Goal: Task Accomplishment & Management: Manage account settings

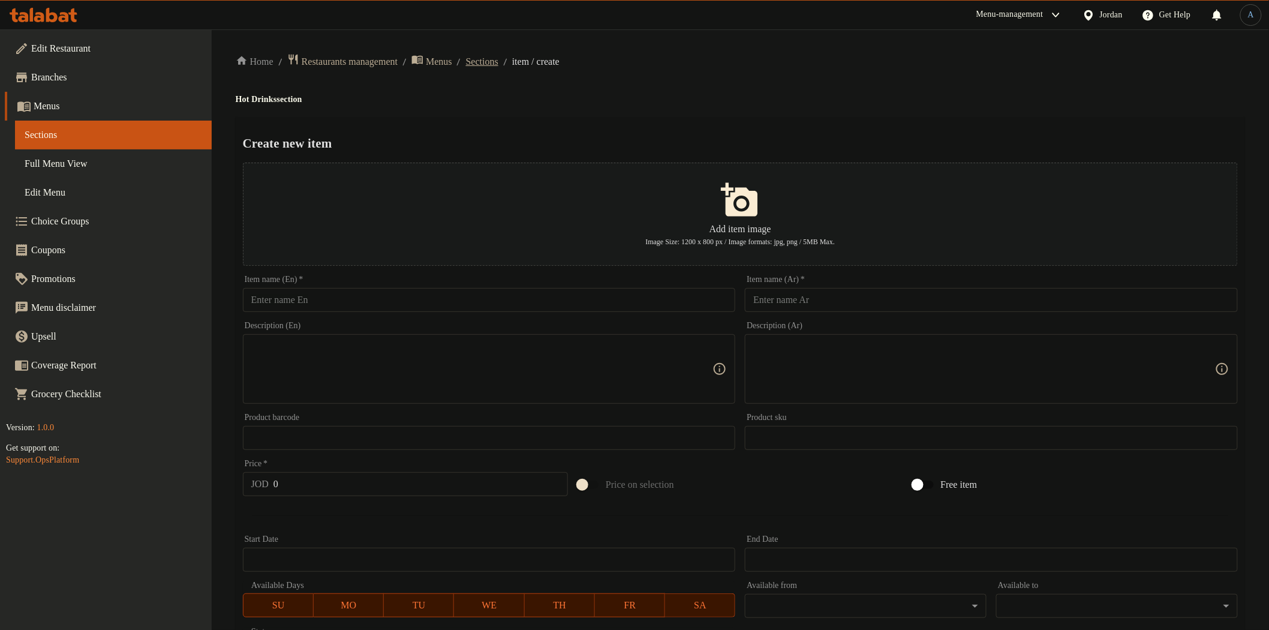
click at [492, 56] on span "Sections" at bounding box center [482, 62] width 32 height 14
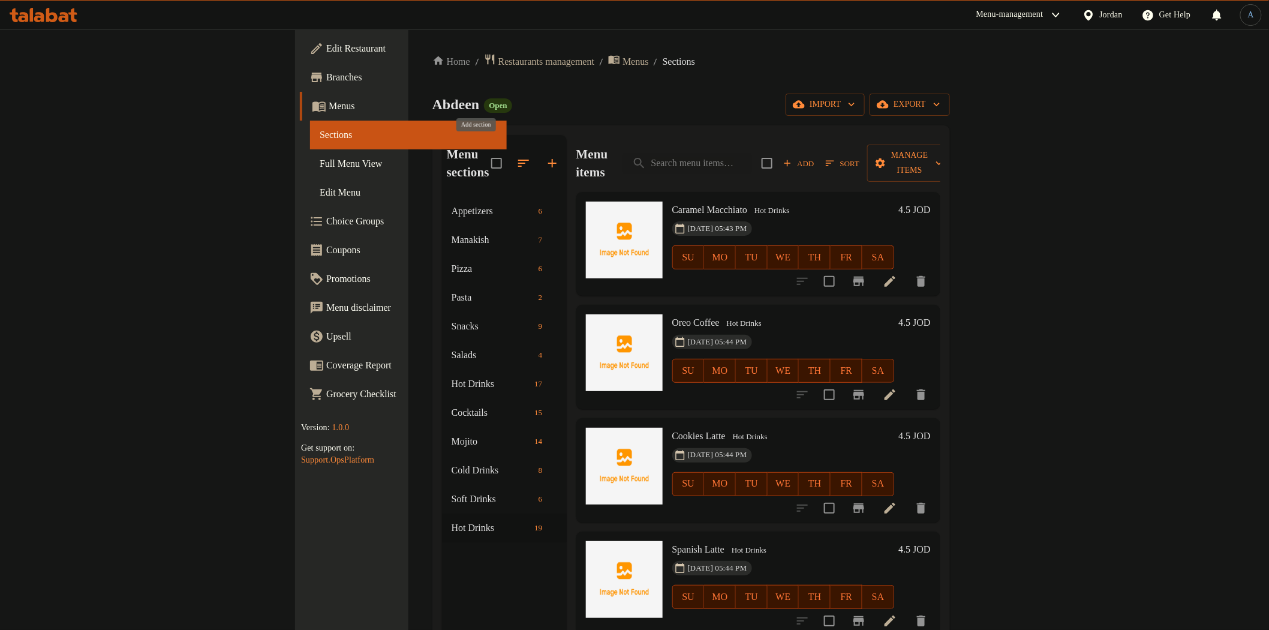
click at [548, 159] on icon "button" at bounding box center [552, 163] width 8 height 8
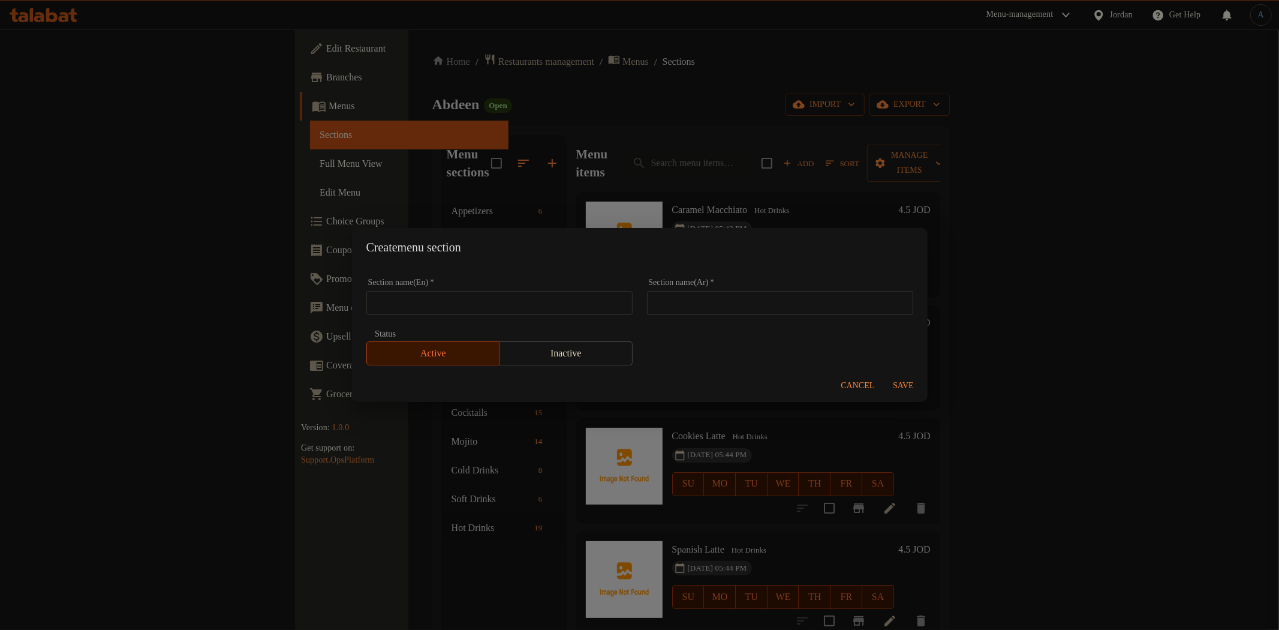
click at [736, 316] on div "Section name(Ar)   * Section name(Ar) *" at bounding box center [780, 296] width 281 height 51
click at [739, 308] on input "text" at bounding box center [780, 303] width 266 height 24
paste input "العصائر الطبيعية"
type input "العصائر الطبيعية"
click at [571, 305] on input "text" at bounding box center [499, 303] width 266 height 24
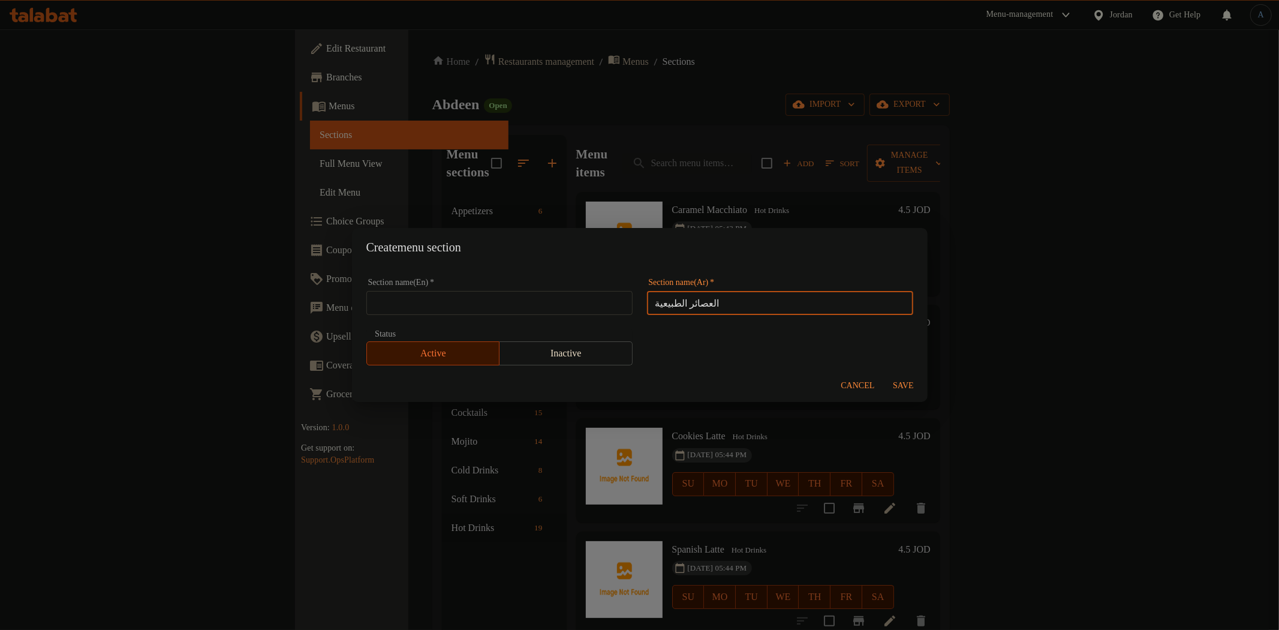
paste input "Fresh Juices"
type input "Fresh Juices"
click at [721, 272] on div "Section name(Ar)   * العصائر الطبيعية Section name(Ar) *" at bounding box center [780, 296] width 281 height 51
click at [907, 380] on span "Save" at bounding box center [903, 385] width 29 height 15
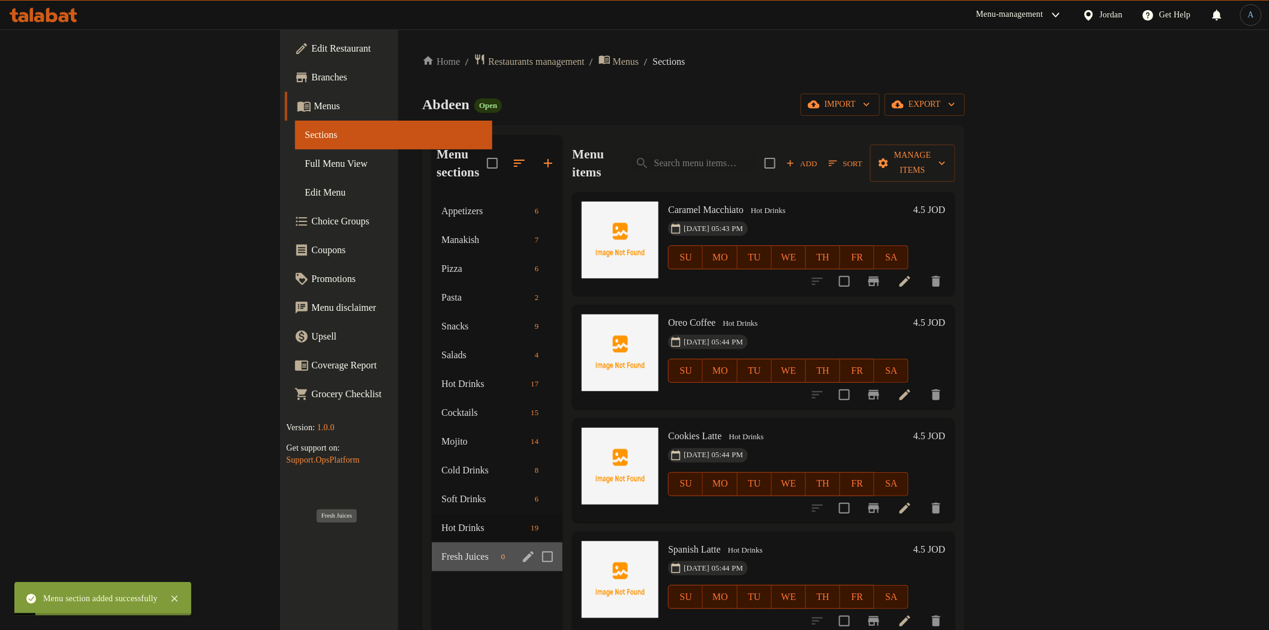
click at [441, 549] on span "Fresh Juices" at bounding box center [468, 556] width 55 height 14
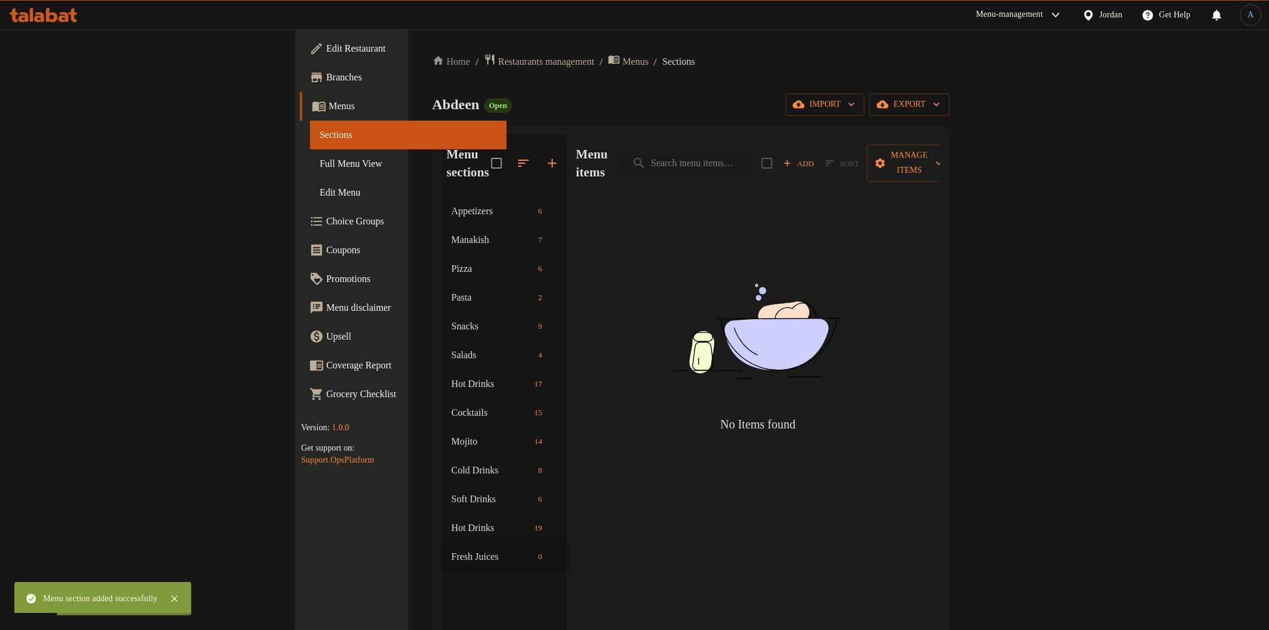
click at [818, 162] on button "Add" at bounding box center [798, 163] width 38 height 19
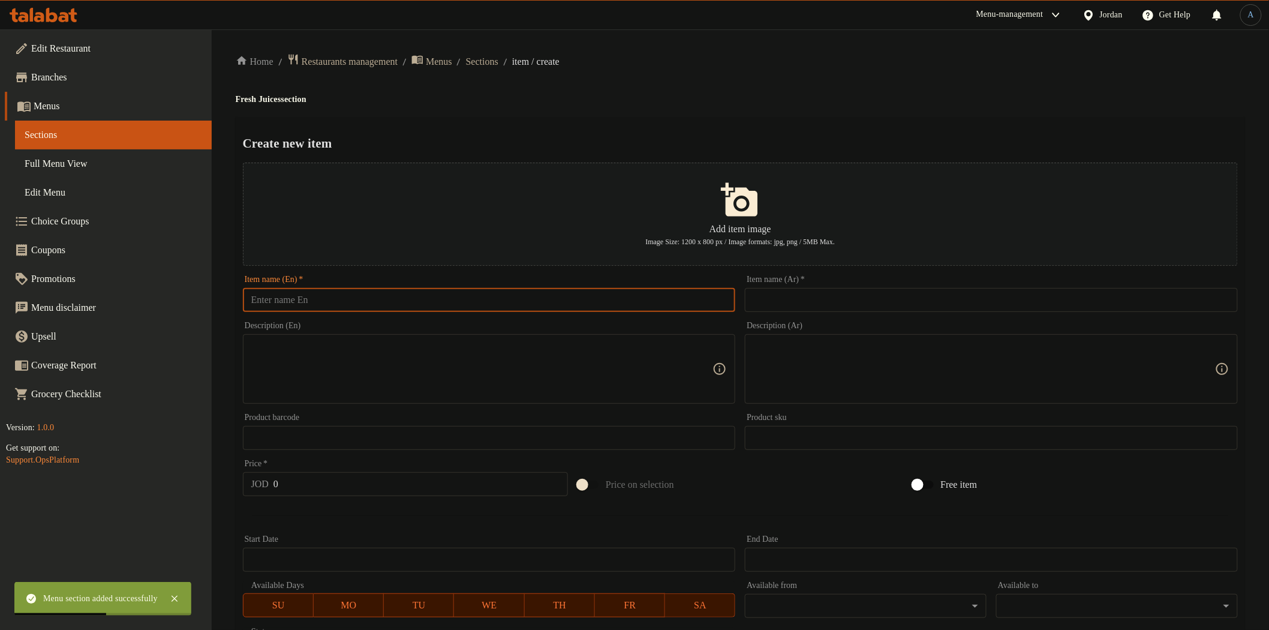
click at [421, 294] on input "text" at bounding box center [489, 300] width 493 height 24
paste input "كيوي و[PERSON_NAME]"
type input "كيوي و[PERSON_NAME]"
click at [806, 294] on input "text" at bounding box center [991, 300] width 493 height 24
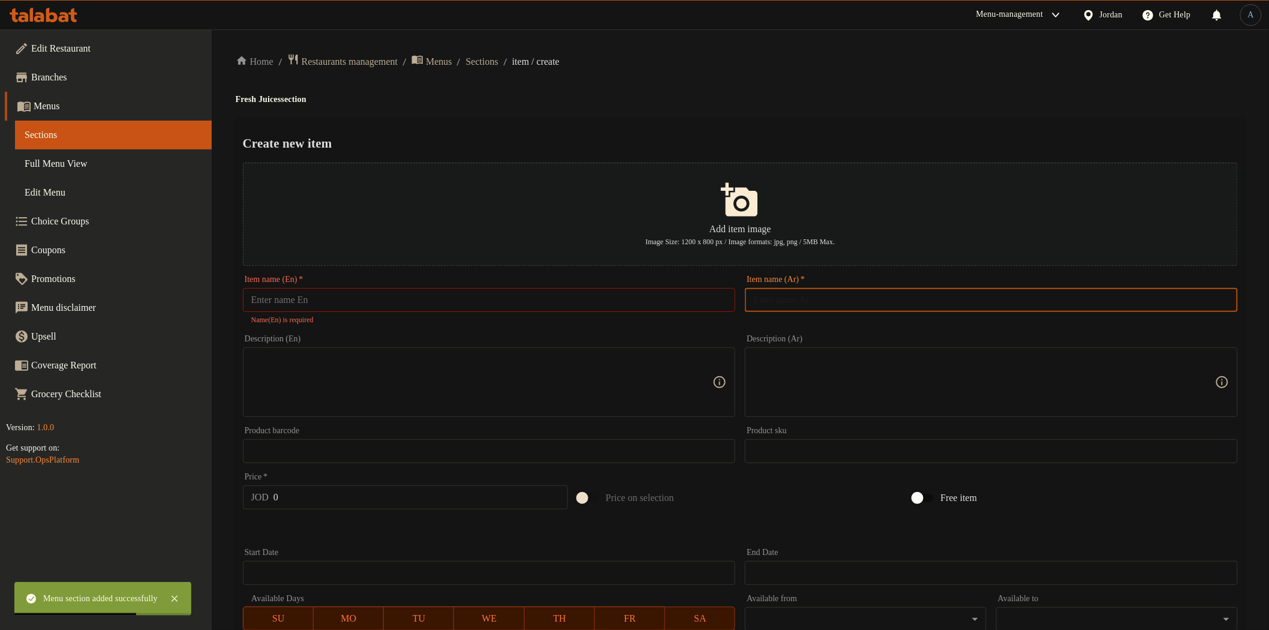
paste input "كيوي و[PERSON_NAME]"
type input "كيوي و[PERSON_NAME]"
click at [428, 306] on input "text" at bounding box center [489, 300] width 493 height 24
paste input "Kiwi & Lemon"
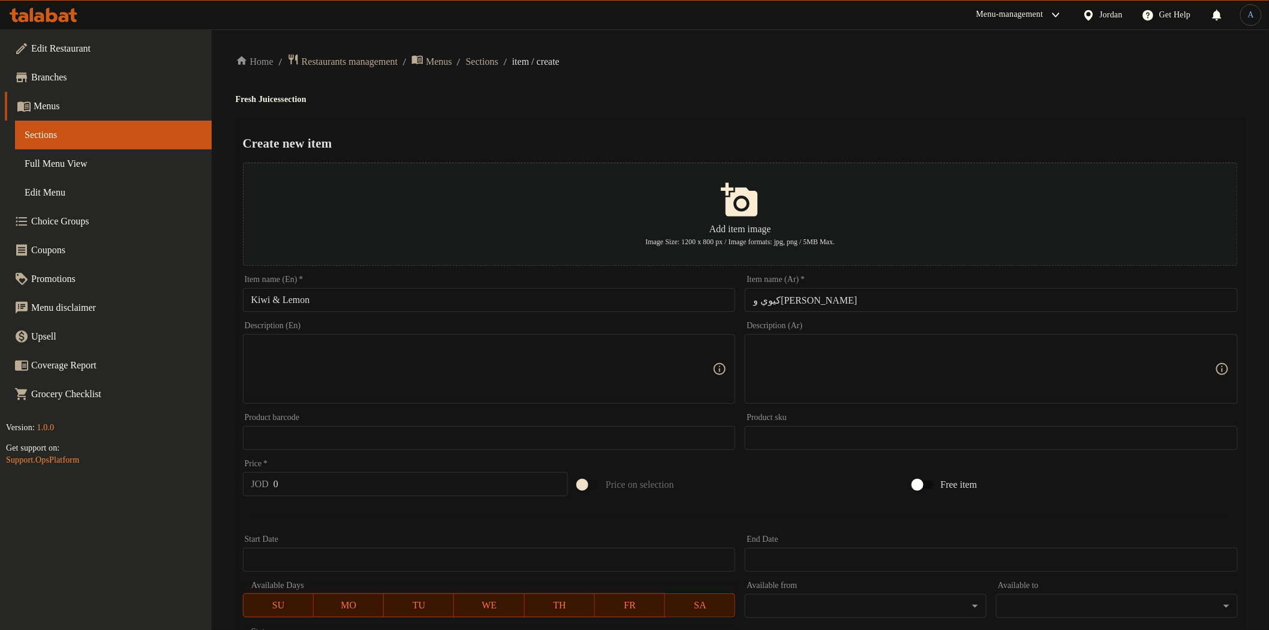
click at [276, 100] on h4 "Fresh Juices section" at bounding box center [740, 100] width 1009 height 12
copy h4 "Juices"
click at [404, 300] on input "Kiwi & Lemon" at bounding box center [489, 300] width 493 height 24
paste input "Juices"
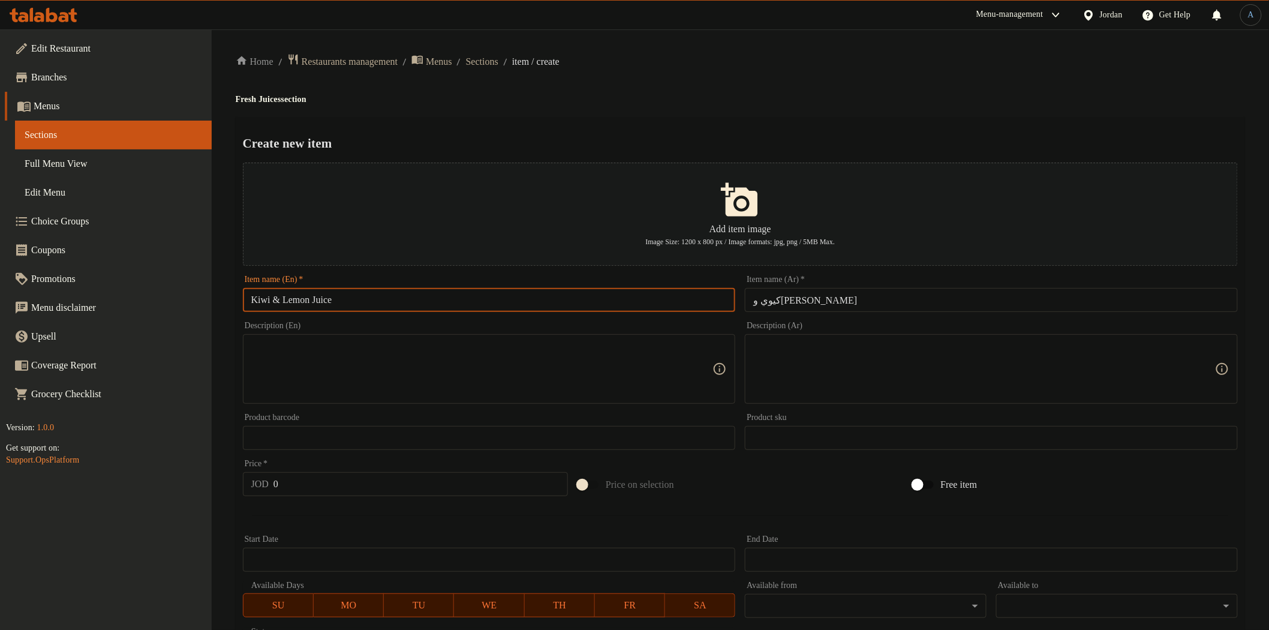
type input "Kiwi & Lemon Juice"
click at [555, 120] on div "Create new item Add item image Image Size: 1200 x 800 px / Image formats: jpg, …" at bounding box center [740, 462] width 1009 height 691
click at [495, 296] on input "Kiwi & Lemon Juice" at bounding box center [489, 300] width 493 height 24
click at [549, 308] on input "Kiwi & Lemon Juice" at bounding box center [489, 300] width 493 height 24
click at [848, 300] on input "كيوي و[PERSON_NAME]" at bounding box center [991, 300] width 493 height 24
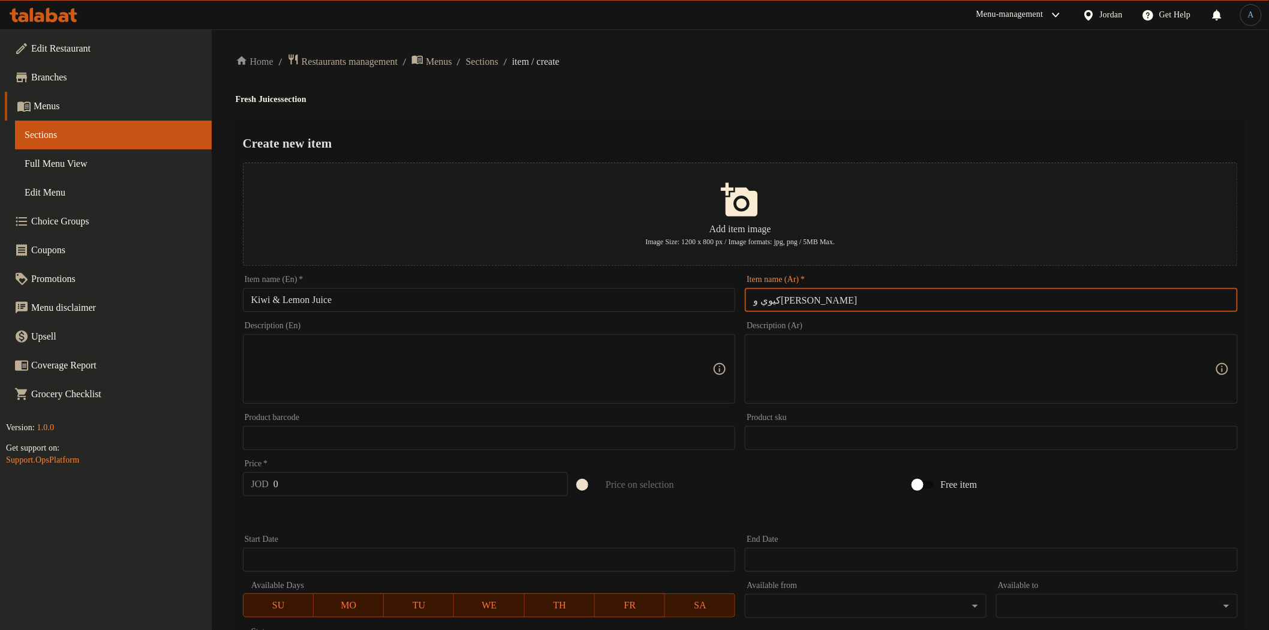
paste input "عصير"
click at [1054, 145] on h2 "Create new item" at bounding box center [740, 143] width 995 height 18
click at [1185, 300] on input "كيوي و[PERSON_NAME]" at bounding box center [991, 300] width 493 height 24
type input "كيوي و[PERSON_NAME]"
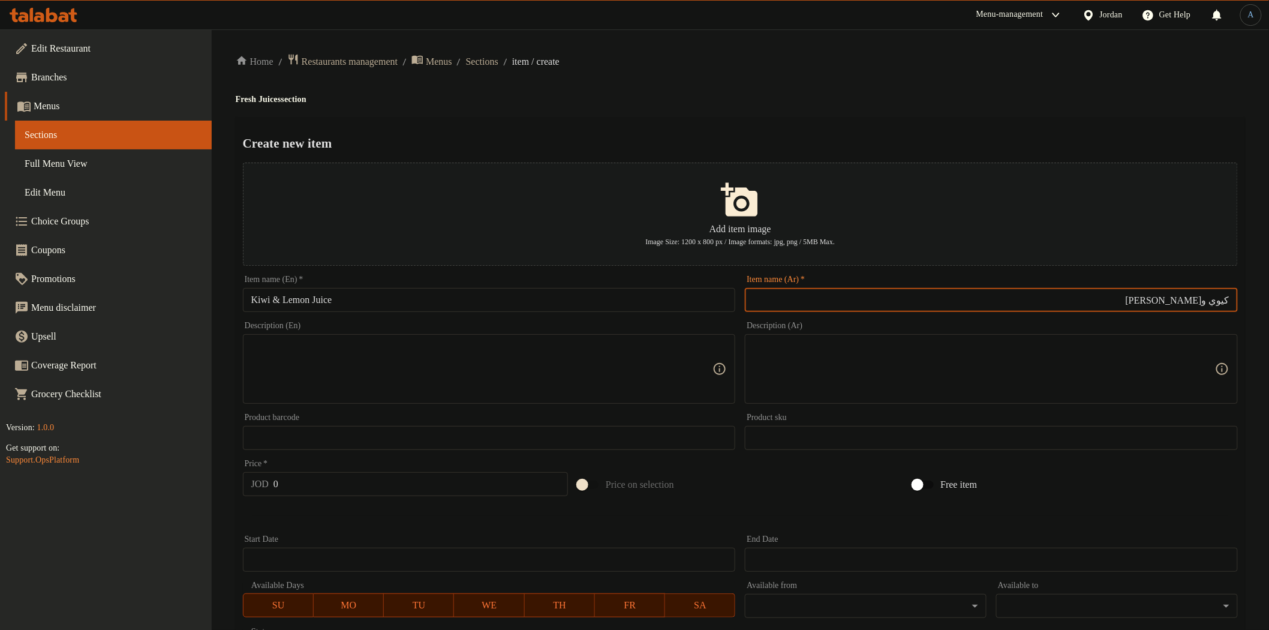
click at [1050, 101] on h4 "Fresh Juices section" at bounding box center [740, 100] width 1009 height 12
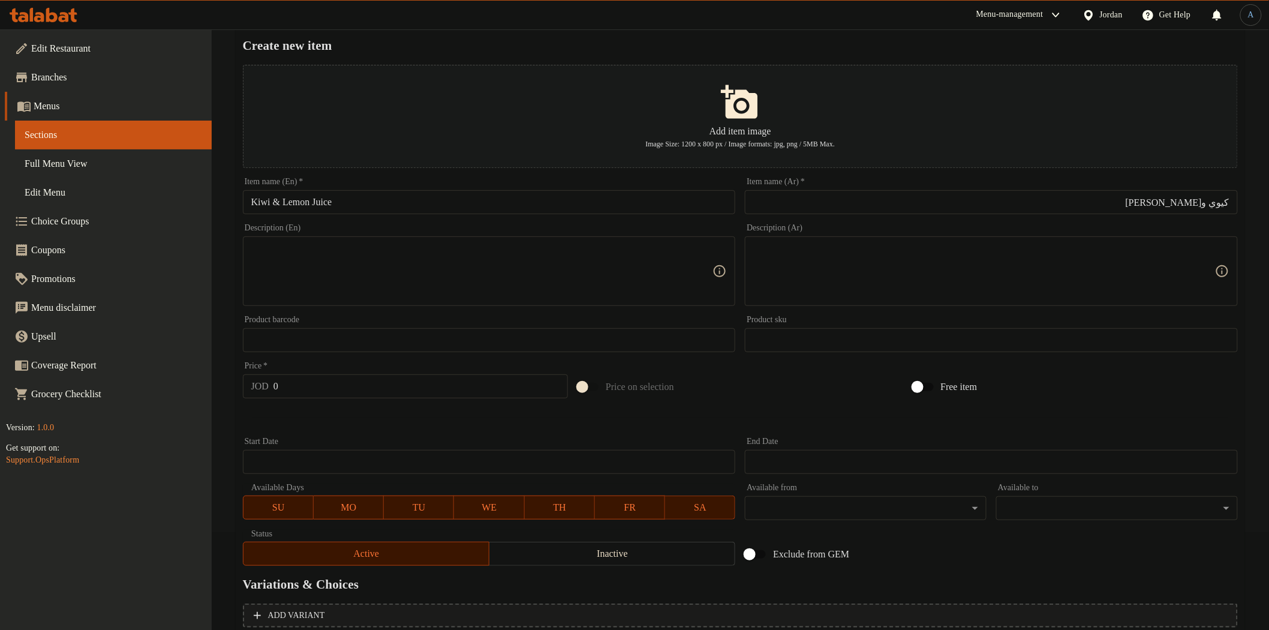
scroll to position [209, 0]
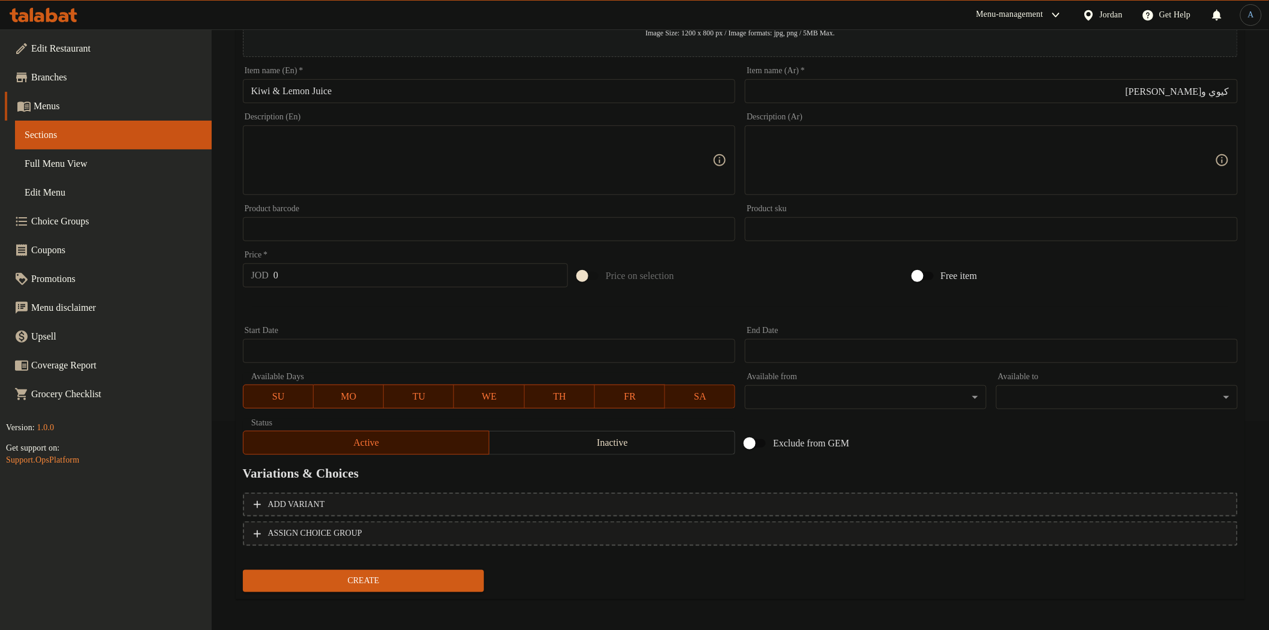
click at [349, 274] on input "0" at bounding box center [420, 275] width 294 height 24
type input "4.5"
click at [243, 570] on button "Create" at bounding box center [364, 581] width 242 height 22
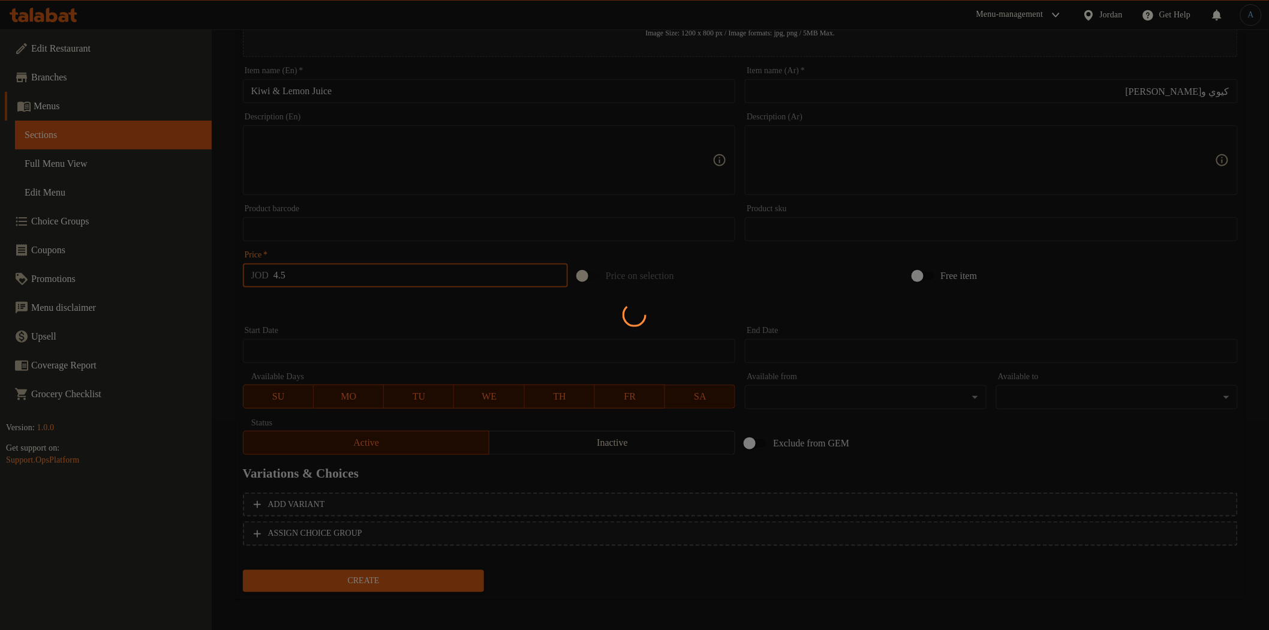
type input "0"
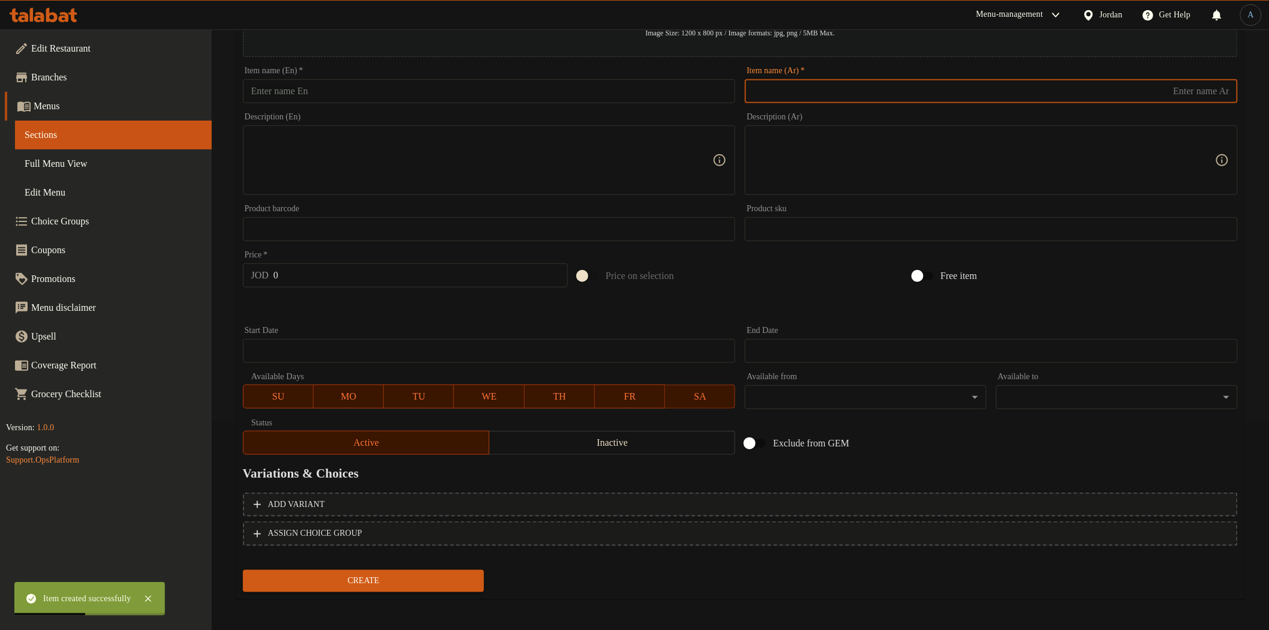
click at [827, 89] on input "text" at bounding box center [991, 91] width 493 height 24
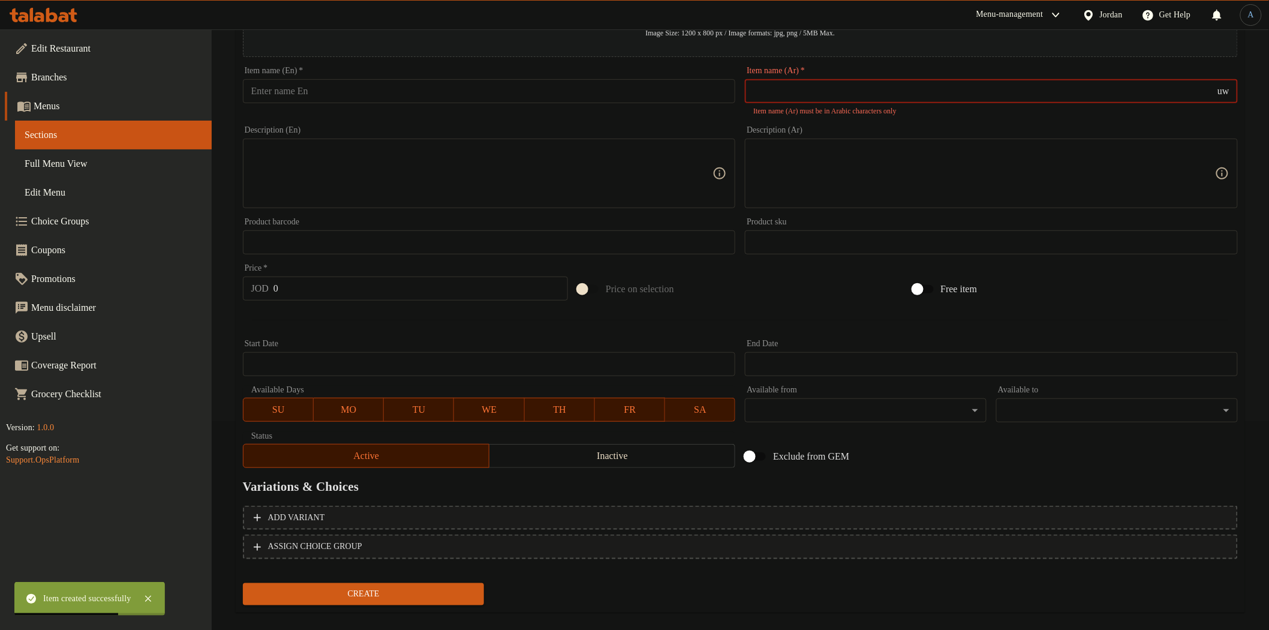
type input "u"
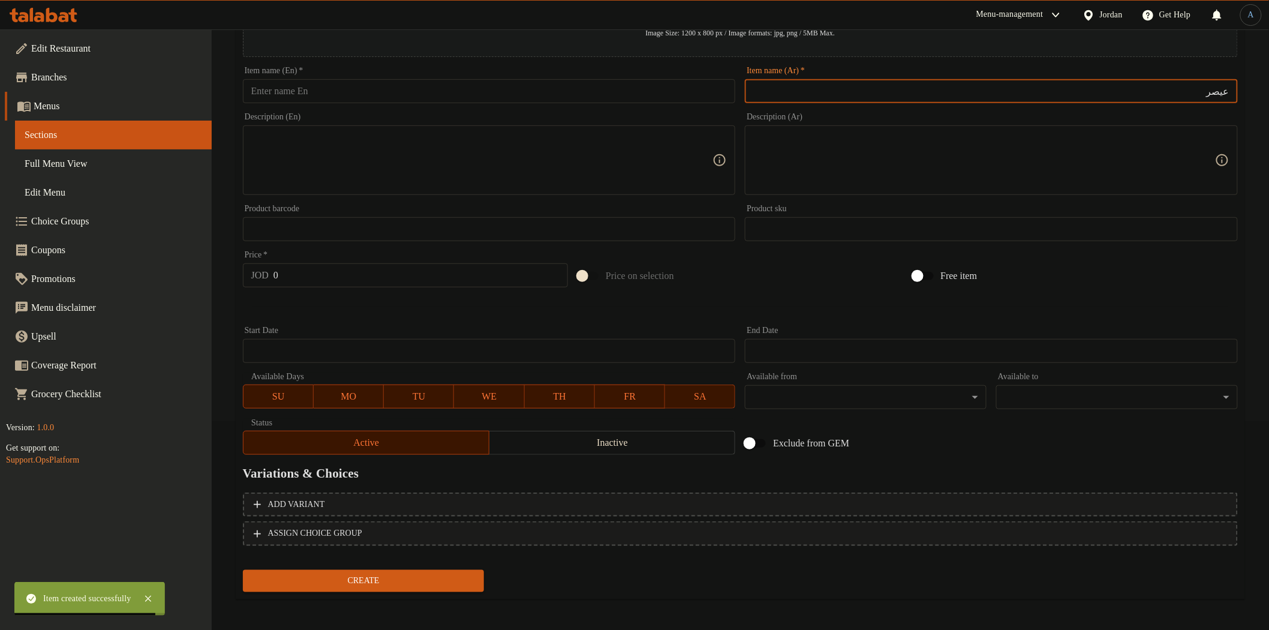
paste input "فراولة وكيوي"
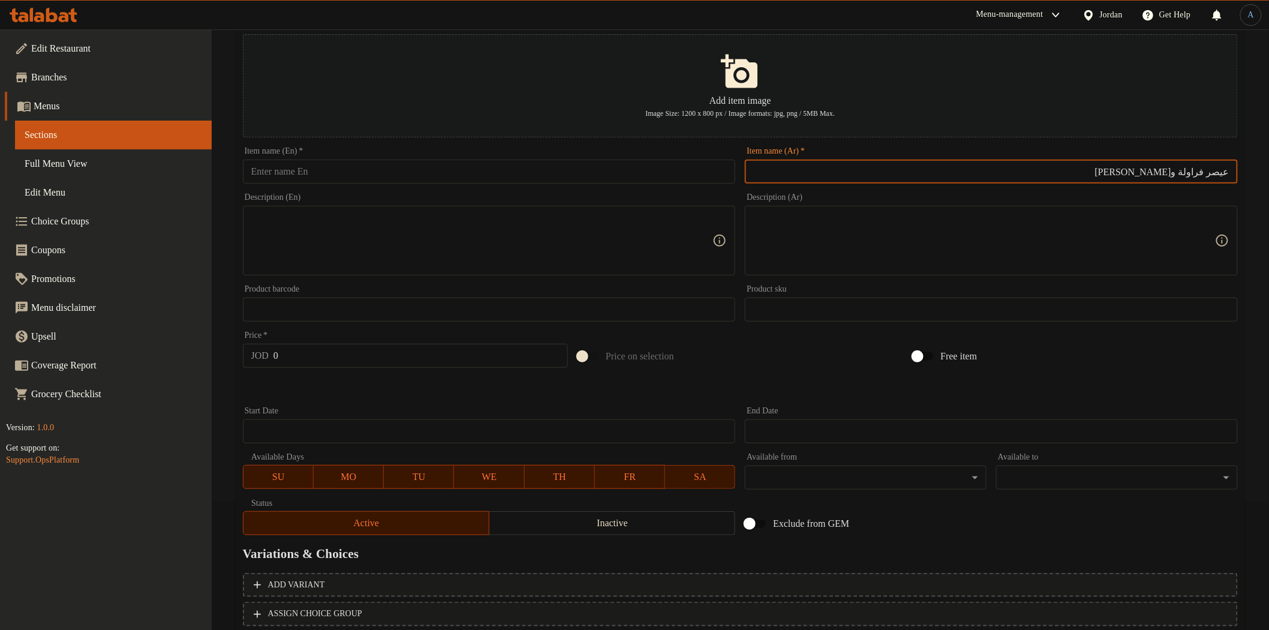
scroll to position [9, 0]
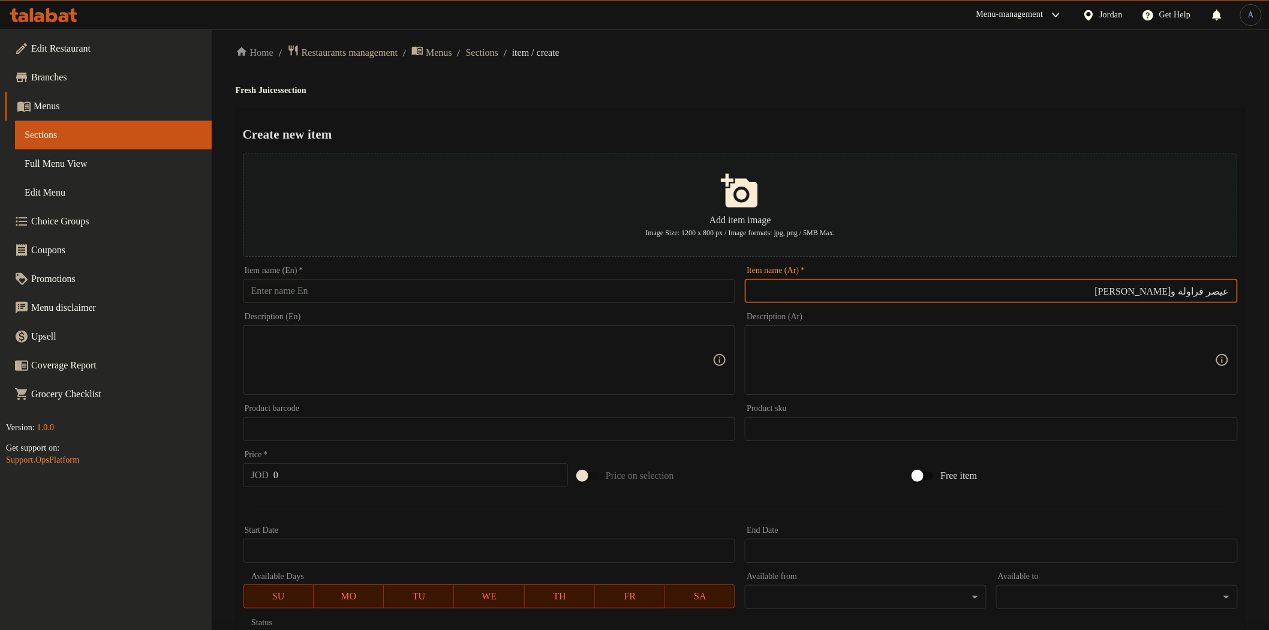
type input "عيصر فراولة و[PERSON_NAME]"
click at [278, 91] on h4 "Fresh Juices section" at bounding box center [740, 91] width 1009 height 12
copy h4 "Juices"
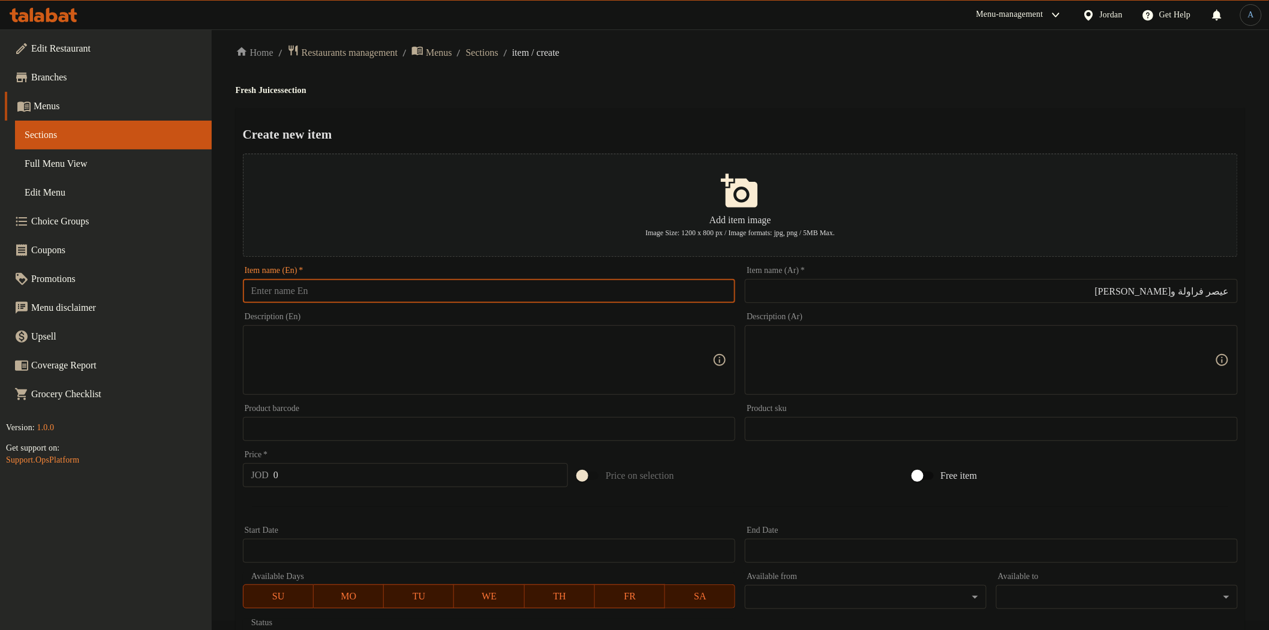
click at [353, 296] on input "text" at bounding box center [489, 291] width 493 height 24
paste input "Juices"
click at [249, 291] on input "Juices" at bounding box center [489, 291] width 493 height 24
paste input "Strawberry & Kiwi"
click at [365, 292] on input "Strawberry & Kiwi Juices" at bounding box center [489, 291] width 493 height 24
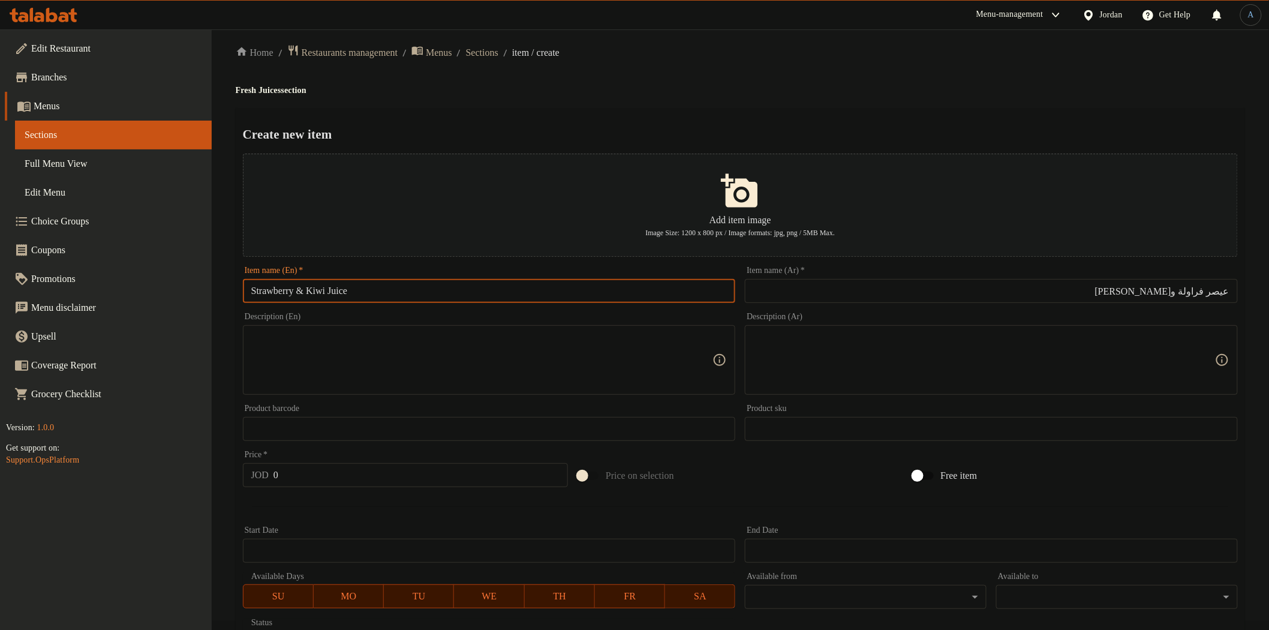
type input "Strawberry & Kiwi Juice"
click at [615, 100] on div "Home / Restaurants management / Menus / Sections / item / create Fresh Juices s…" at bounding box center [740, 426] width 1009 height 764
click at [922, 300] on input "عيصر فراولة و[PERSON_NAME]" at bounding box center [991, 291] width 493 height 24
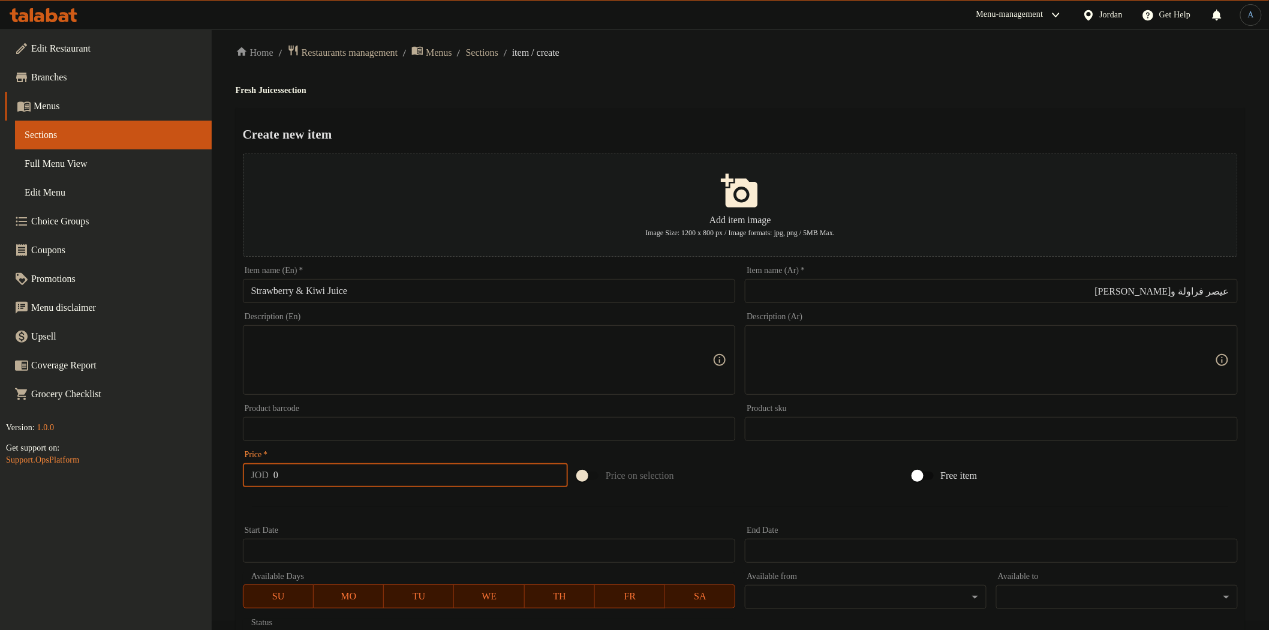
click at [379, 477] on input "0" at bounding box center [420, 475] width 294 height 24
type input "5"
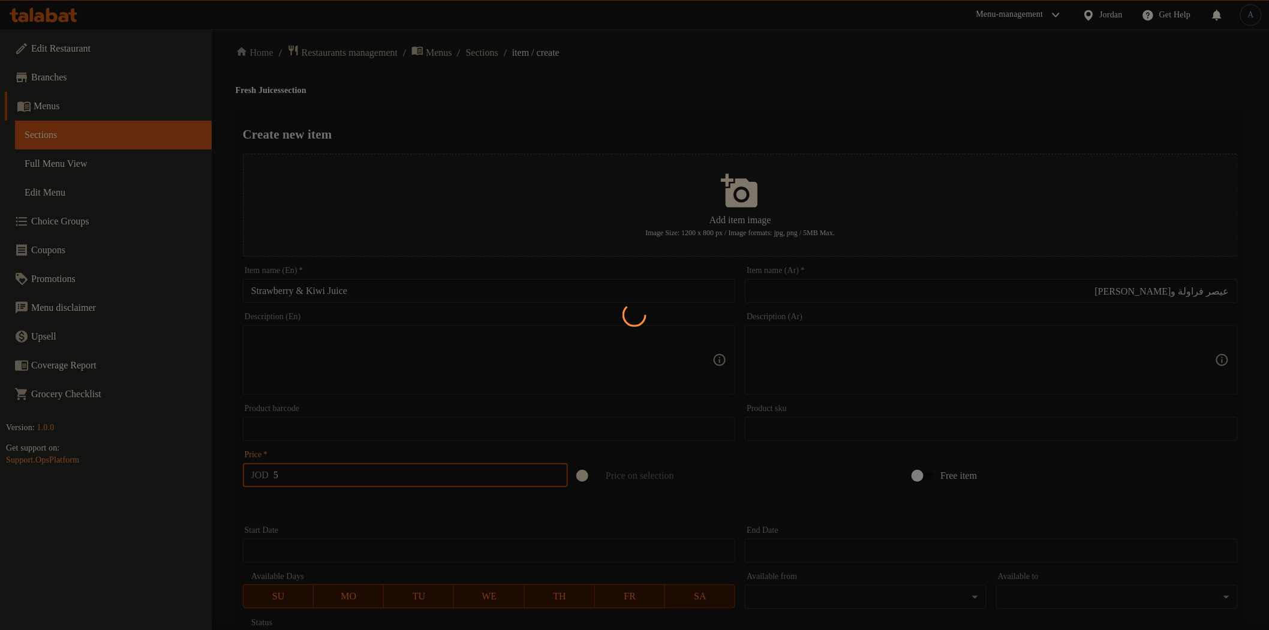
type input "0"
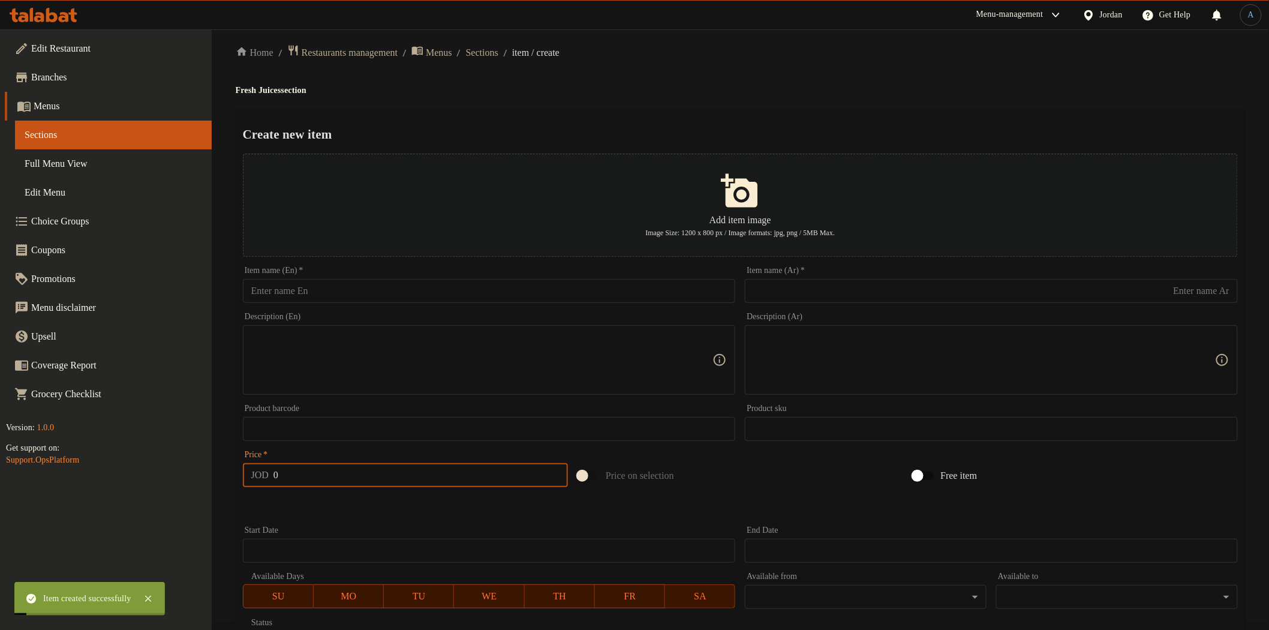
click at [885, 284] on input "text" at bounding box center [991, 291] width 493 height 24
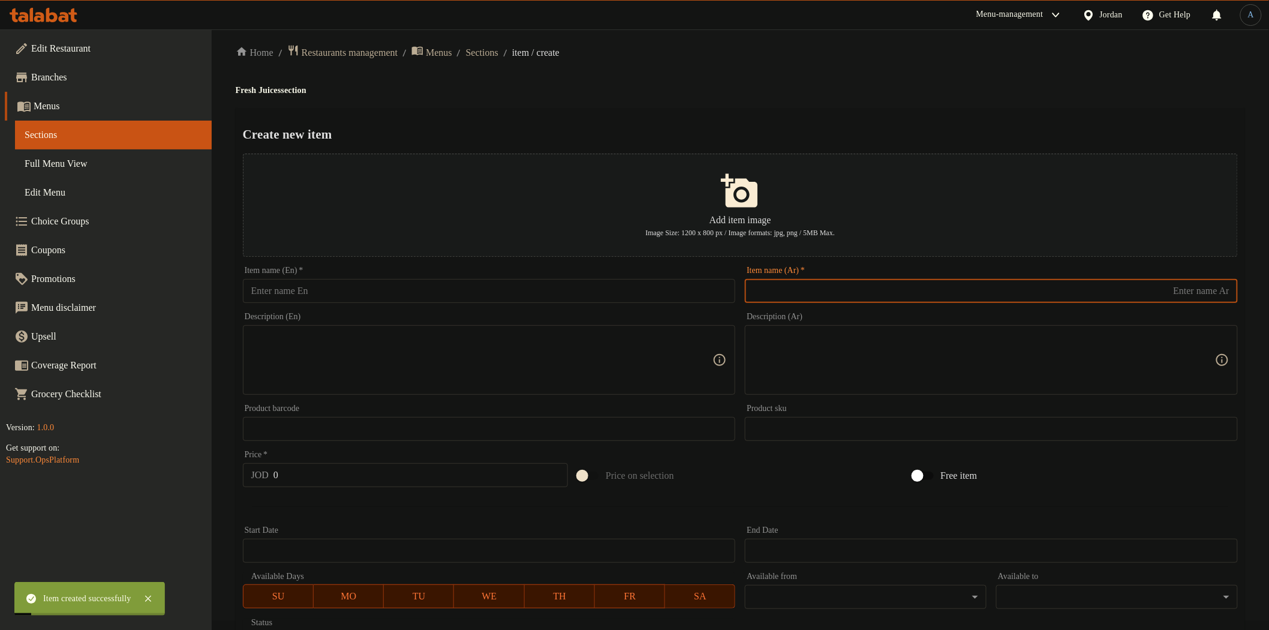
paste input "برتقال وأناناس"
type input "برتقال وأناناس"
paste input "برتقال وأناناس"
type input "عصير برتقال وأناناس"
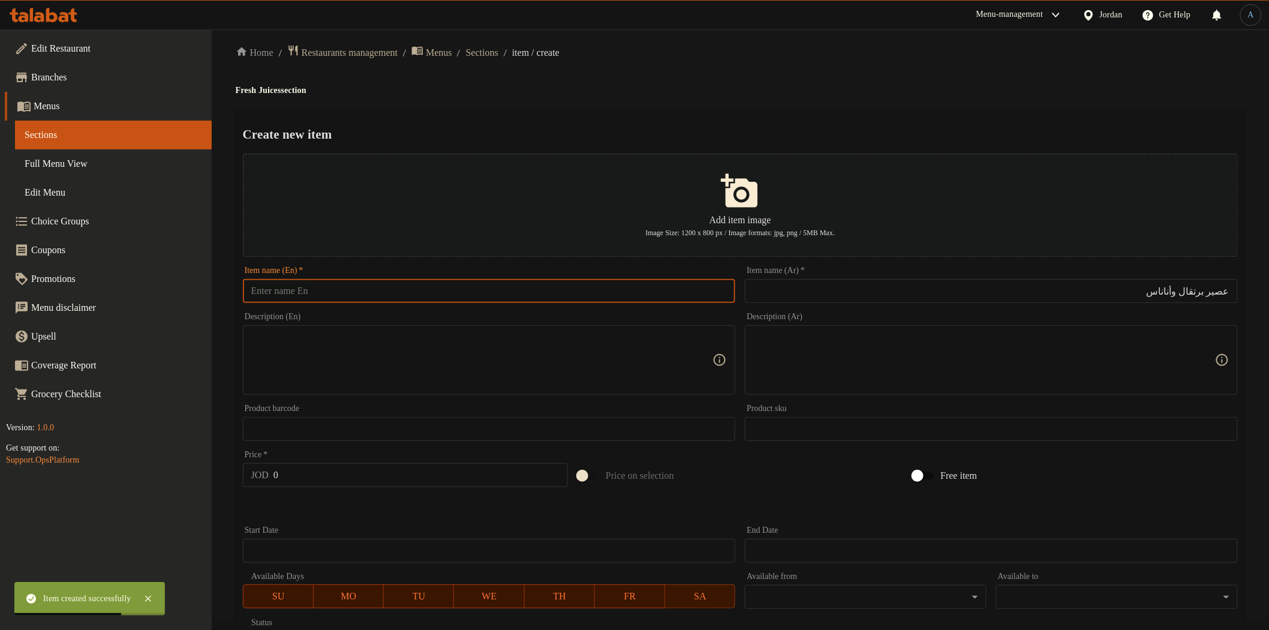
click at [620, 291] on input "text" at bounding box center [489, 291] width 493 height 24
paste input "Orange & Pineapple"
click at [275, 92] on h4 "Fresh Juices section" at bounding box center [740, 91] width 1009 height 12
copy h4 "Juices"
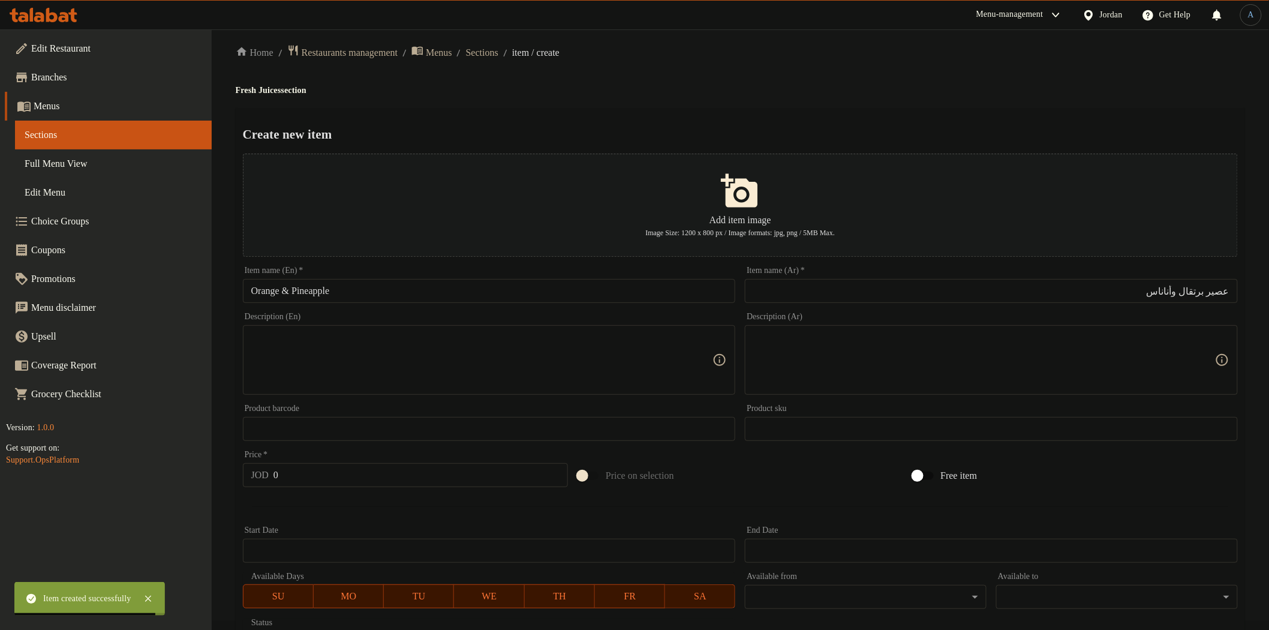
click at [354, 294] on input "Orange & Pineapple" at bounding box center [489, 291] width 493 height 24
paste input "Juices"
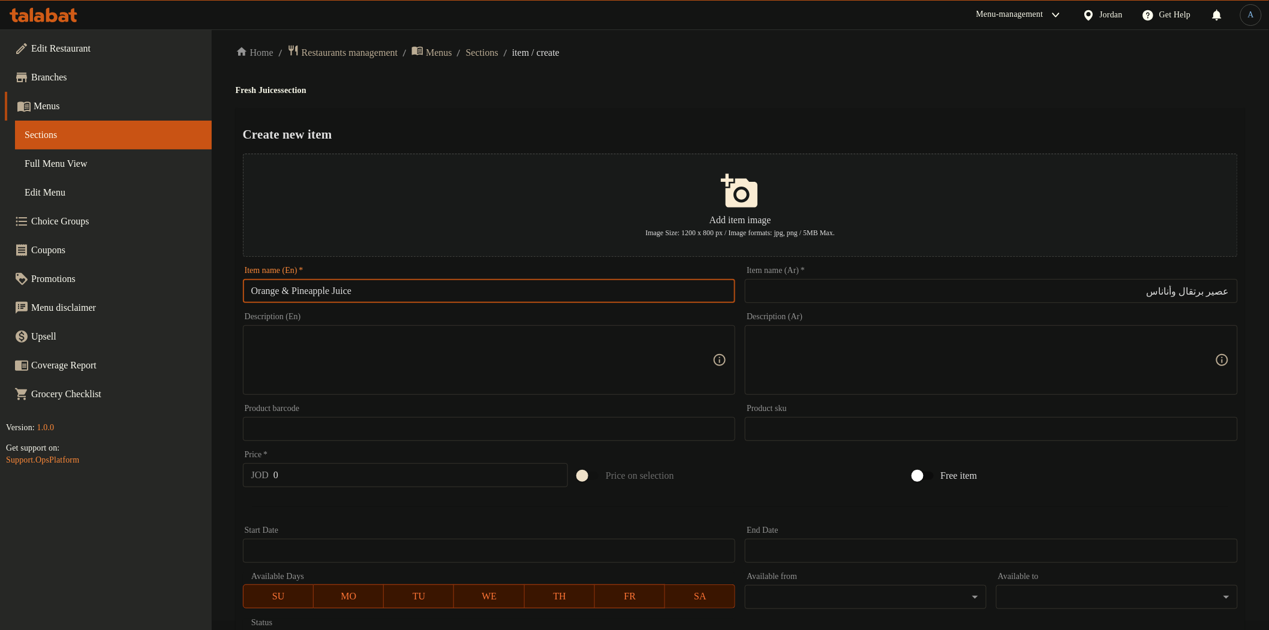
type input "Orange & Pineapple Juice"
click at [643, 95] on h4 "Fresh Juices section" at bounding box center [740, 91] width 1009 height 12
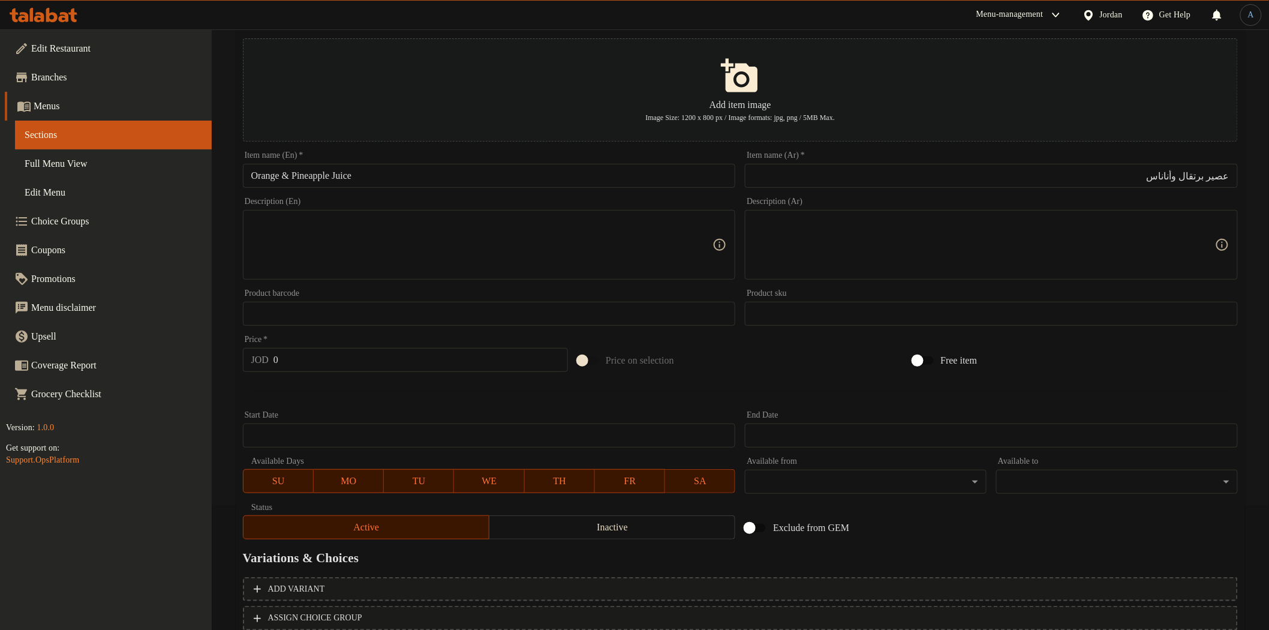
scroll to position [209, 0]
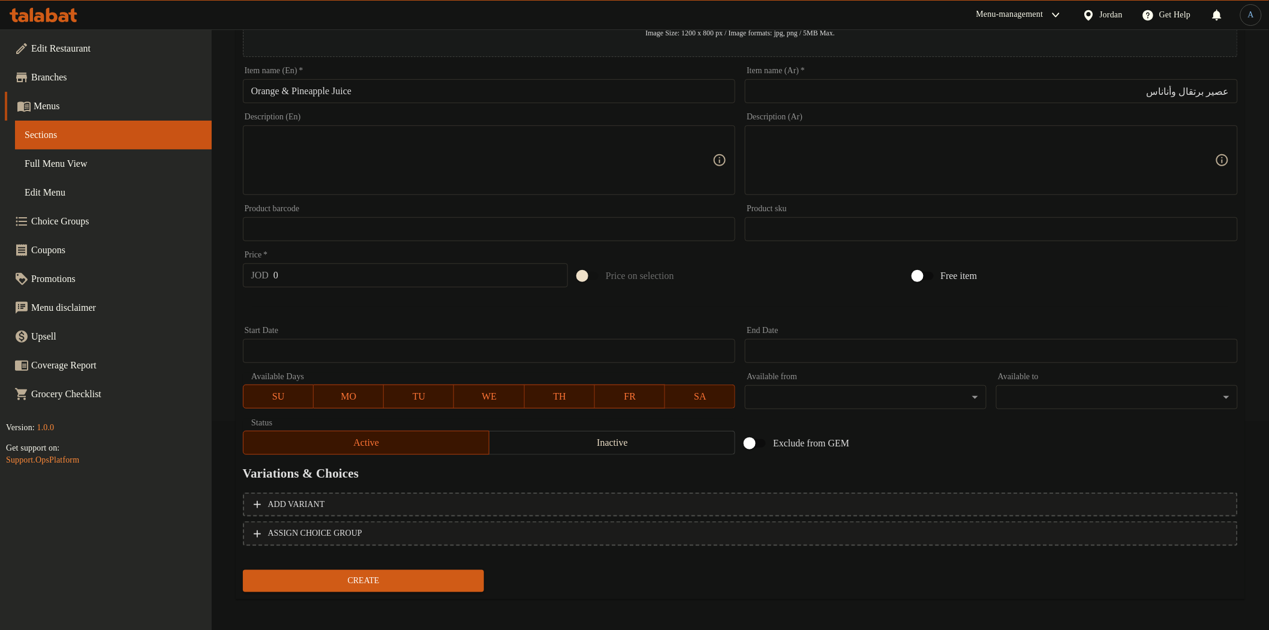
click at [376, 279] on input "0" at bounding box center [420, 275] width 294 height 24
type input "4.5"
click at [243, 570] on button "Create" at bounding box center [364, 581] width 242 height 22
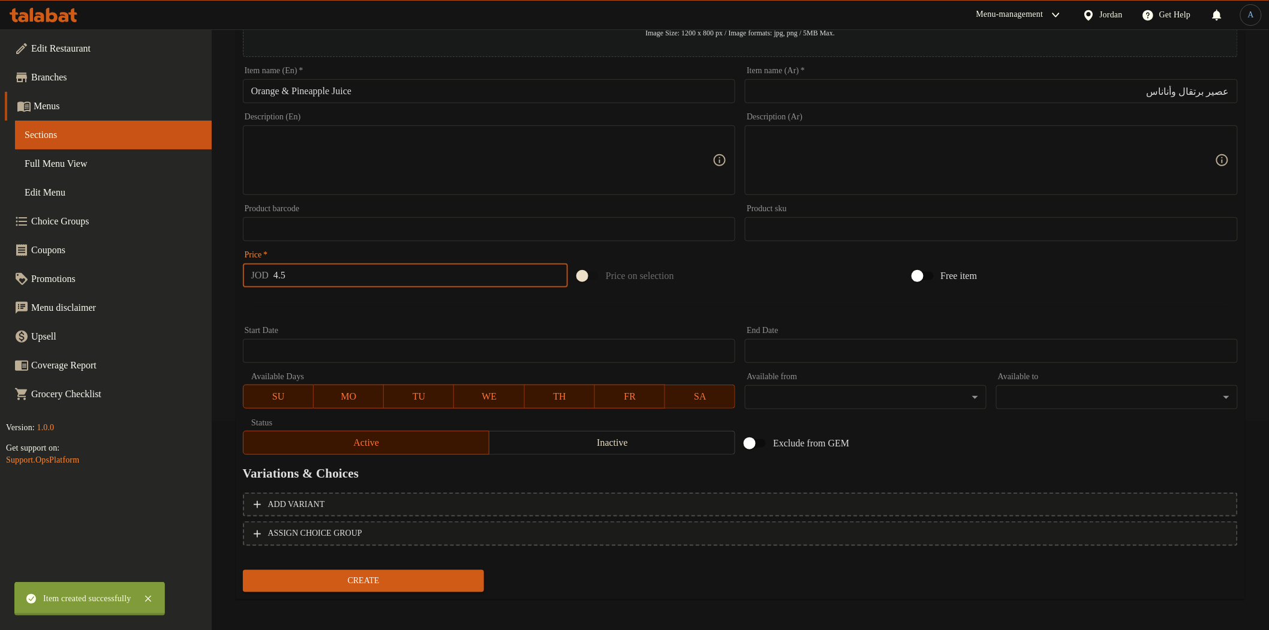
type input "0"
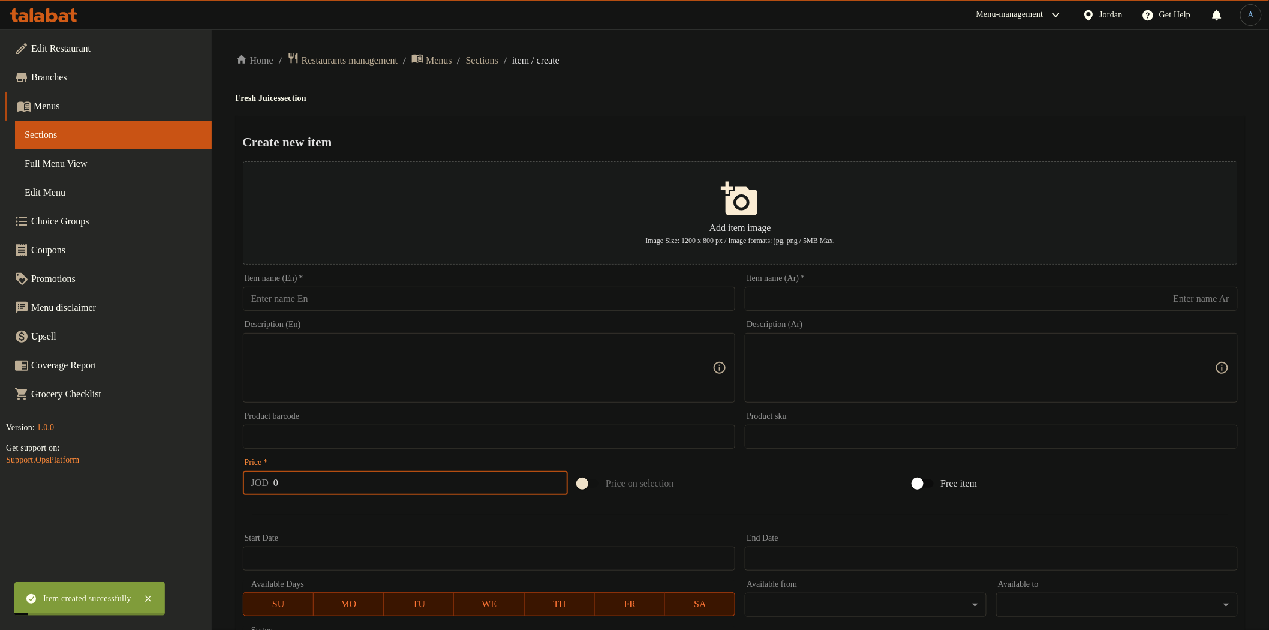
scroll to position [0, 0]
click at [627, 303] on input "text" at bounding box center [489, 300] width 493 height 24
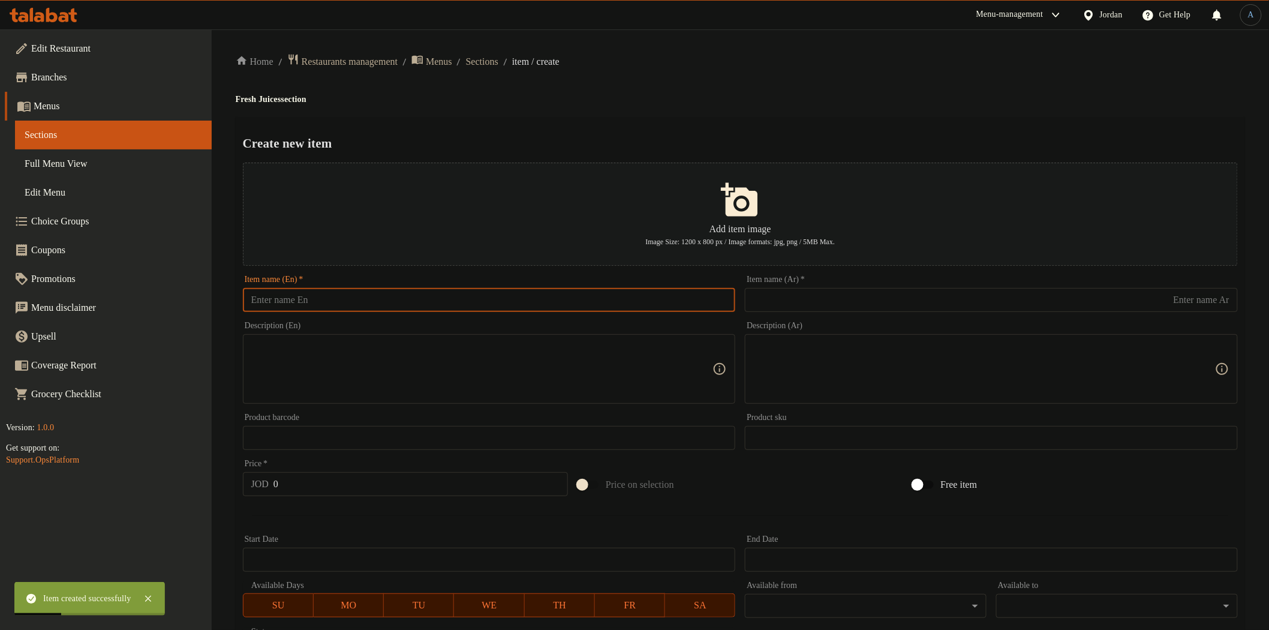
paste input "Farghali Mango"
type input "Farghali Mango"
click at [771, 85] on div "Home / Restaurants management / Menus / Sections / item / create Fresh Juices s…" at bounding box center [740, 435] width 1009 height 764
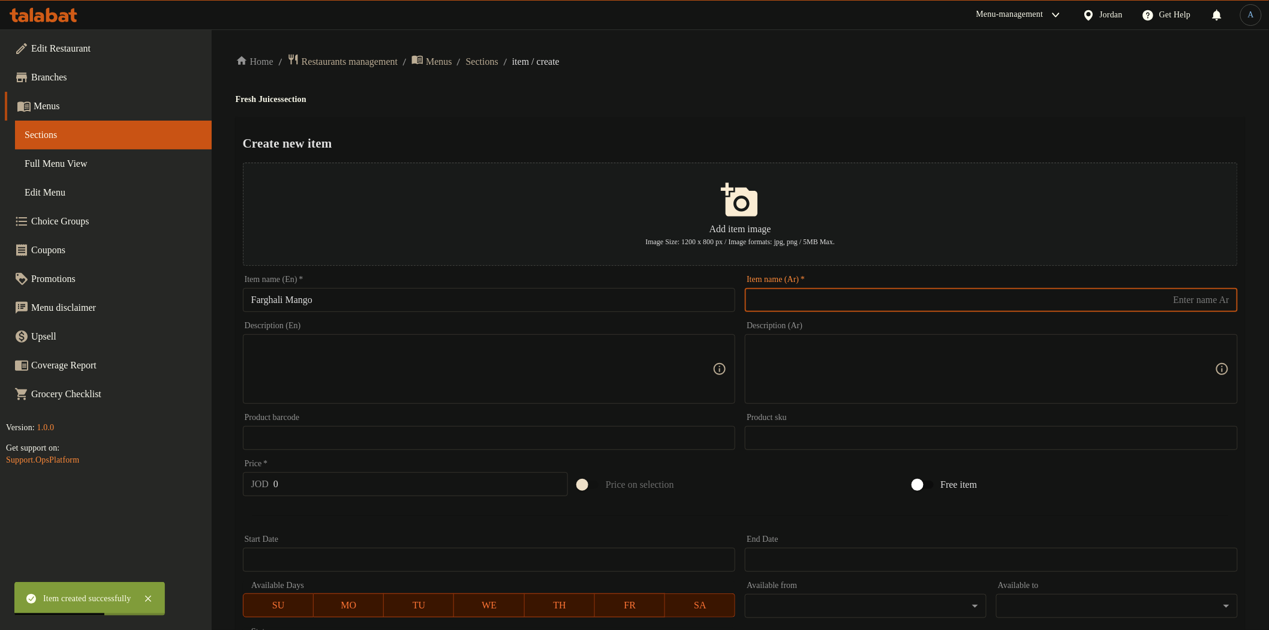
click at [826, 304] on input "text" at bounding box center [991, 300] width 493 height 24
paste input "[PERSON_NAME]"
type input "[PERSON_NAME]"
click at [838, 119] on div "Create new item Add item image Image Size: 1200 x 800 px / Image formats: jpg, …" at bounding box center [740, 462] width 1009 height 691
click at [307, 486] on input "0" at bounding box center [420, 484] width 294 height 24
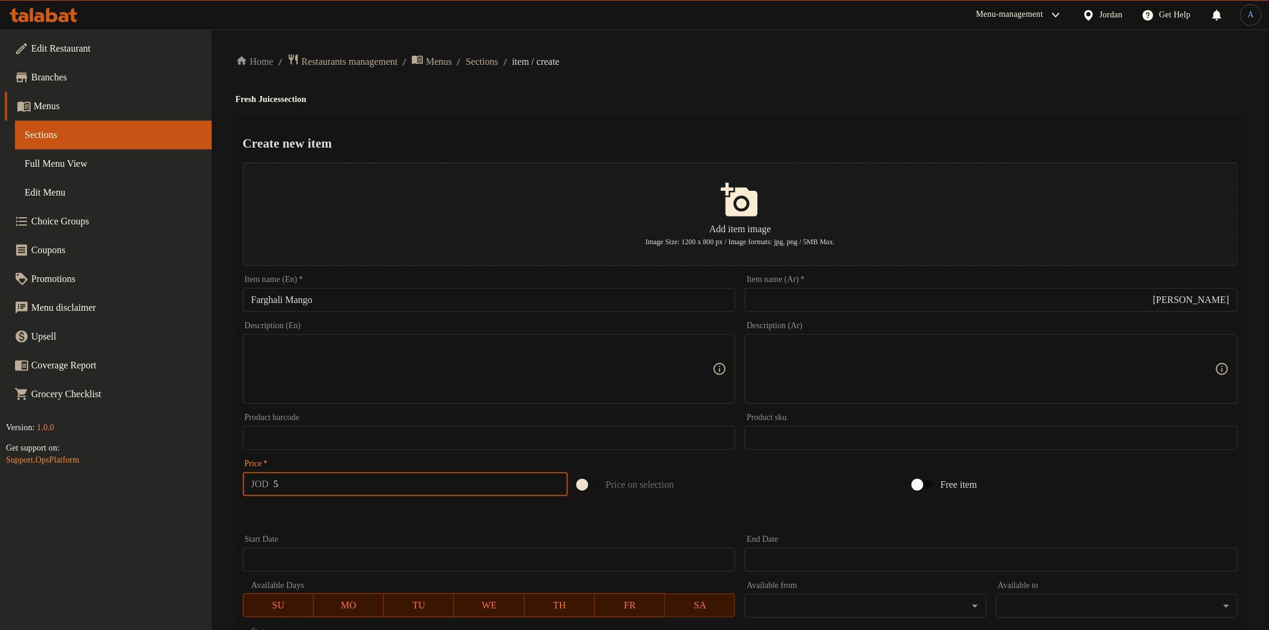
type input "5"
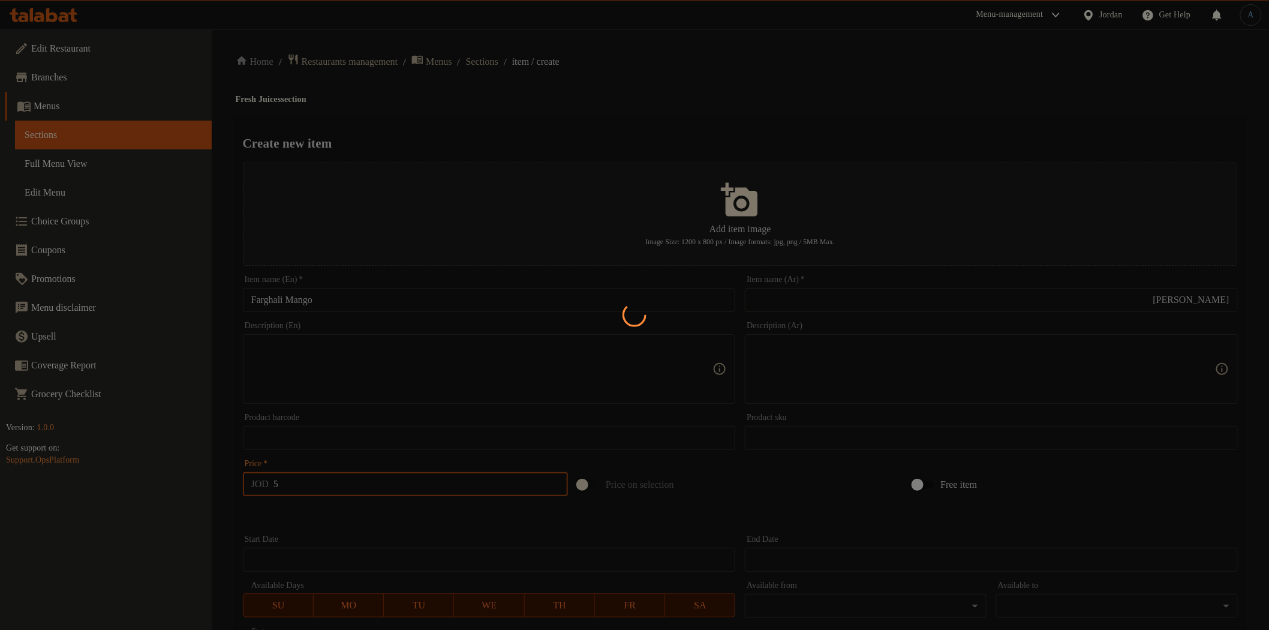
type input "0"
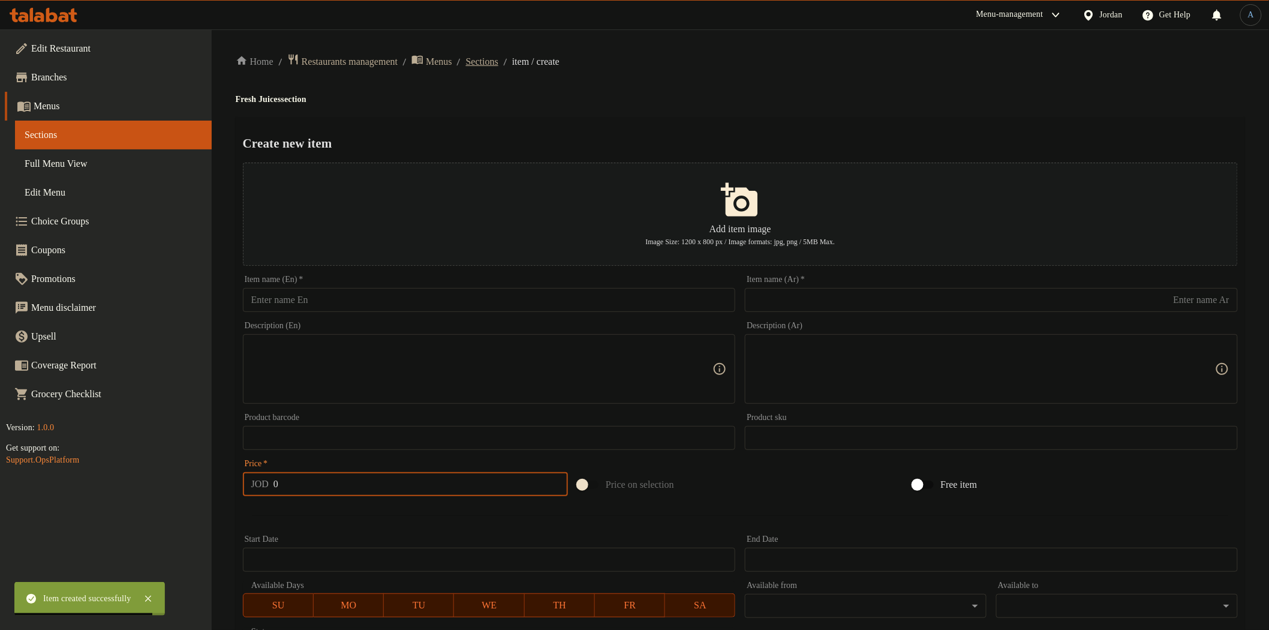
click at [498, 63] on span "Sections" at bounding box center [482, 62] width 32 height 14
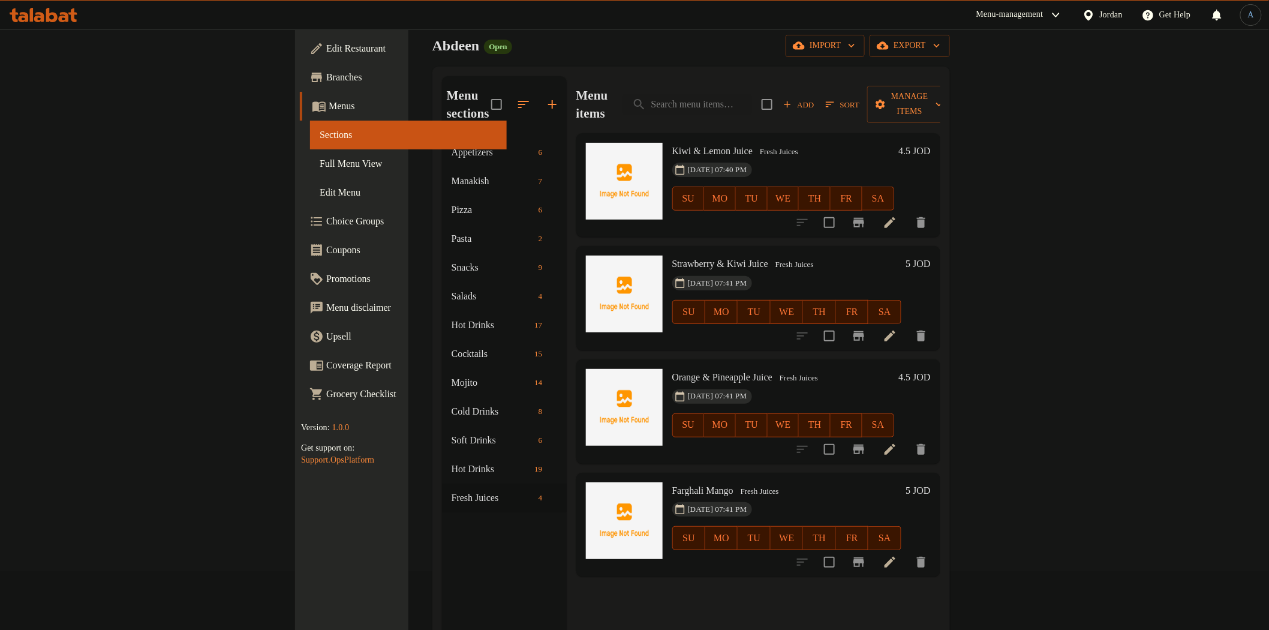
scroll to position [168, 0]
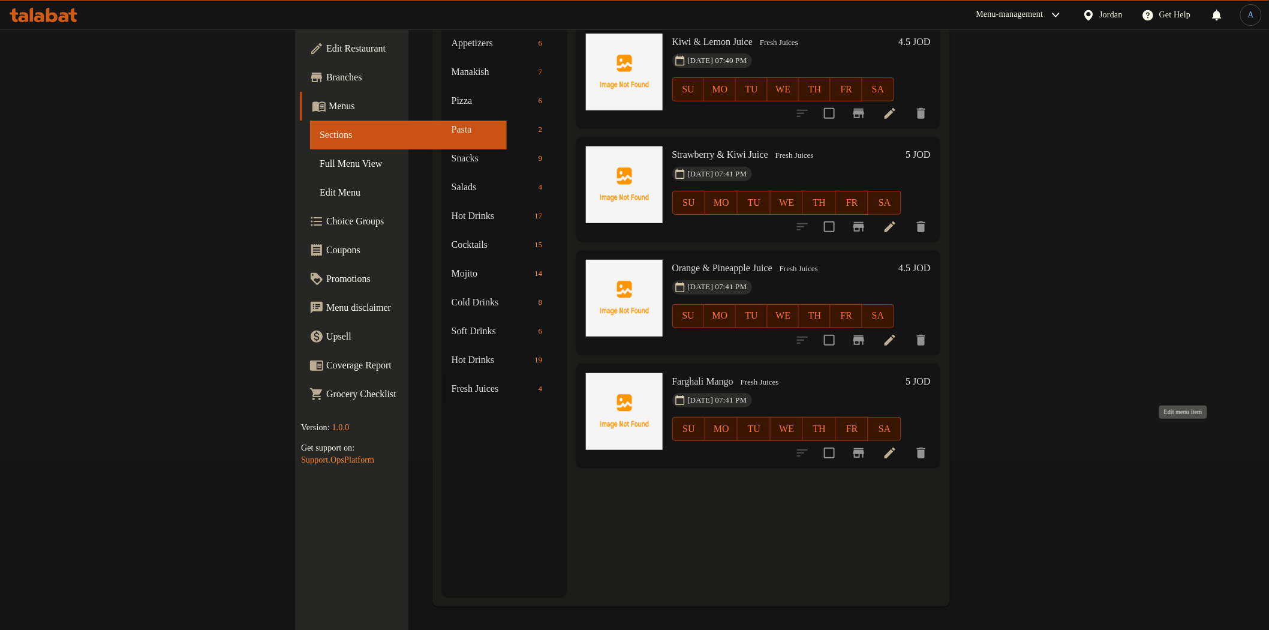
click at [895, 447] on icon at bounding box center [889, 452] width 11 height 11
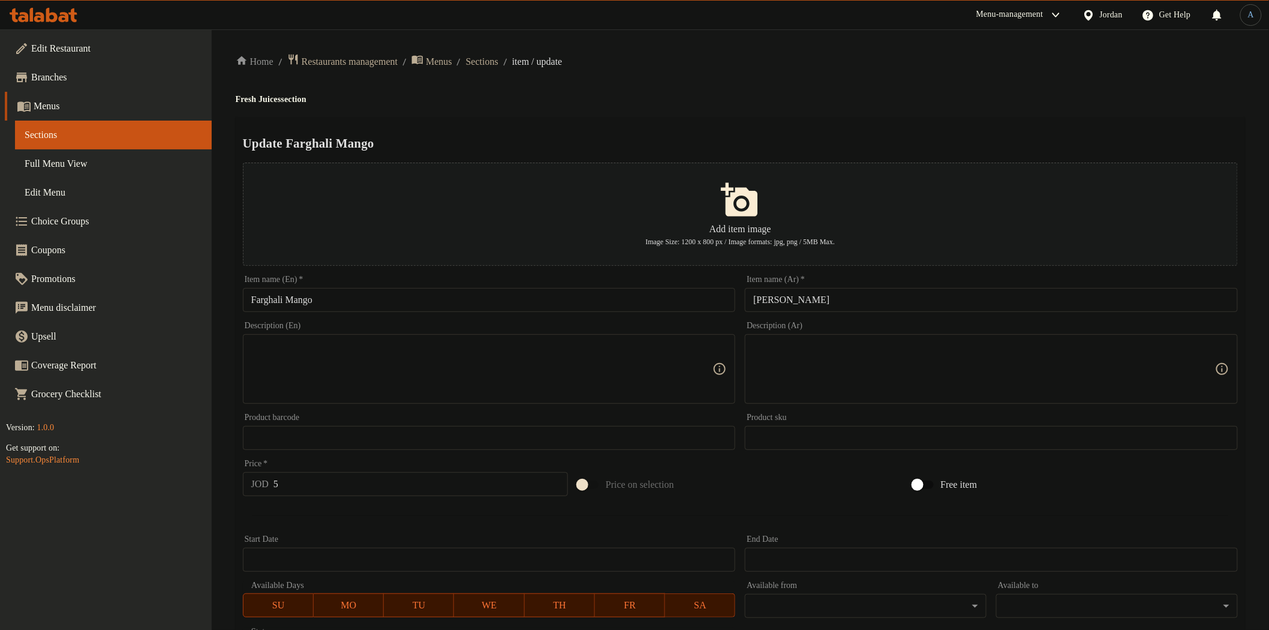
click at [279, 100] on h4 "Fresh Juices section" at bounding box center [740, 100] width 1009 height 12
copy h4 "Juices"
click at [371, 306] on input "Farghali Mango" at bounding box center [489, 300] width 493 height 24
paste input "Juices"
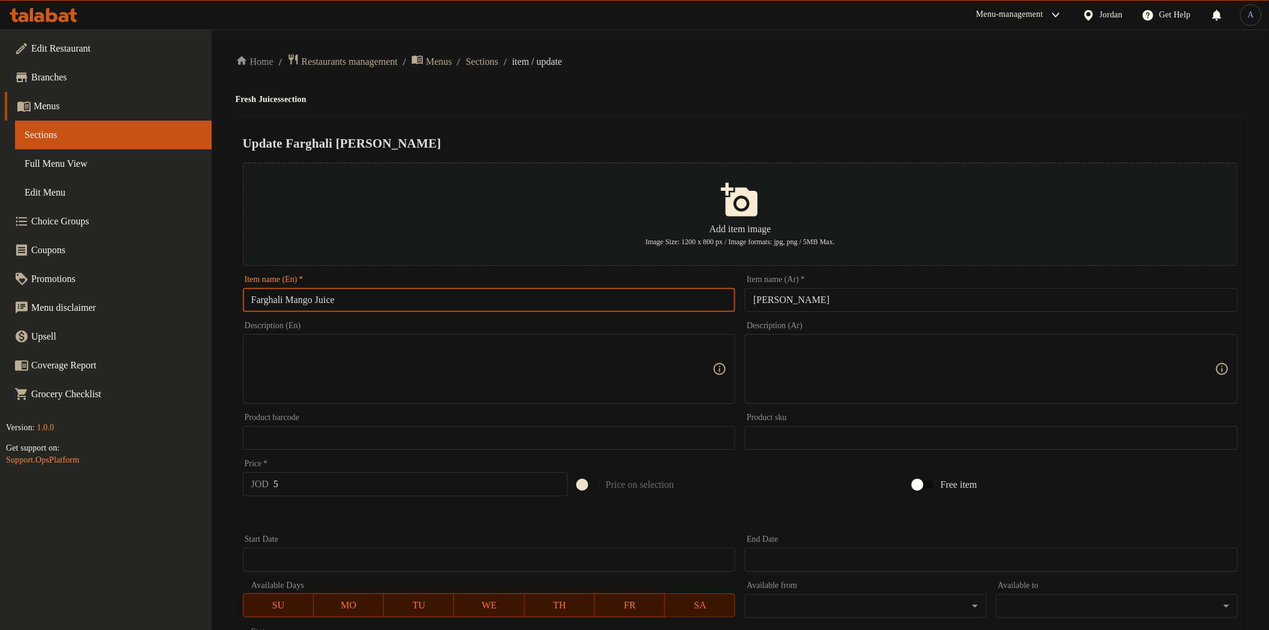
type input "Farghali Mango Juice"
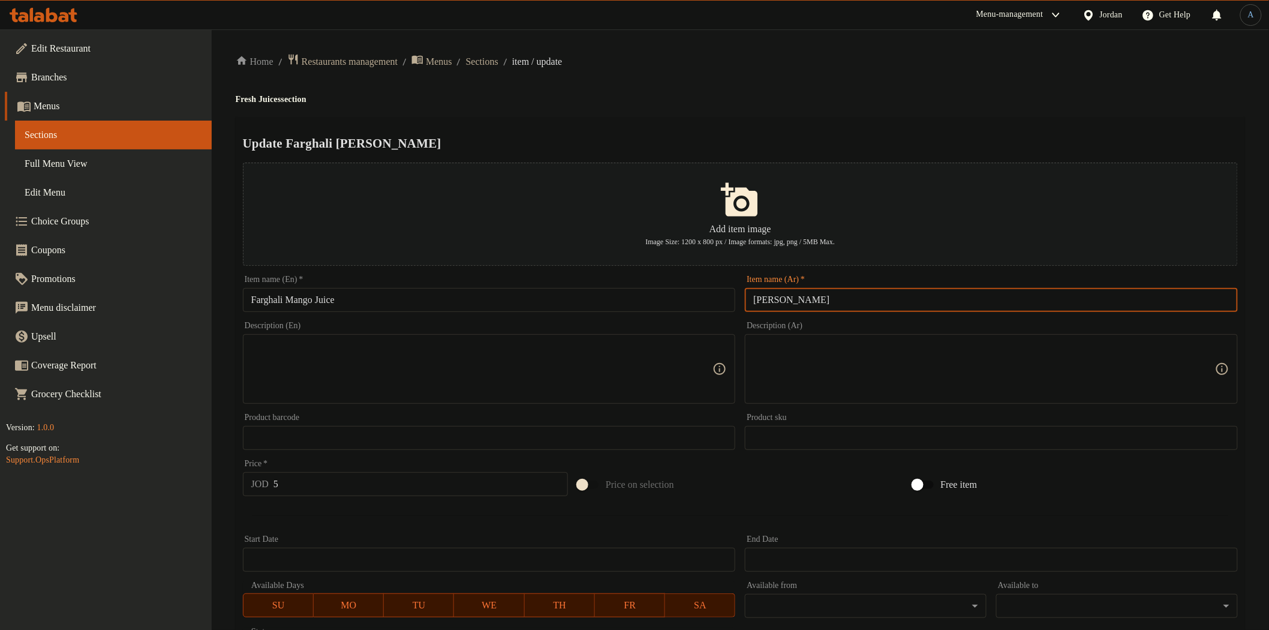
click at [877, 306] on input "[PERSON_NAME]" at bounding box center [991, 300] width 493 height 24
type input "عصير مانجا فرغلي"
click at [846, 135] on h2 "Update Farghali [PERSON_NAME]" at bounding box center [740, 143] width 995 height 18
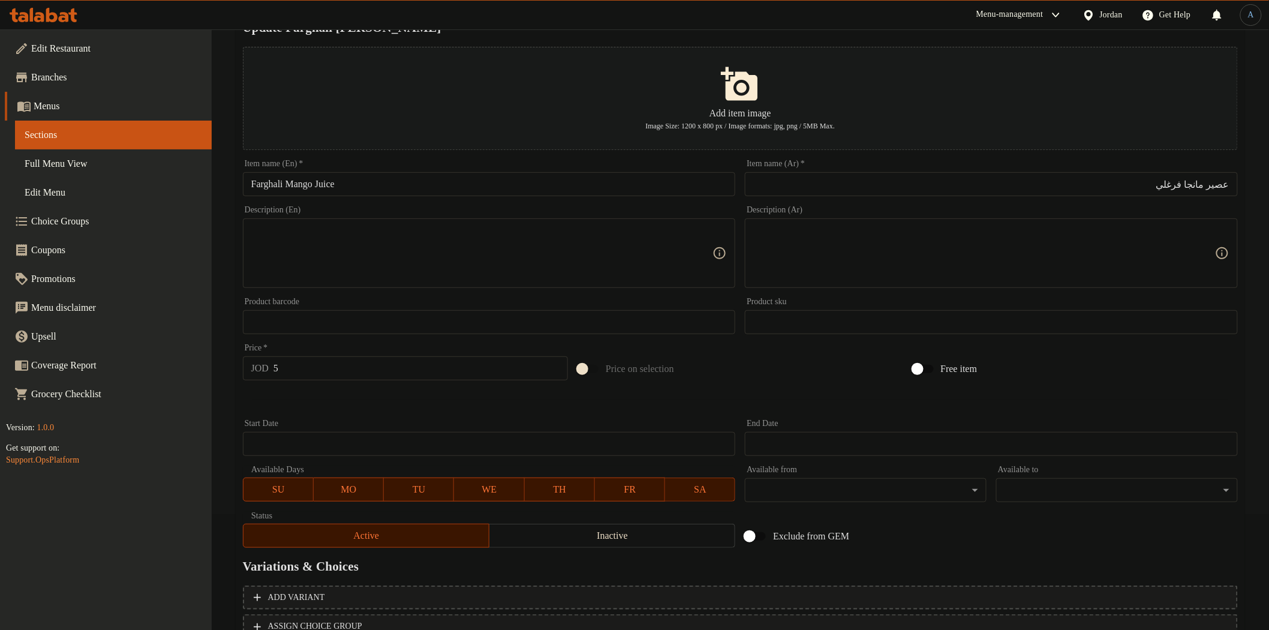
scroll to position [209, 0]
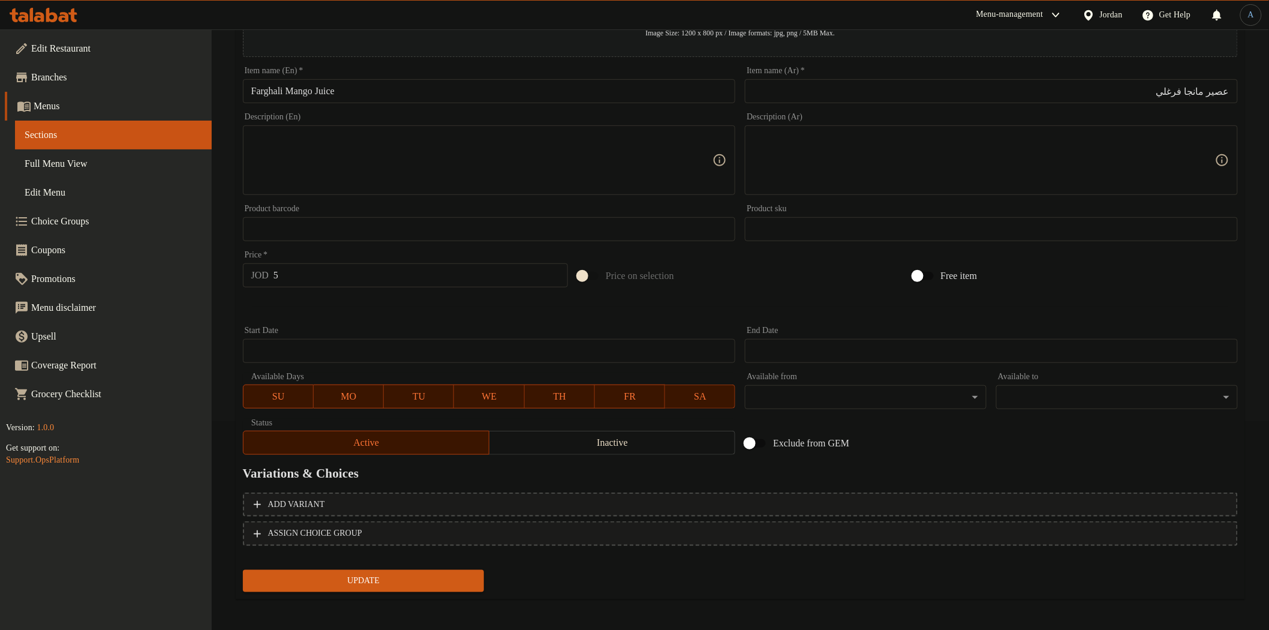
click at [441, 579] on span "Update" at bounding box center [363, 580] width 222 height 15
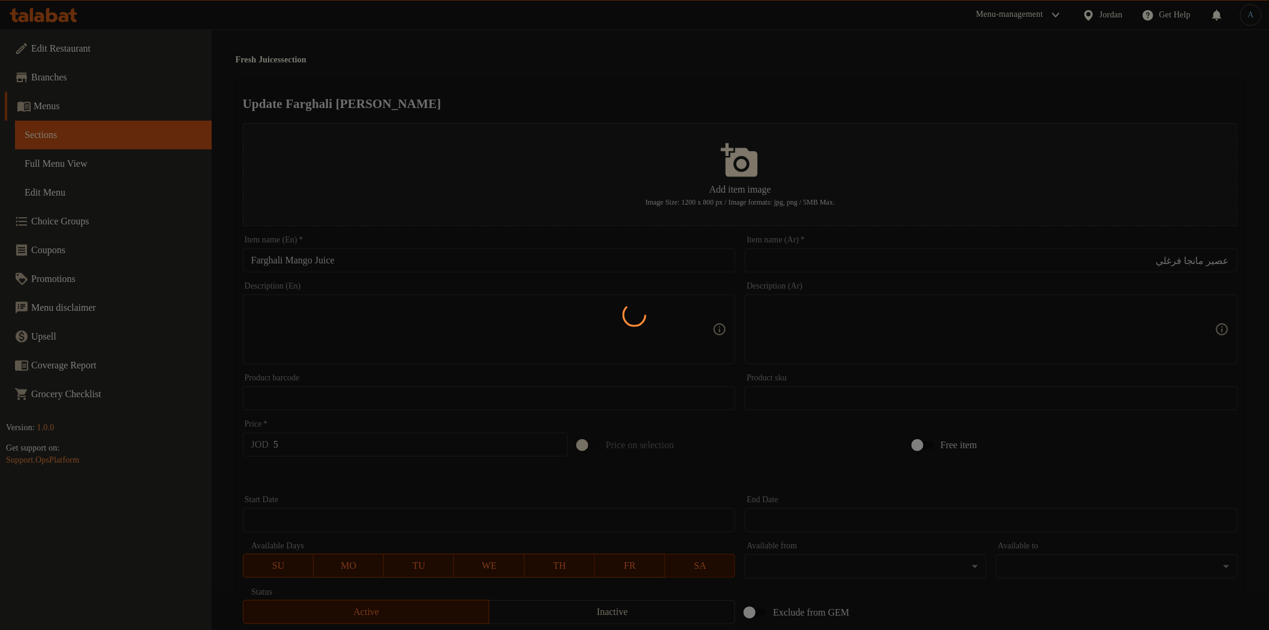
scroll to position [0, 0]
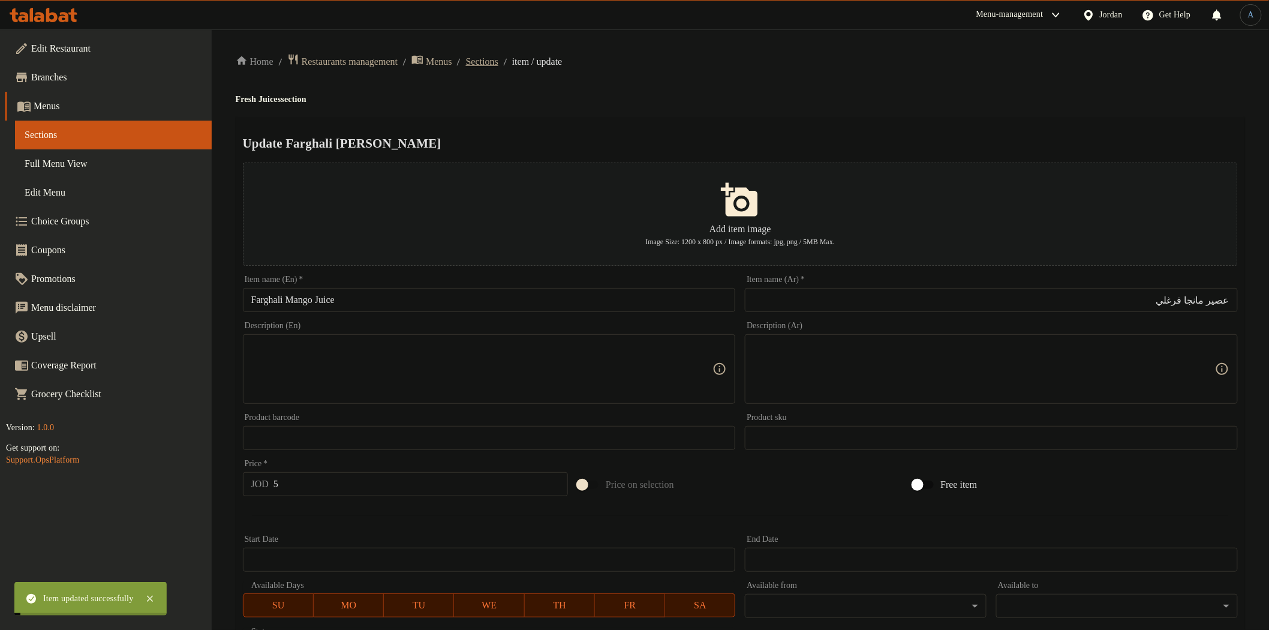
click at [498, 61] on span "Sections" at bounding box center [482, 62] width 32 height 14
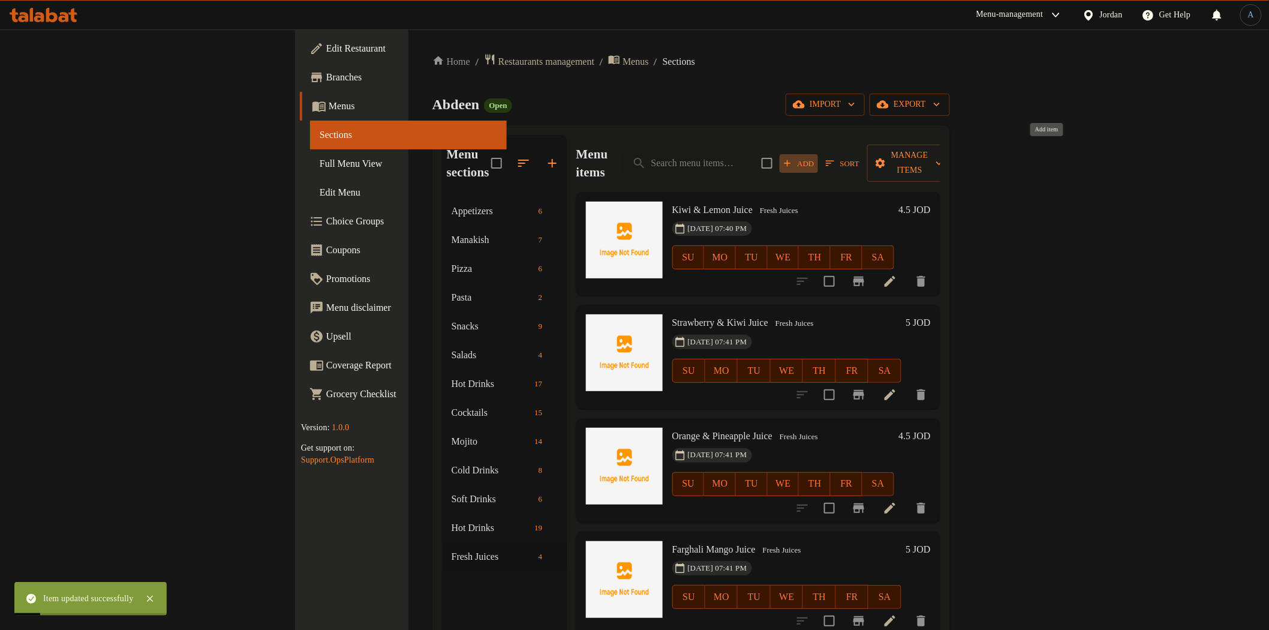
click at [815, 160] on span "Add" at bounding box center [798, 163] width 32 height 14
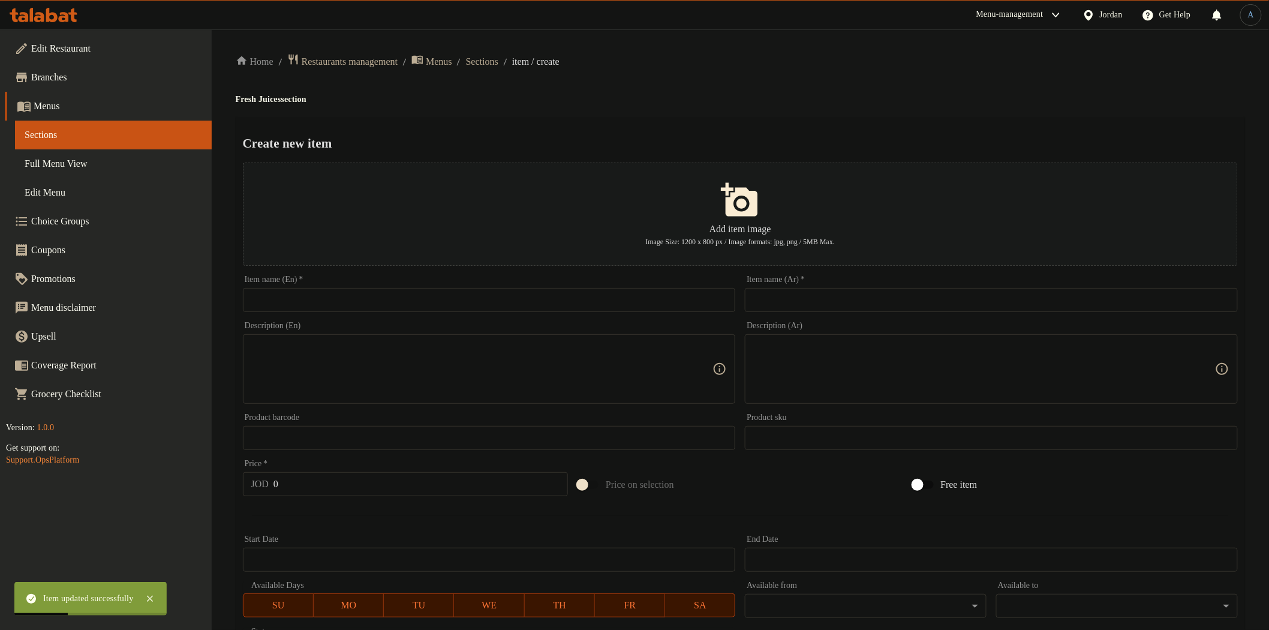
click at [919, 306] on input "text" at bounding box center [991, 300] width 493 height 24
paste input "افوكادو"
type input "عصير افوكادو"
click at [444, 290] on input "text" at bounding box center [489, 300] width 493 height 24
paste input "Special Avocado"
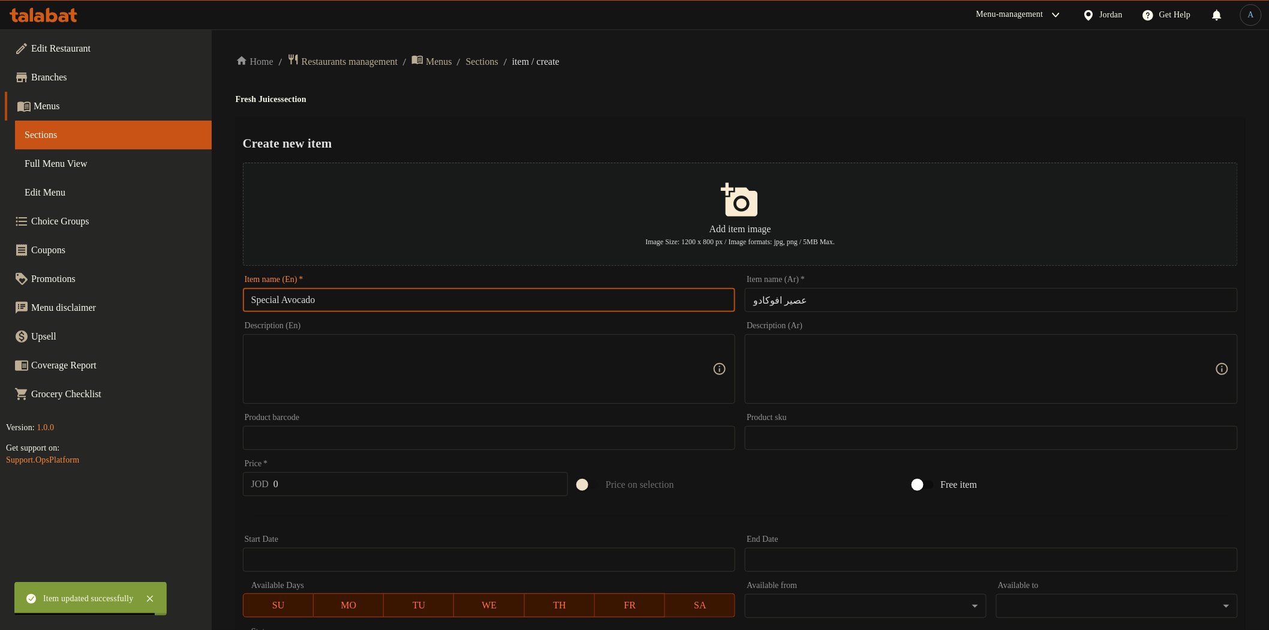
click at [275, 96] on h4 "Fresh Juices section" at bounding box center [740, 100] width 1009 height 12
copy h4 "Juices"
click at [379, 303] on input "Special Avocado" at bounding box center [489, 300] width 493 height 24
paste input "Juices"
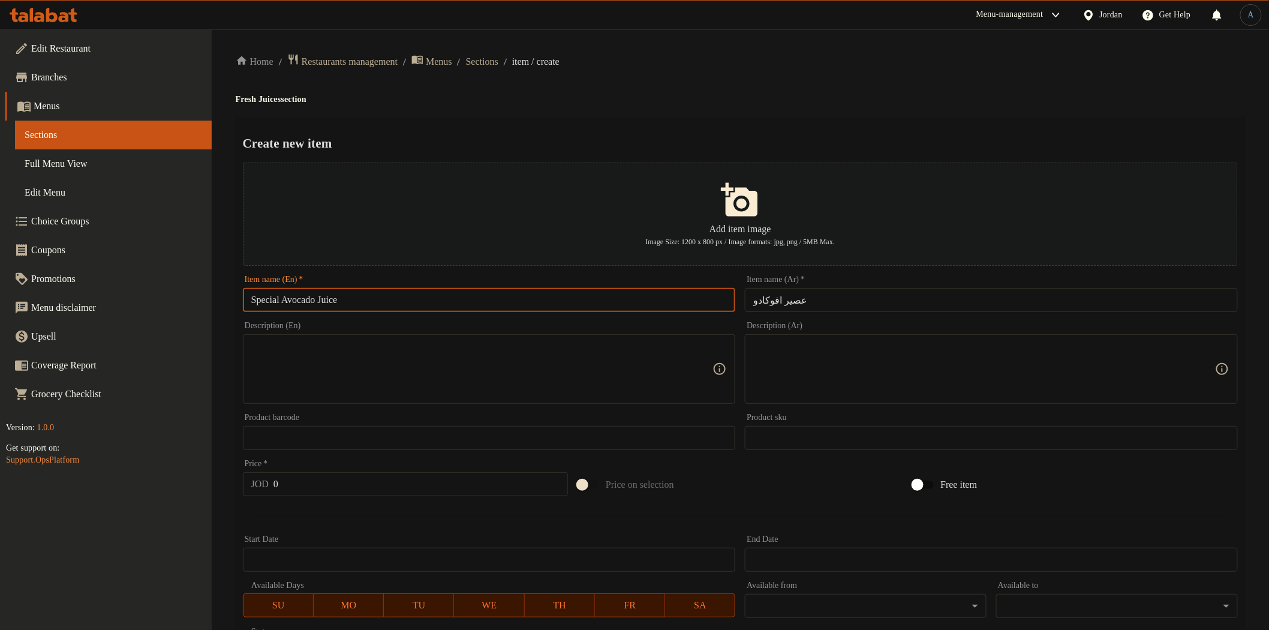
type input "Special Avocado Juice"
click at [877, 291] on input "عصير افوكادو" at bounding box center [991, 300] width 493 height 24
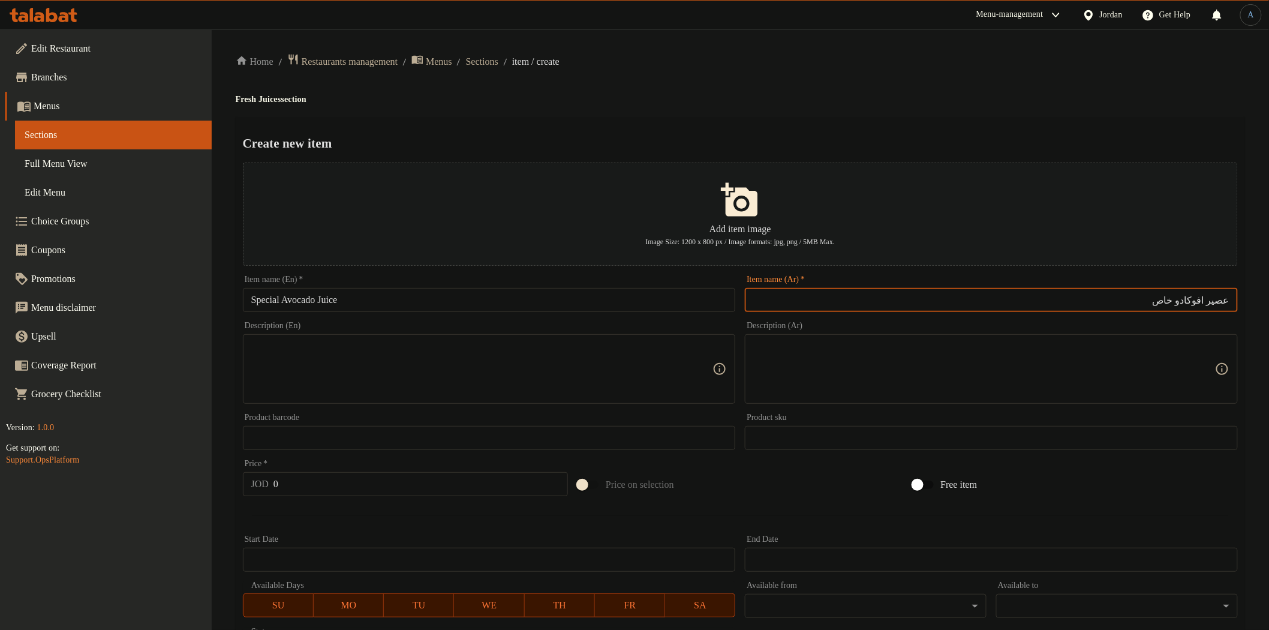
type input "عصير افوكادو خاص"
click at [642, 90] on div "Home / Restaurants management / Menus / Sections / item / create Fresh Juices s…" at bounding box center [740, 435] width 1009 height 764
click at [398, 478] on input "0" at bounding box center [420, 484] width 294 height 24
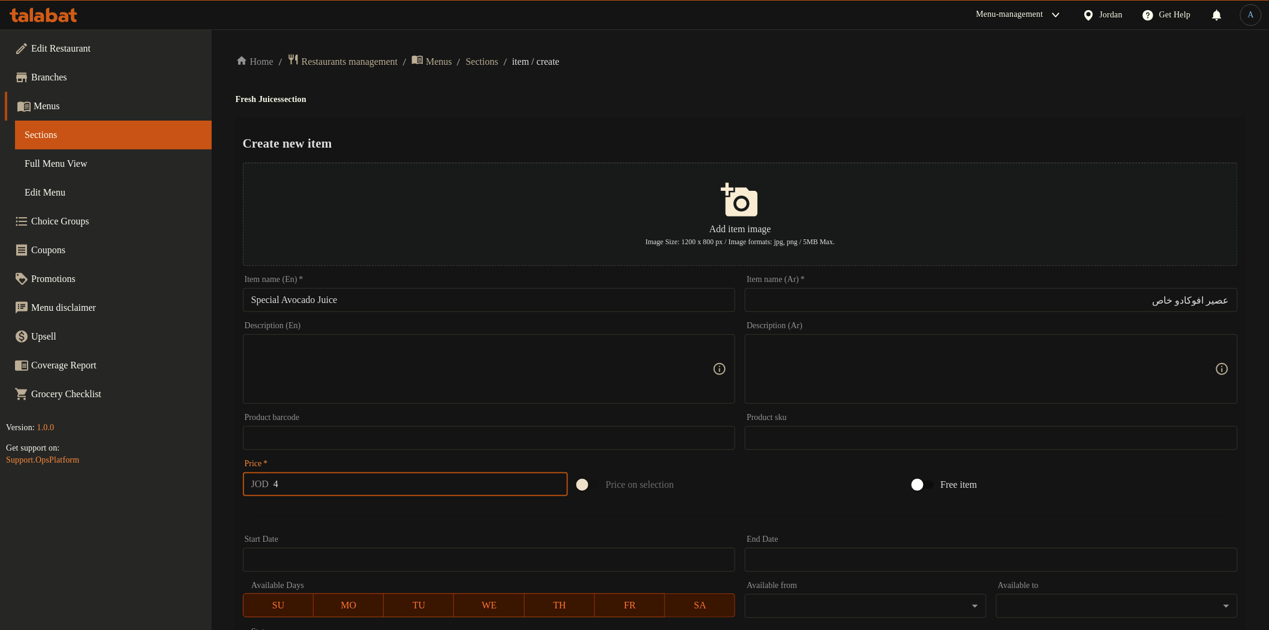
type input "4"
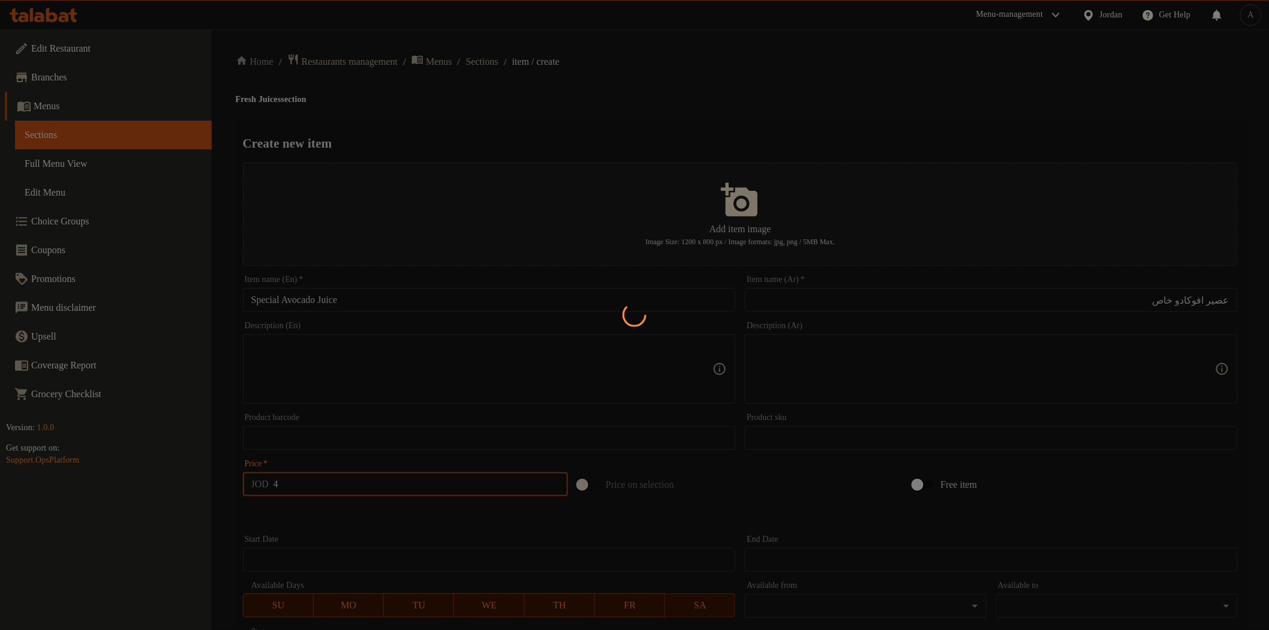
type input "0"
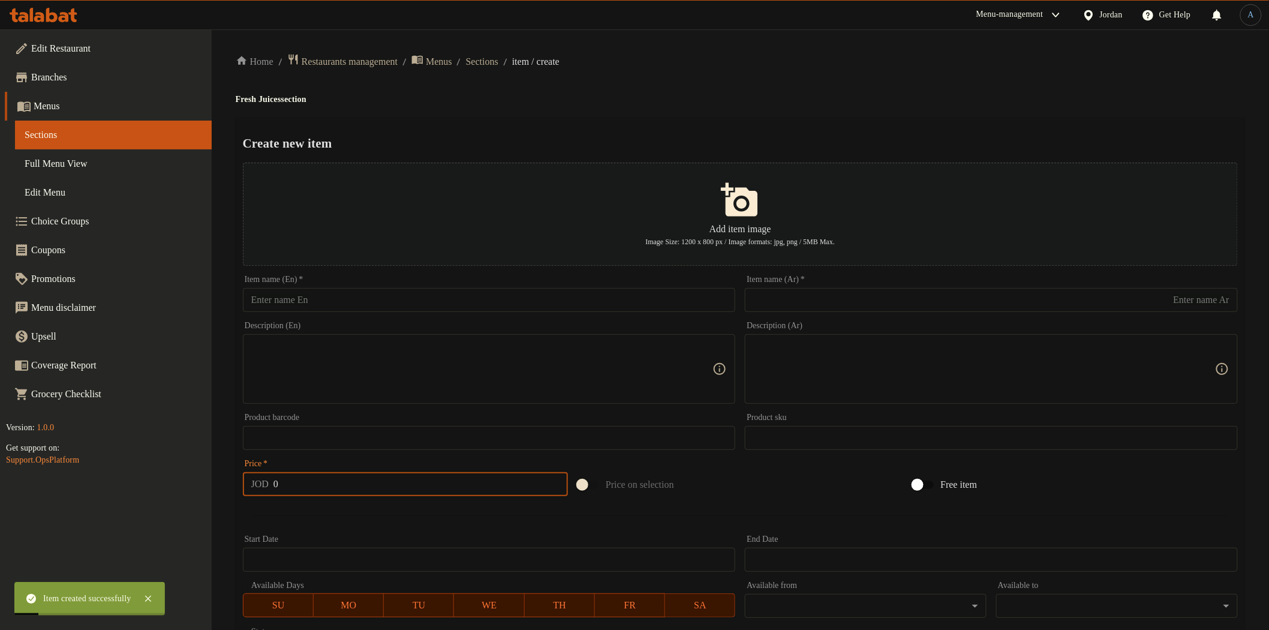
click at [842, 303] on input "text" at bounding box center [991, 300] width 493 height 24
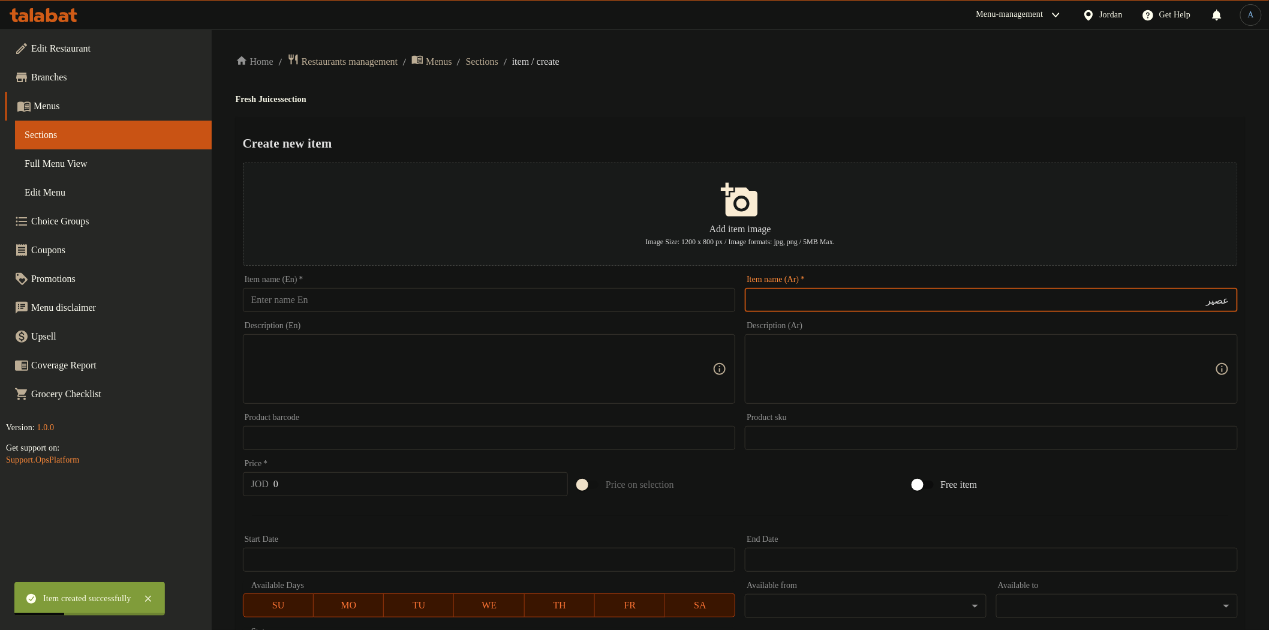
paste input "موز بالحليب"
type input "عصير موز بالحليب"
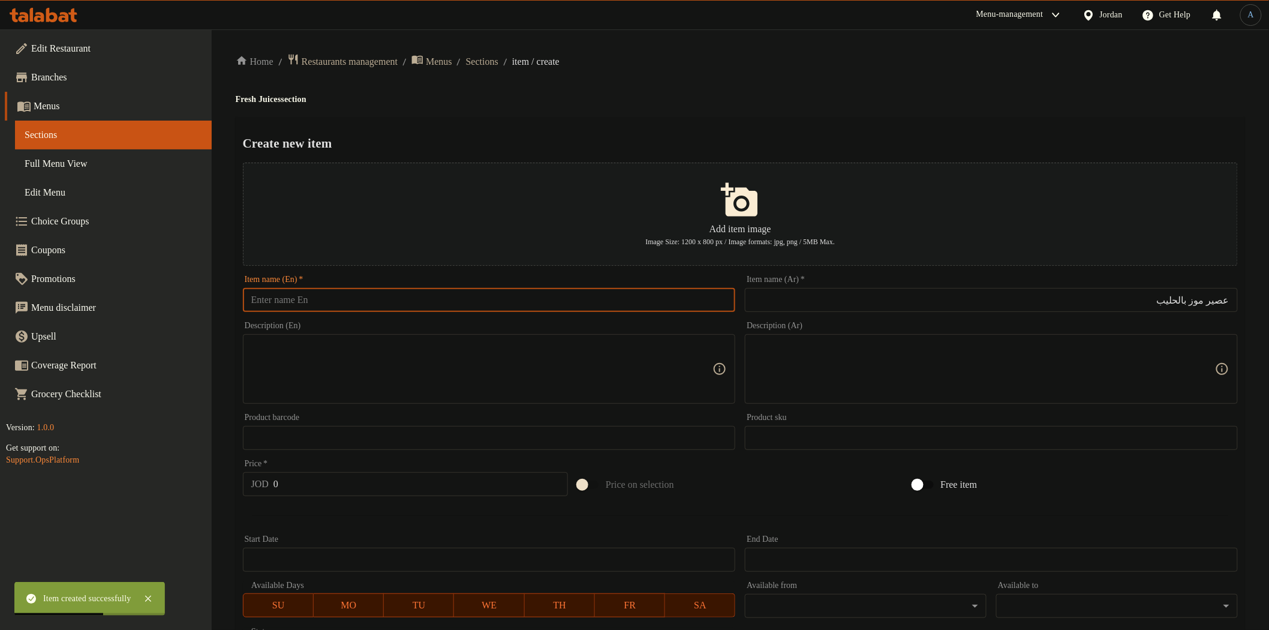
drag, startPoint x: 498, startPoint y: 302, endPoint x: 486, endPoint y: 300, distance: 12.2
click at [498, 302] on input "text" at bounding box center [489, 300] width 493 height 24
paste input "Banana & Milk"
click at [272, 103] on h4 "Fresh Juices section" at bounding box center [740, 100] width 1009 height 12
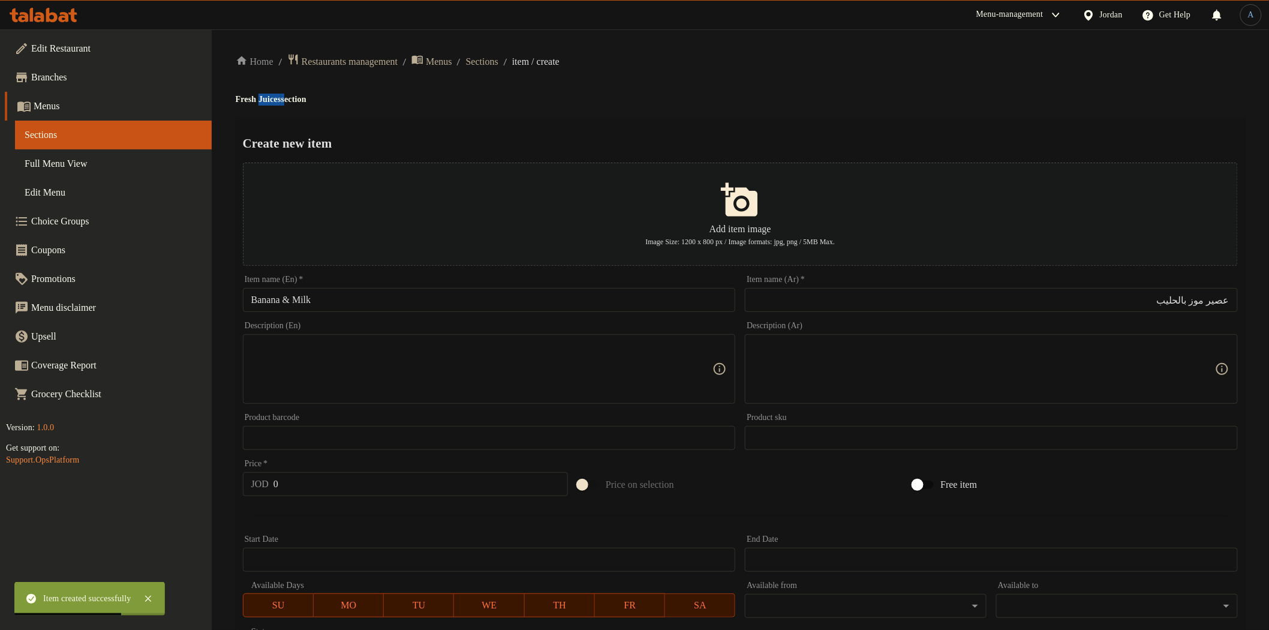
copy h4 "Juices"
click at [366, 307] on input "Banana & Milk" at bounding box center [489, 300] width 493 height 24
paste input "Juices"
type input "Banana & Milk Juice"
click at [578, 82] on div "Home / Restaurants management / Menus / Sections / item / create Fresh Juices s…" at bounding box center [740, 435] width 1009 height 764
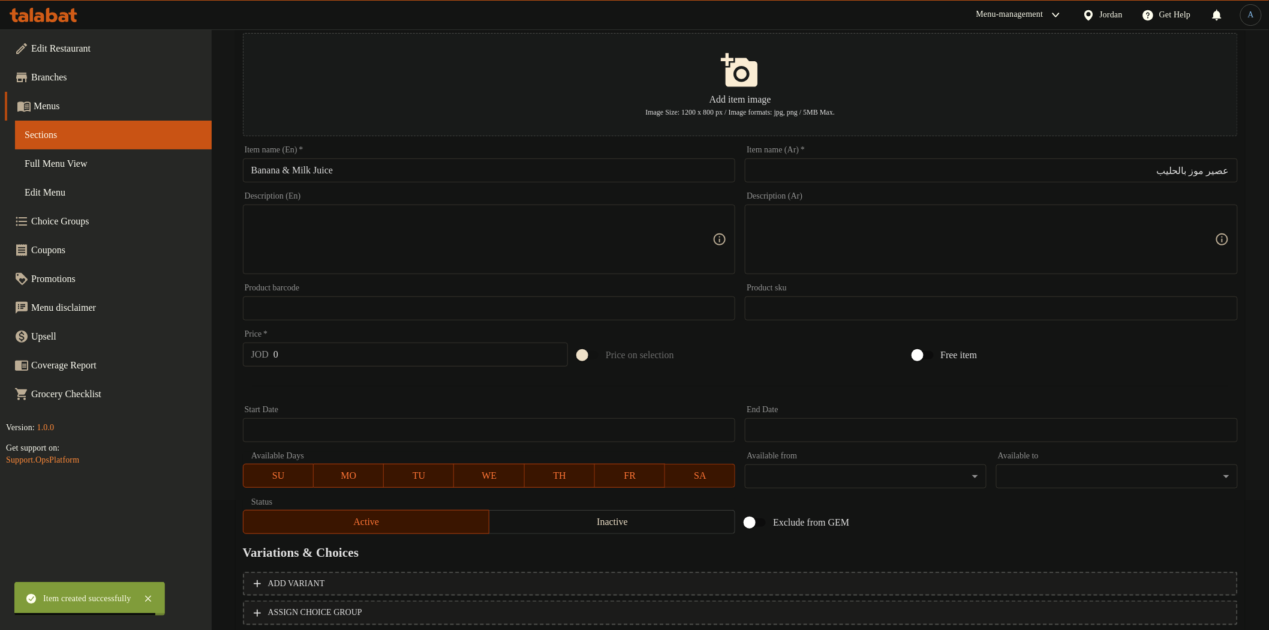
scroll to position [209, 0]
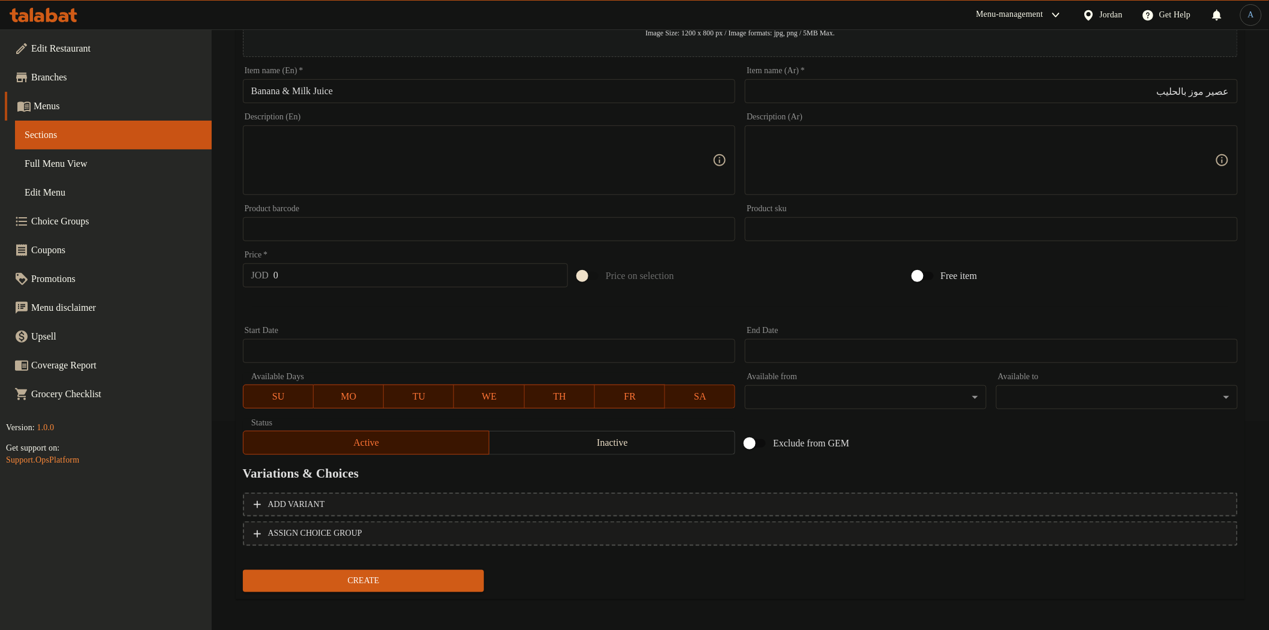
click at [367, 281] on input "0" at bounding box center [420, 275] width 294 height 24
type input "4.5"
click at [243, 570] on button "Create" at bounding box center [364, 581] width 242 height 22
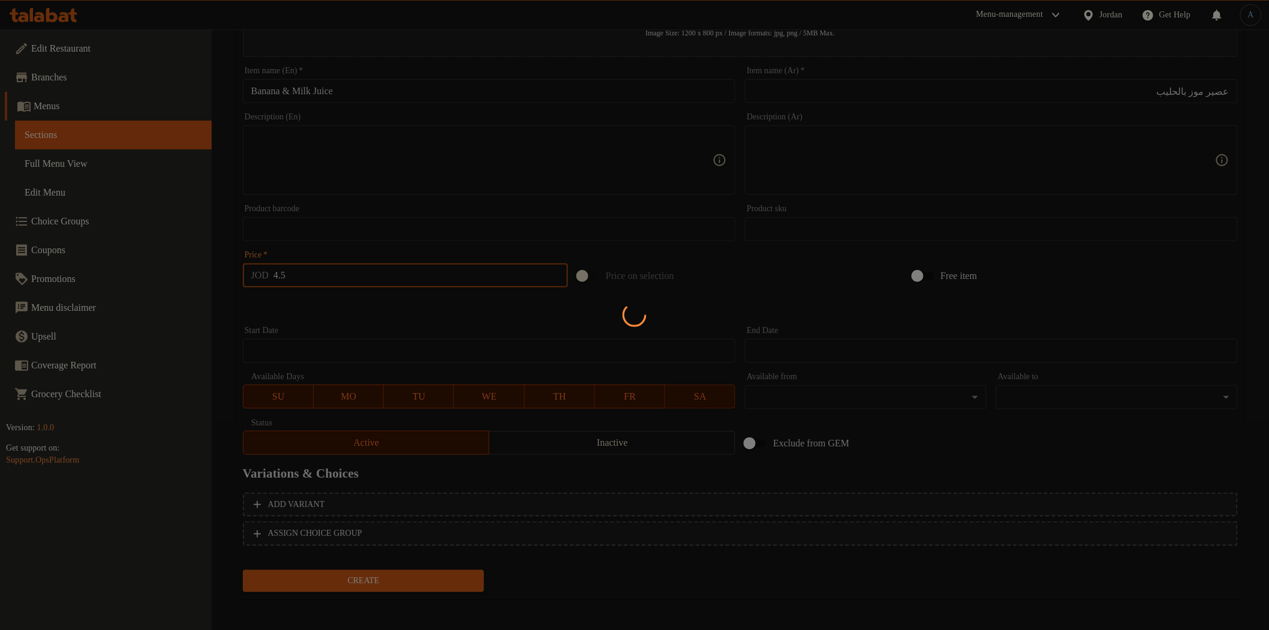
type input "0"
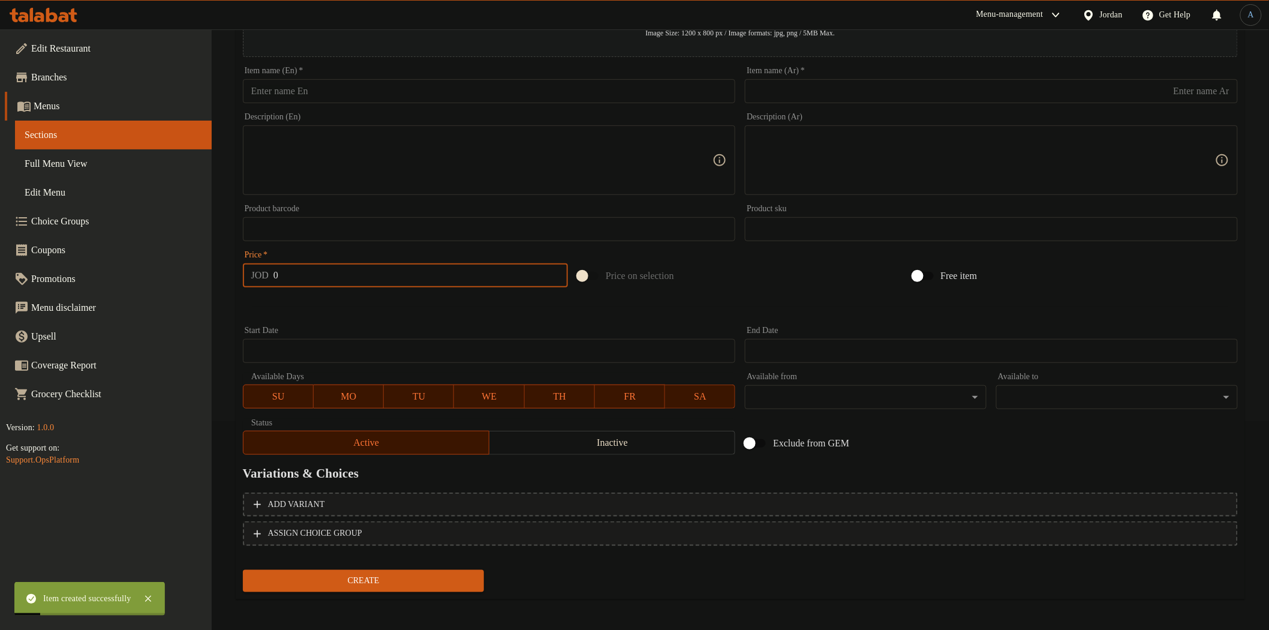
click at [445, 80] on input "text" at bounding box center [489, 91] width 493 height 24
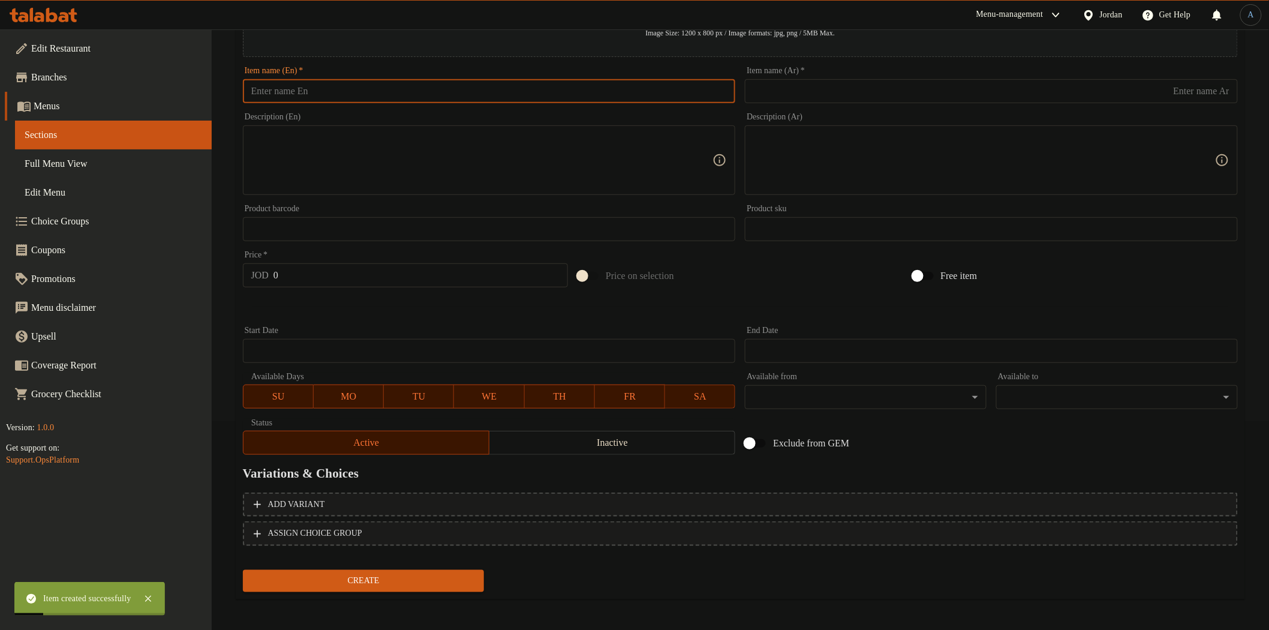
paste input "Apple & Ginger & Mint"
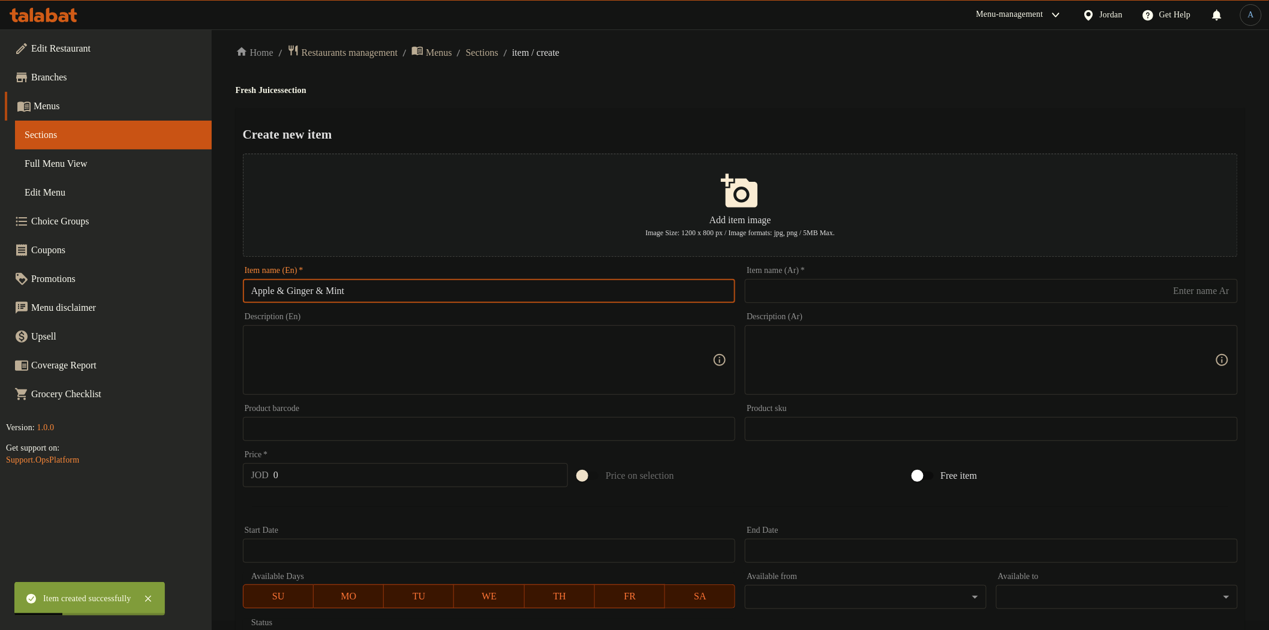
click at [277, 92] on h4 "Fresh Juices section" at bounding box center [740, 91] width 1009 height 12
copy h4 "Juices"
click at [422, 283] on input "Apple & Ginger & Mint" at bounding box center [489, 291] width 493 height 24
paste input "Juices"
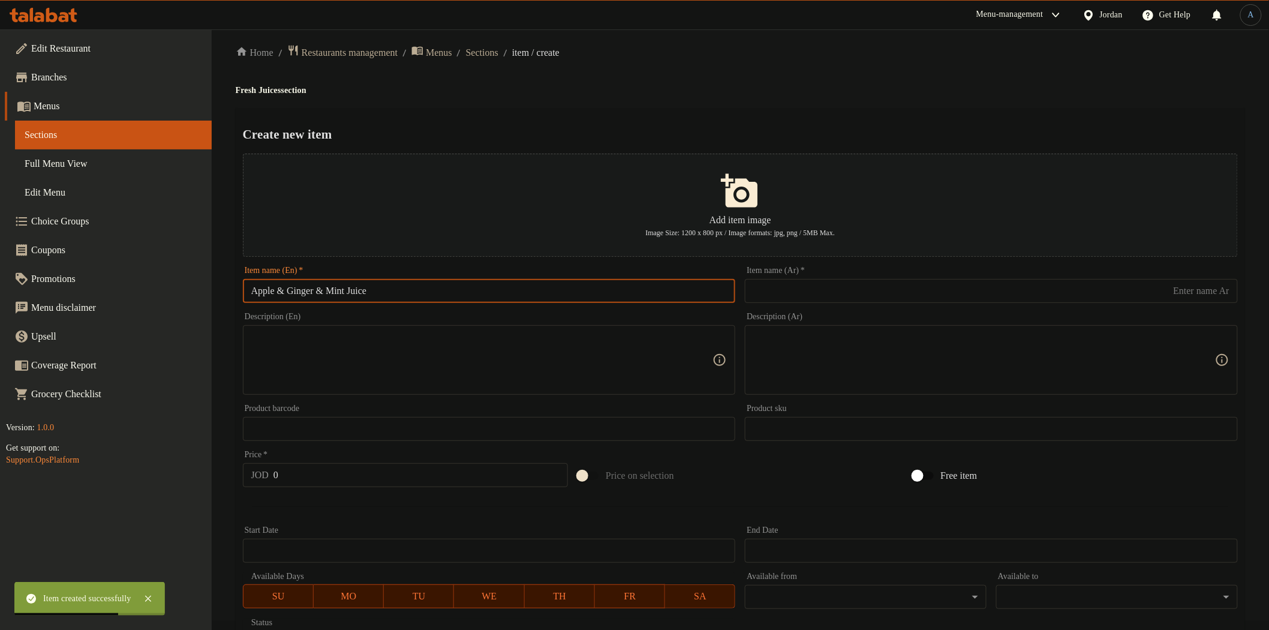
type input "Apple & Ginger & Mint Juice"
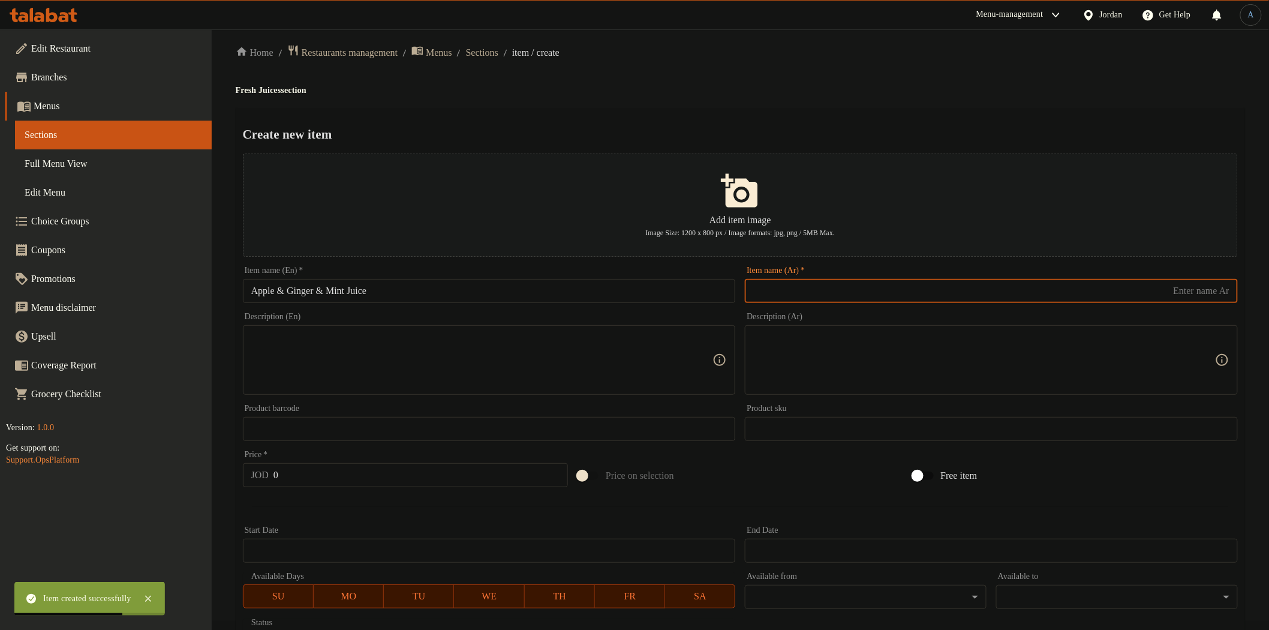
click at [847, 294] on input "text" at bounding box center [991, 291] width 493 height 24
click at [811, 291] on input "عصير" at bounding box center [991, 291] width 493 height 24
paste input "تفاح وزنجبيل ونعنع"
type input "عصير تفاح وزنجبيل ونعنع"
click at [777, 86] on h4 "Fresh Juices section" at bounding box center [740, 91] width 1009 height 12
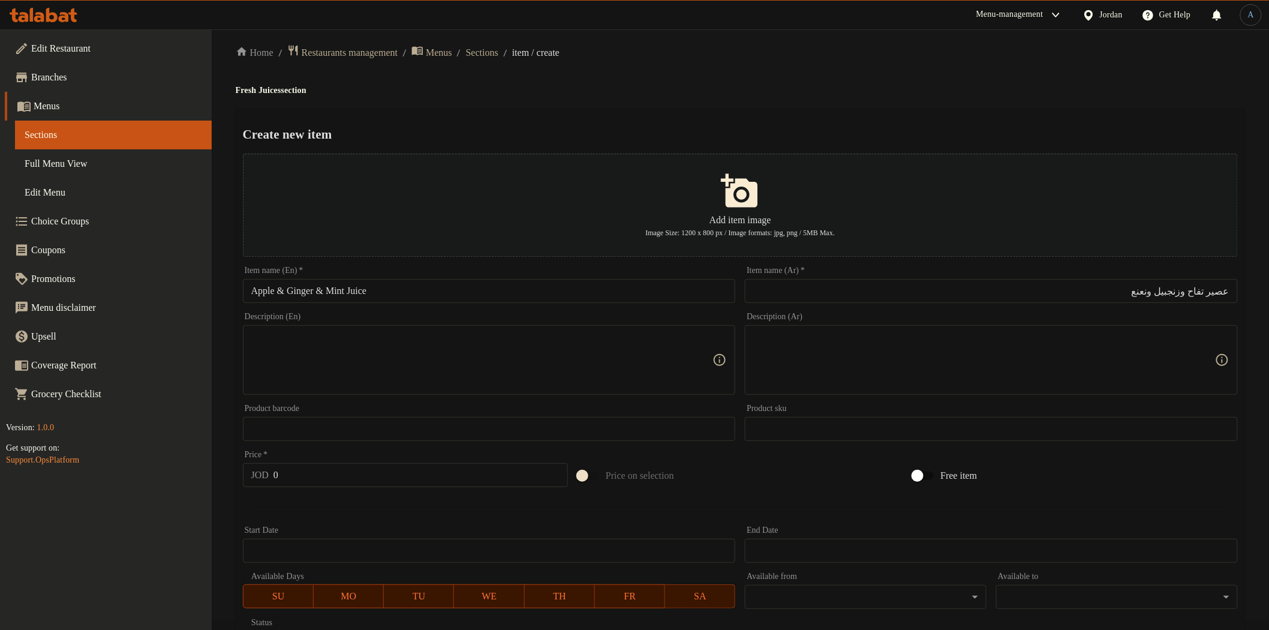
click at [561, 116] on div "Create new item Add item image Image Size: 1200 x 800 px / Image formats: jpg, …" at bounding box center [740, 453] width 1009 height 691
click at [336, 465] on input "0" at bounding box center [420, 475] width 294 height 24
click at [339, 470] on input "0" at bounding box center [420, 475] width 294 height 24
type input "4.5"
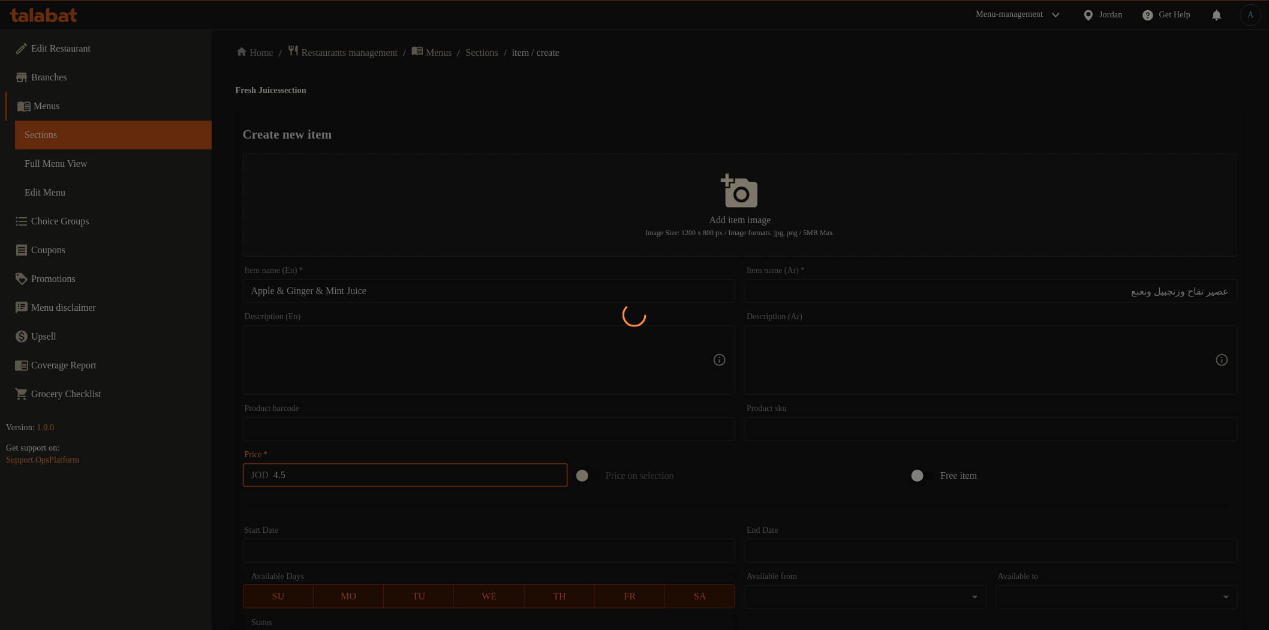
type input "0"
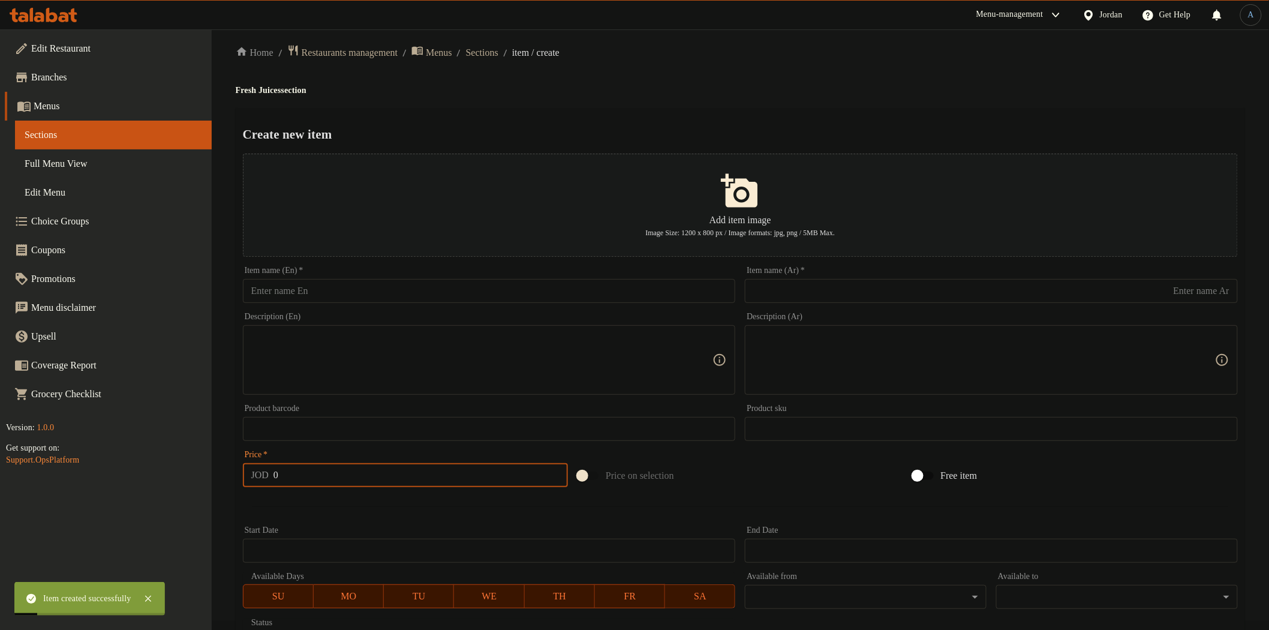
click at [792, 296] on input "text" at bounding box center [991, 291] width 493 height 24
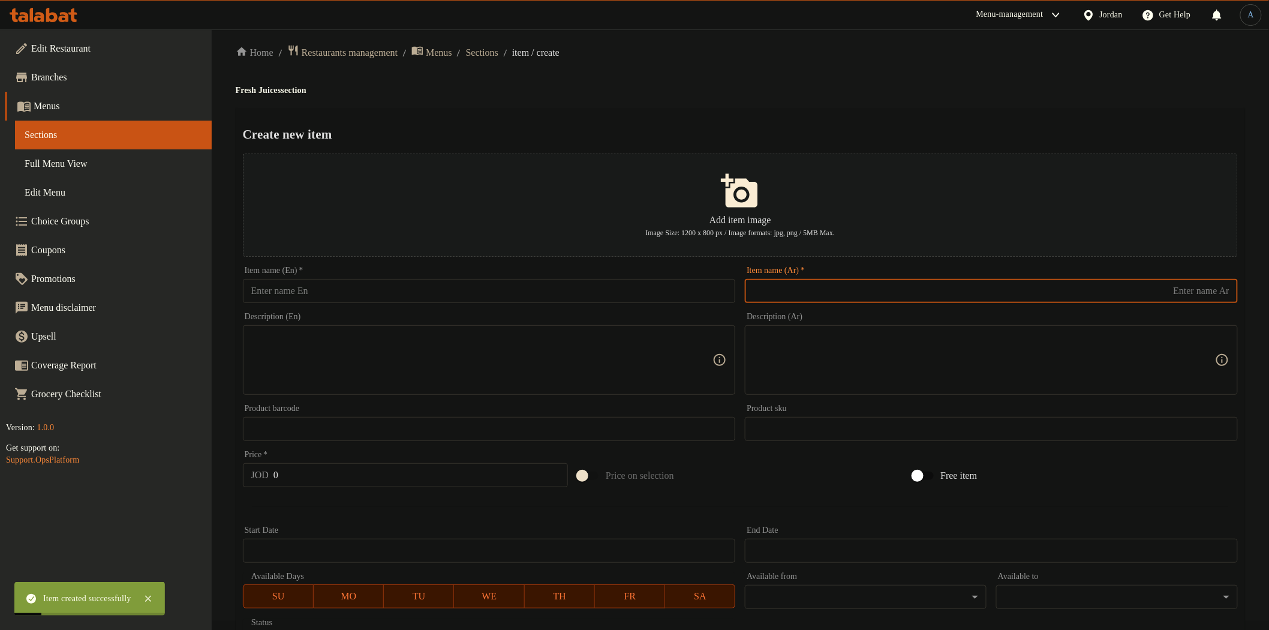
paste input "تفاح ونعنع"
type input "تفاح ونعنع"
paste input "تفاح ونعنع"
type input "عصير تفاح ونعنع"
click at [657, 283] on input "text" at bounding box center [489, 291] width 493 height 24
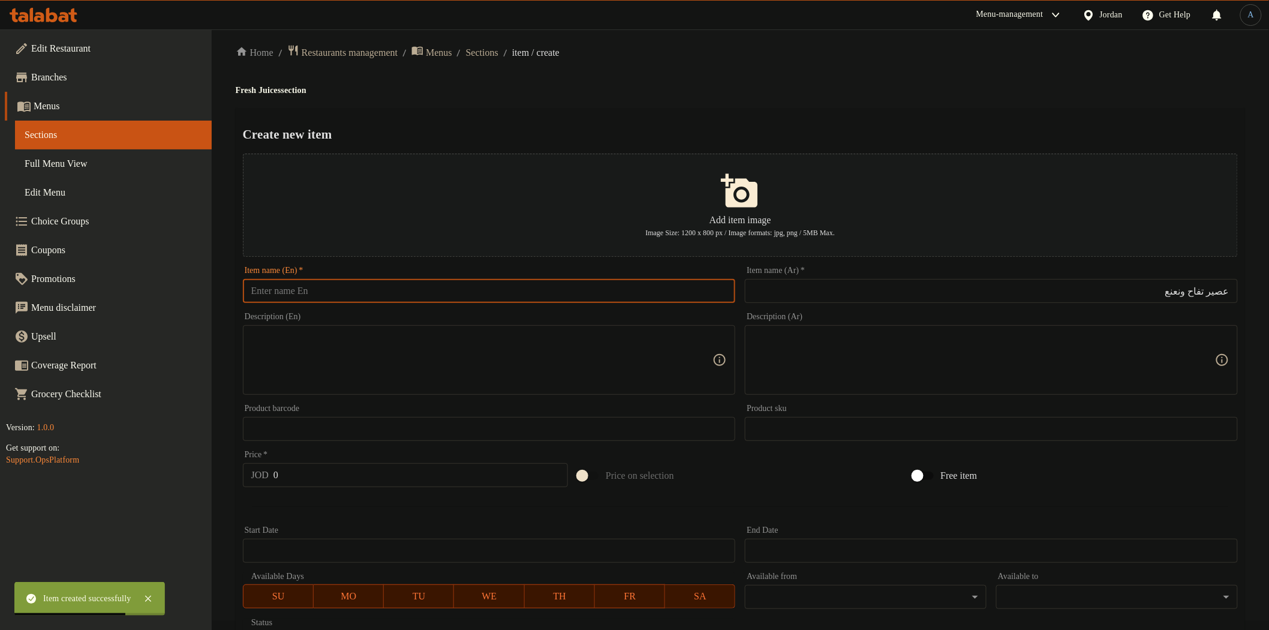
paste input "Apple & Mint"
click at [281, 89] on h4 "Fresh Juices section" at bounding box center [740, 91] width 1009 height 12
copy h4 "Juices"
click at [382, 293] on input "Apple & Mint" at bounding box center [489, 291] width 493 height 24
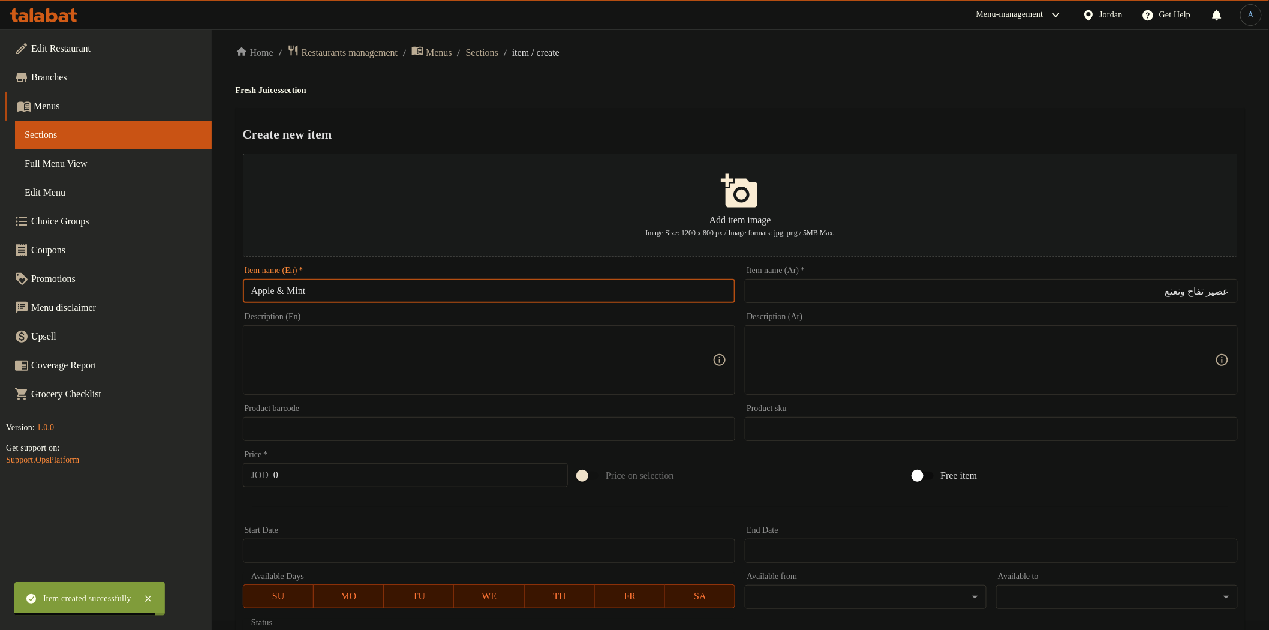
paste input "Juices"
type input "Apple & Mint Juice"
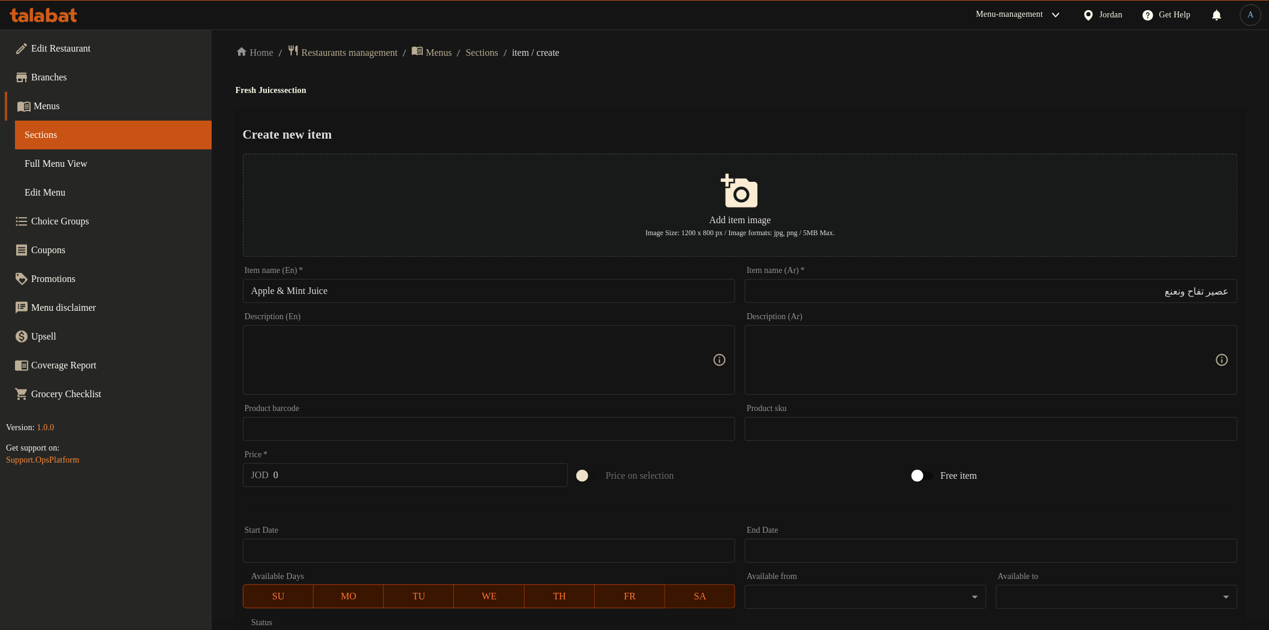
click at [488, 94] on h4 "Fresh Juices section" at bounding box center [740, 91] width 1009 height 12
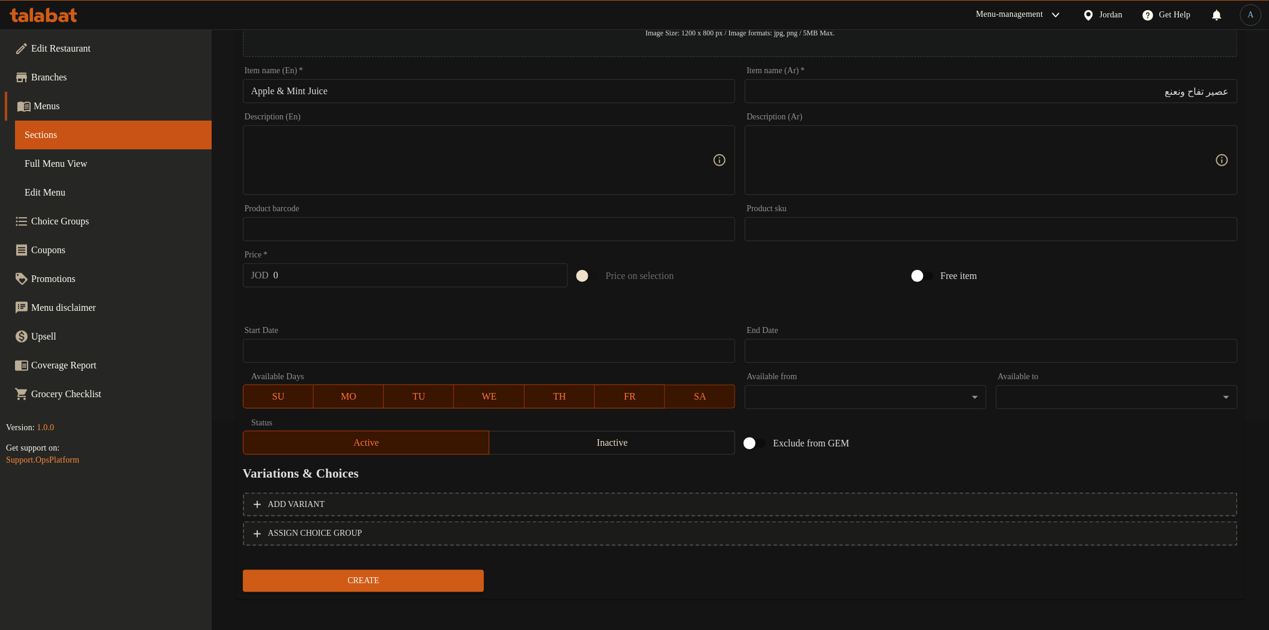
click at [356, 278] on input "0" at bounding box center [420, 275] width 294 height 24
type input "4.5"
click at [243, 570] on button "Create" at bounding box center [364, 581] width 242 height 22
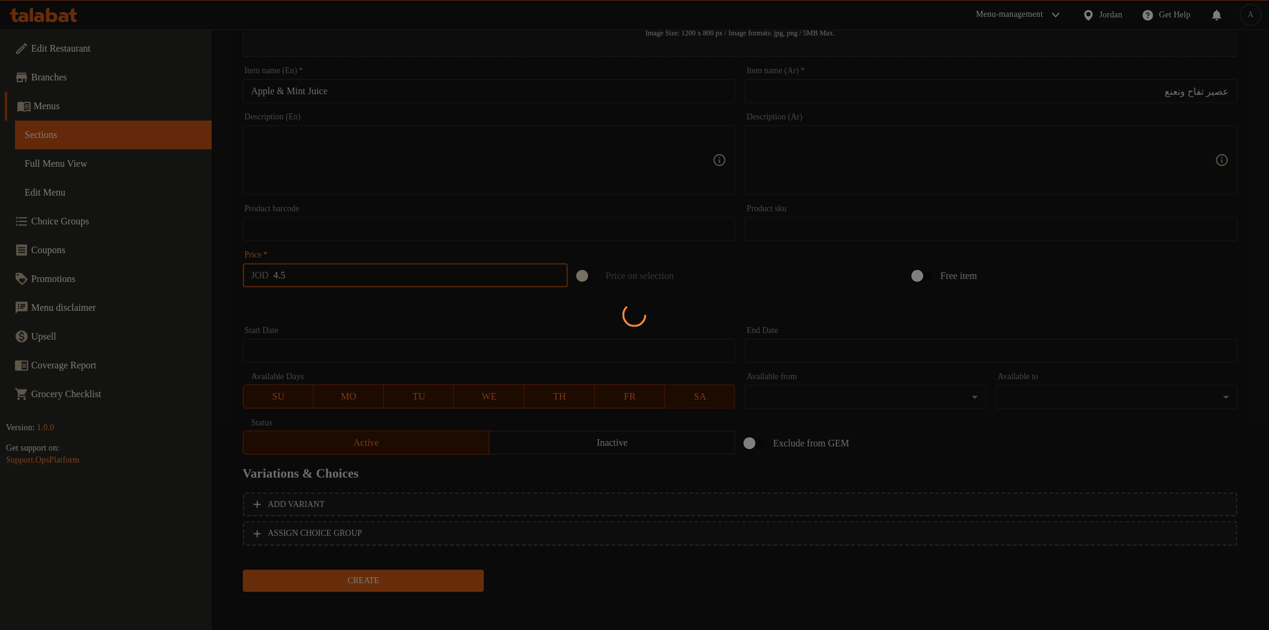
type input "0"
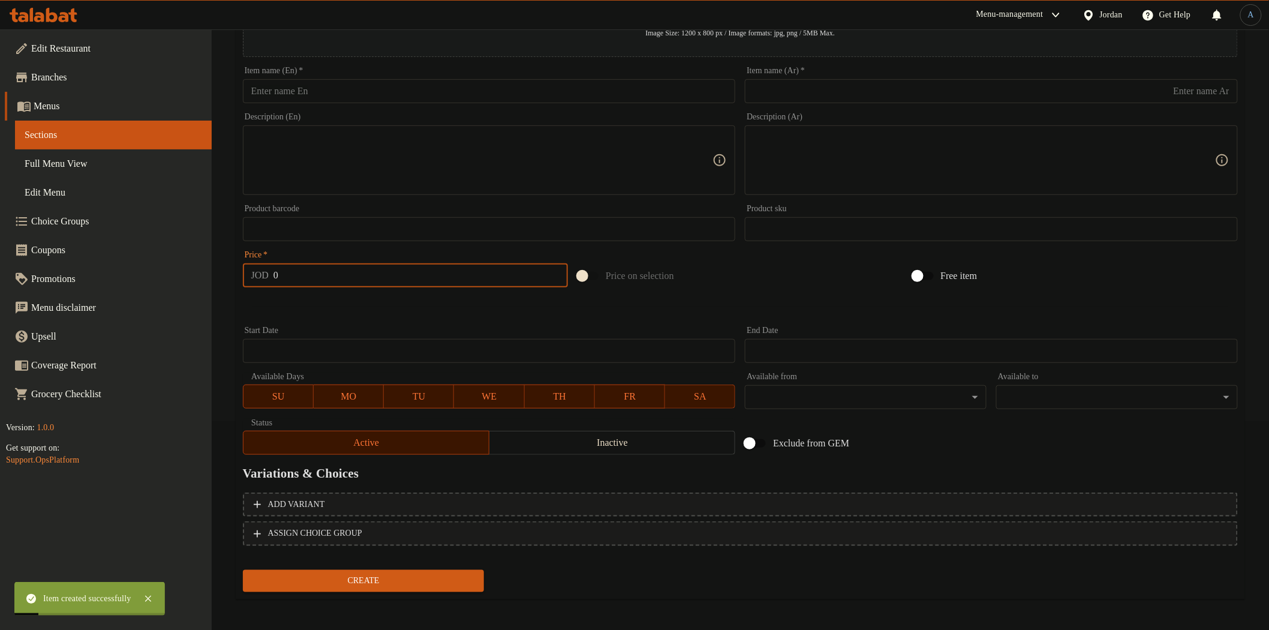
click at [823, 96] on input "text" at bounding box center [991, 91] width 493 height 24
paste input "تفاح"
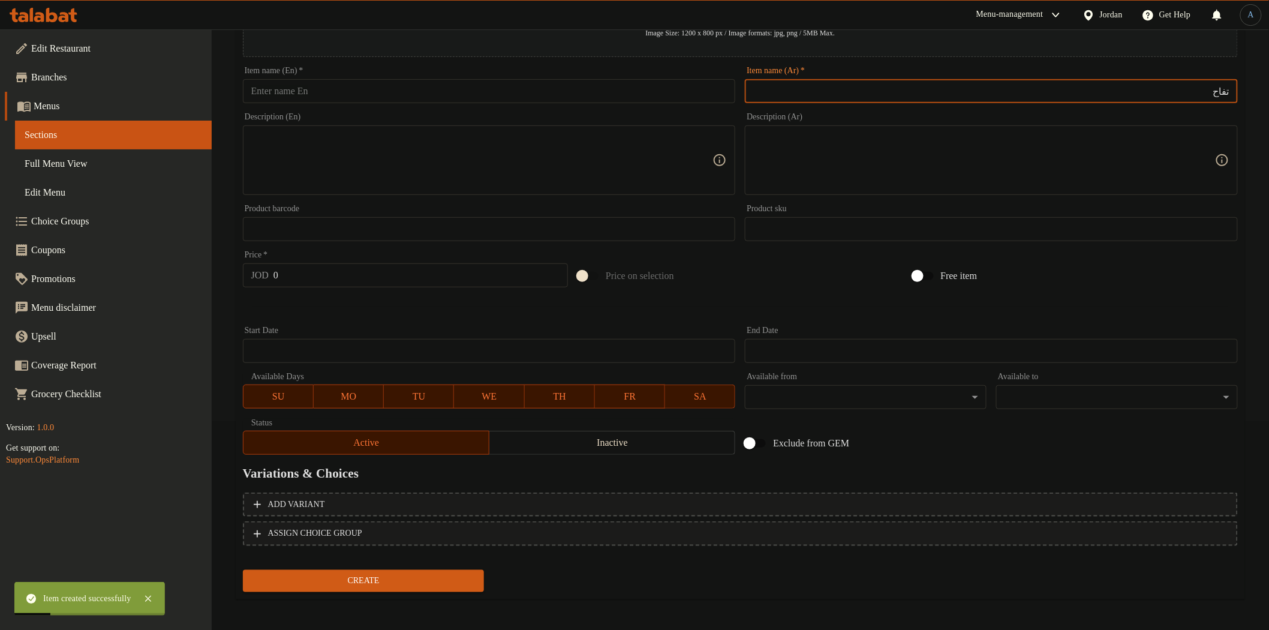
type input "تفاح"
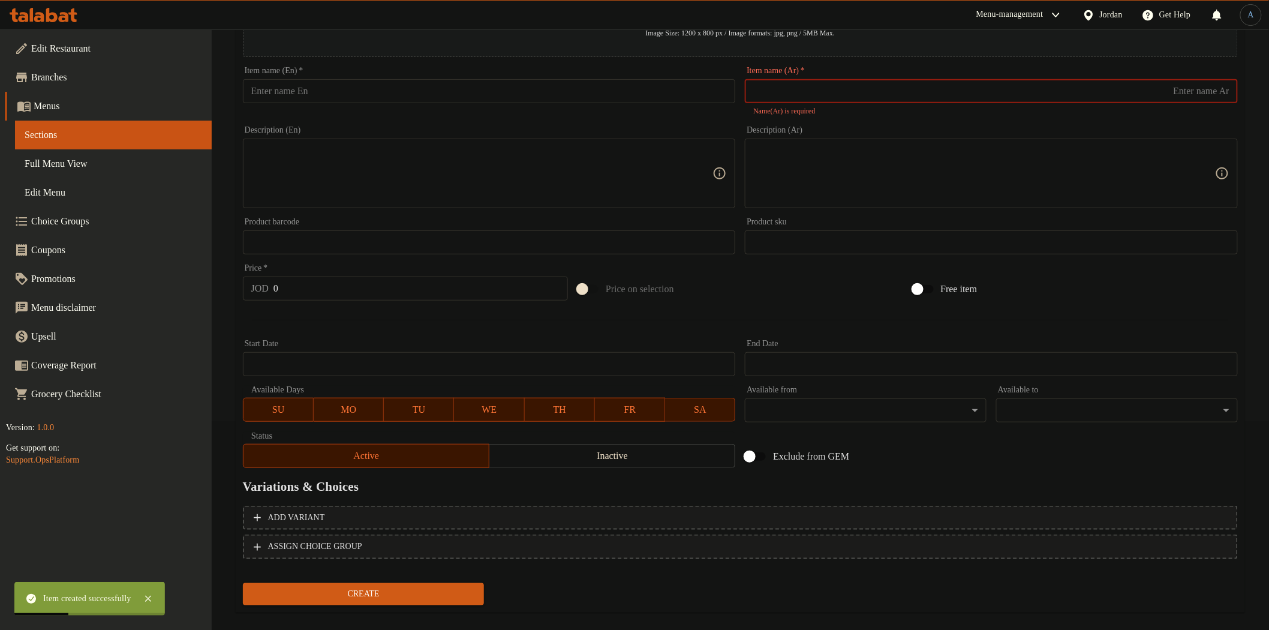
type input "ص"
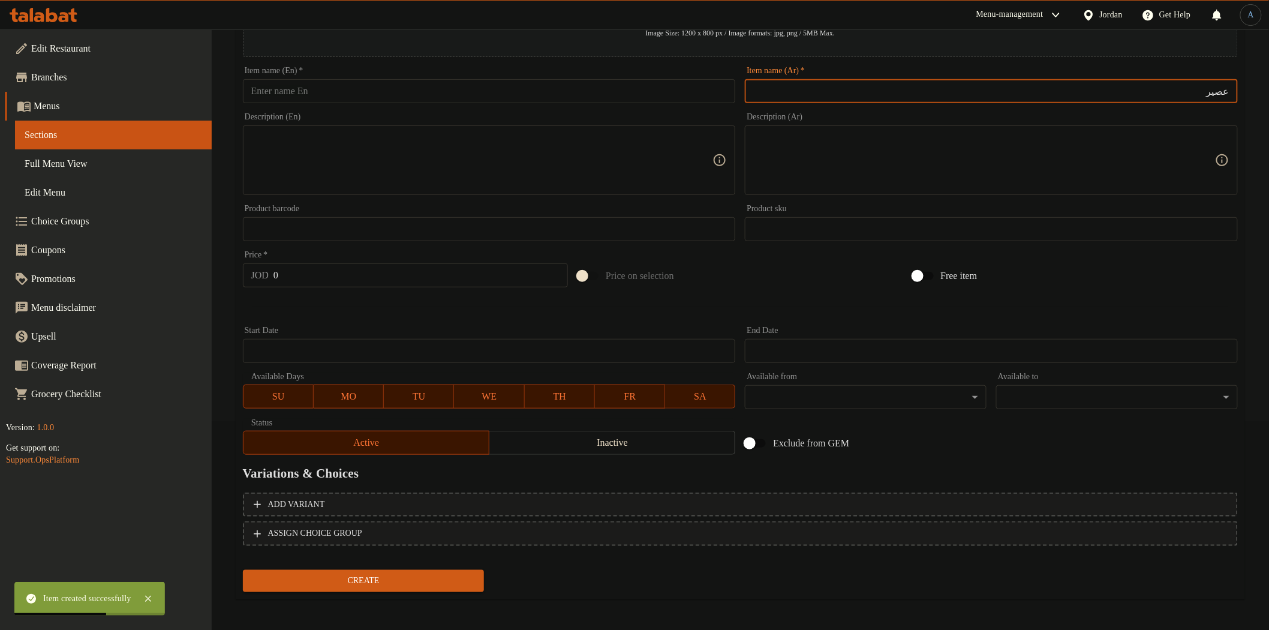
click at [1072, 100] on input "عصير" at bounding box center [991, 91] width 493 height 24
paste input "تفاح"
type input "عصير تفاح"
click at [496, 96] on input "text" at bounding box center [489, 91] width 493 height 24
paste input "Apple"
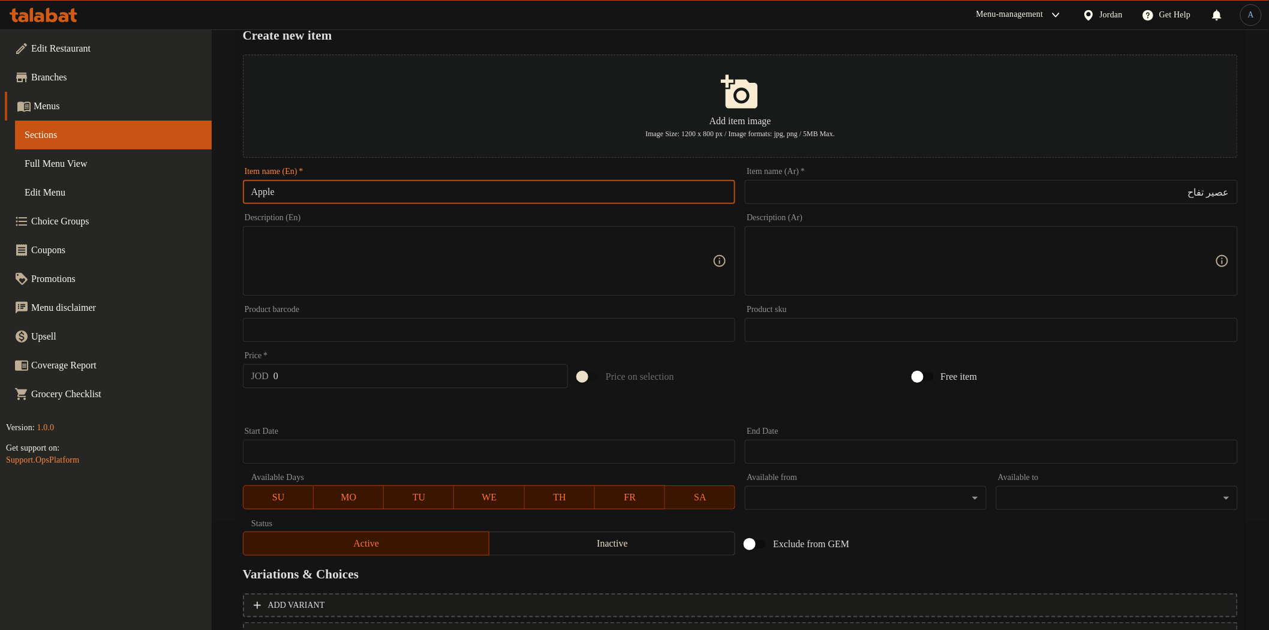
scroll to position [0, 0]
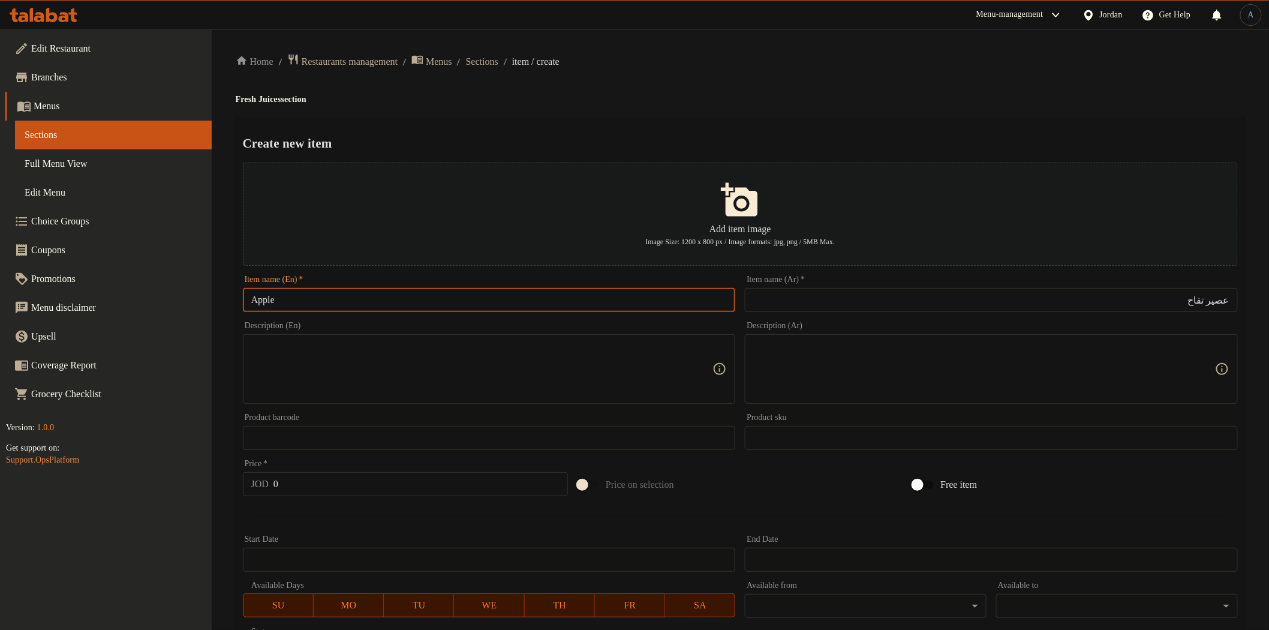
click at [274, 101] on h4 "Fresh Juices section" at bounding box center [740, 100] width 1009 height 12
copy h4 "Juices"
click at [321, 303] on input "Apple" at bounding box center [489, 300] width 493 height 24
paste input "Juices"
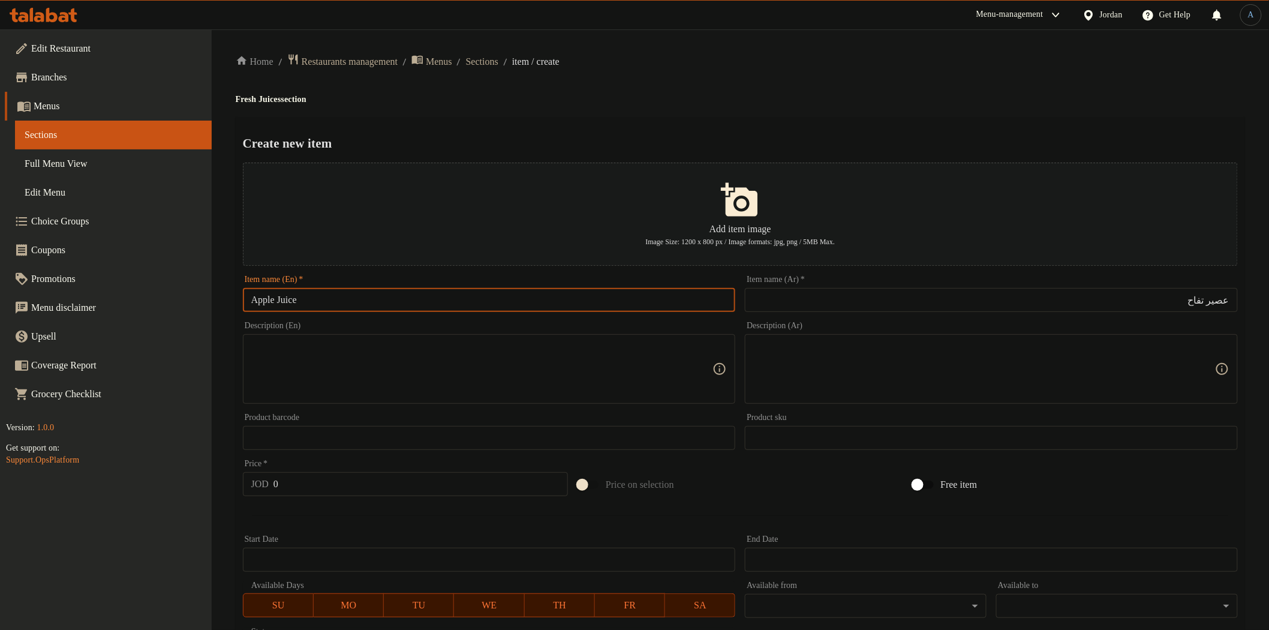
type input "Apple Juice"
click at [540, 158] on div "Add item image Image Size: 1200 x 800 px / Image formats: jpg, png / 5MB Max." at bounding box center [740, 214] width 1004 height 113
click at [251, 302] on input "Apple Juice" at bounding box center [489, 300] width 493 height 24
click at [501, 131] on div "Create new item Add item image Image Size: 1200 x 800 px / Image formats: jpg, …" at bounding box center [740, 462] width 1009 height 691
click at [330, 483] on input "0" at bounding box center [420, 484] width 294 height 24
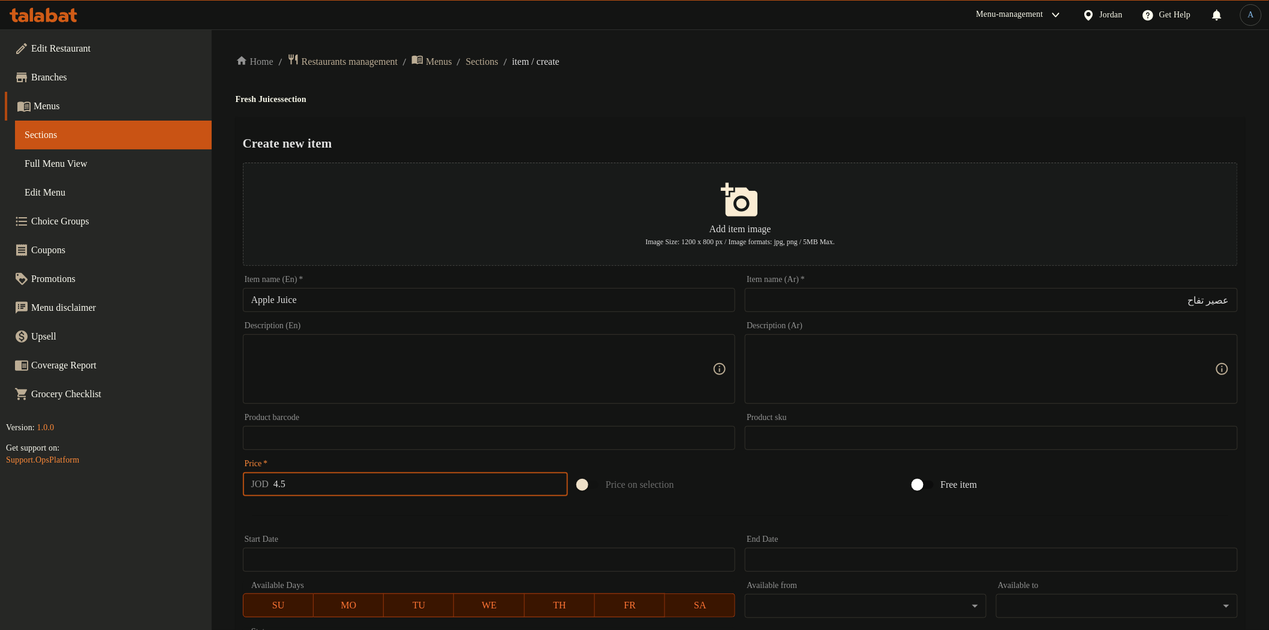
type input "4.5"
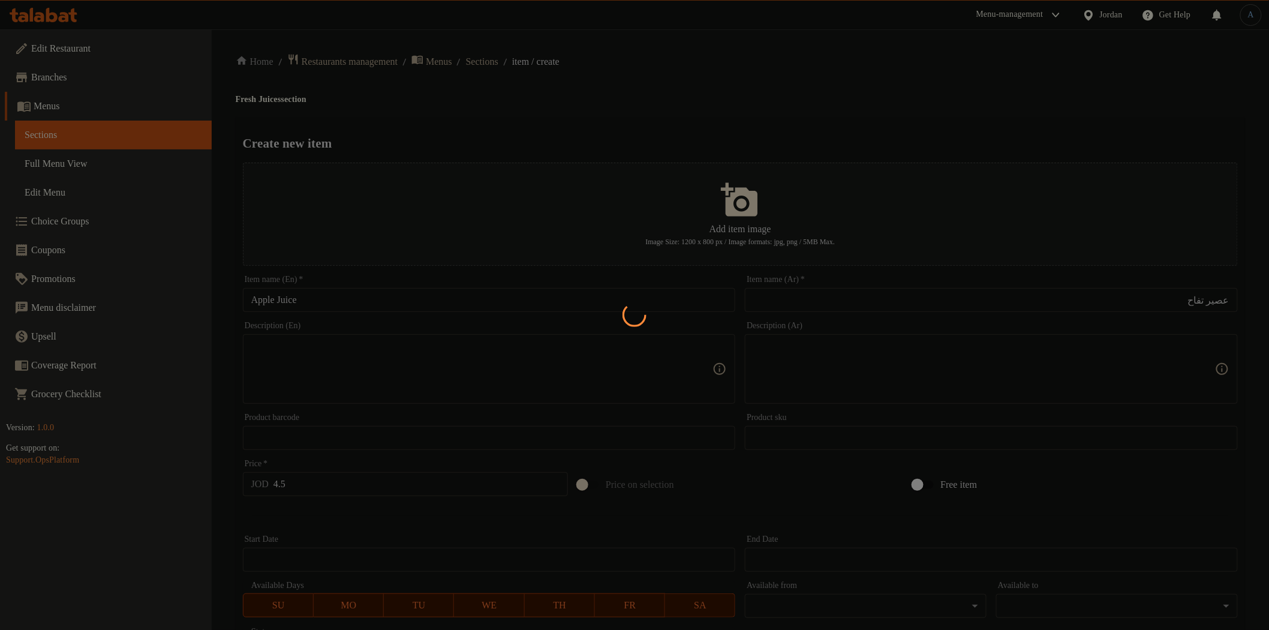
type input "0"
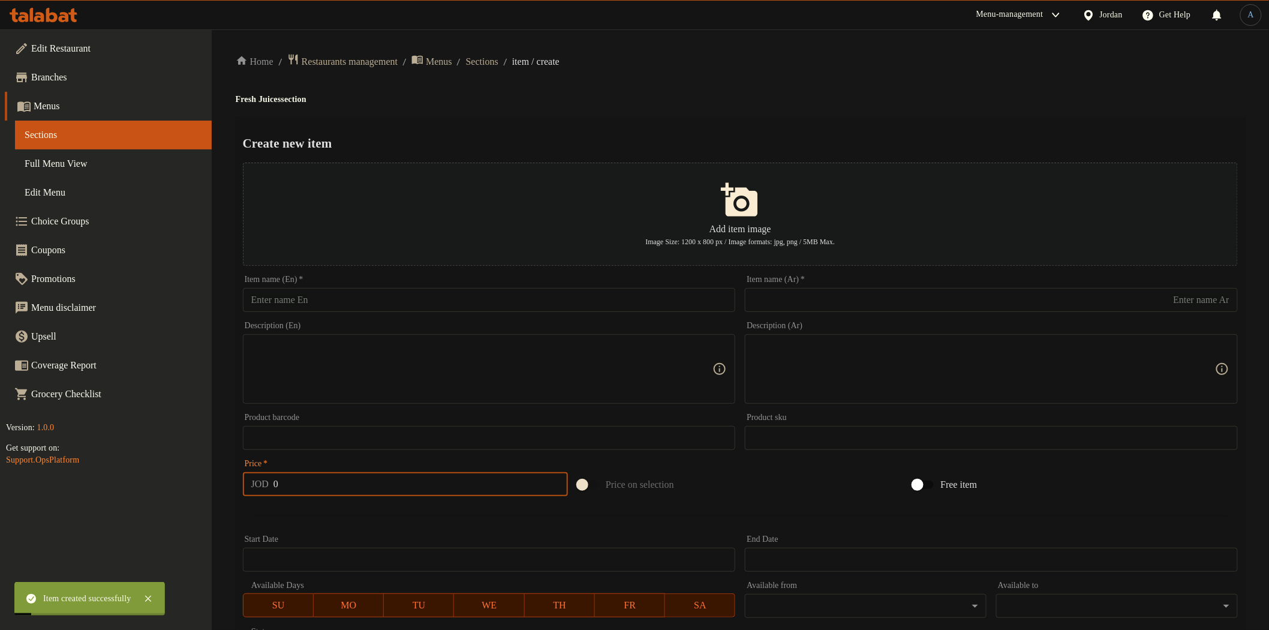
click at [811, 298] on input "text" at bounding box center [991, 300] width 493 height 24
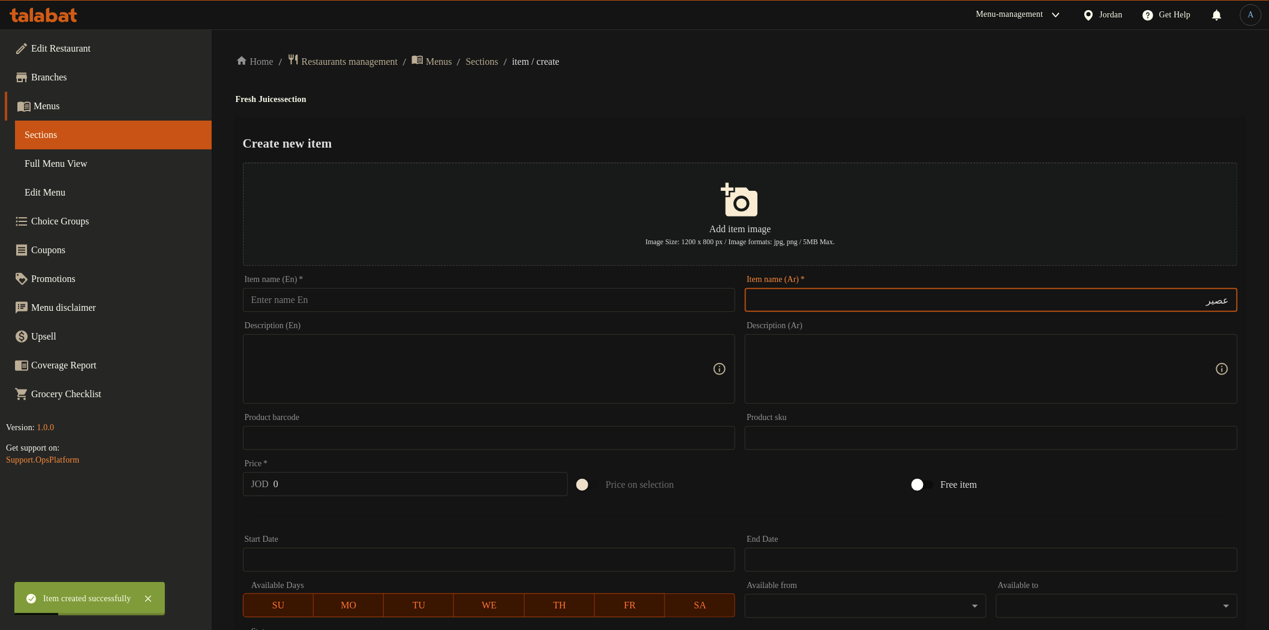
paste input "اناناس"
type input "عصير اناناس"
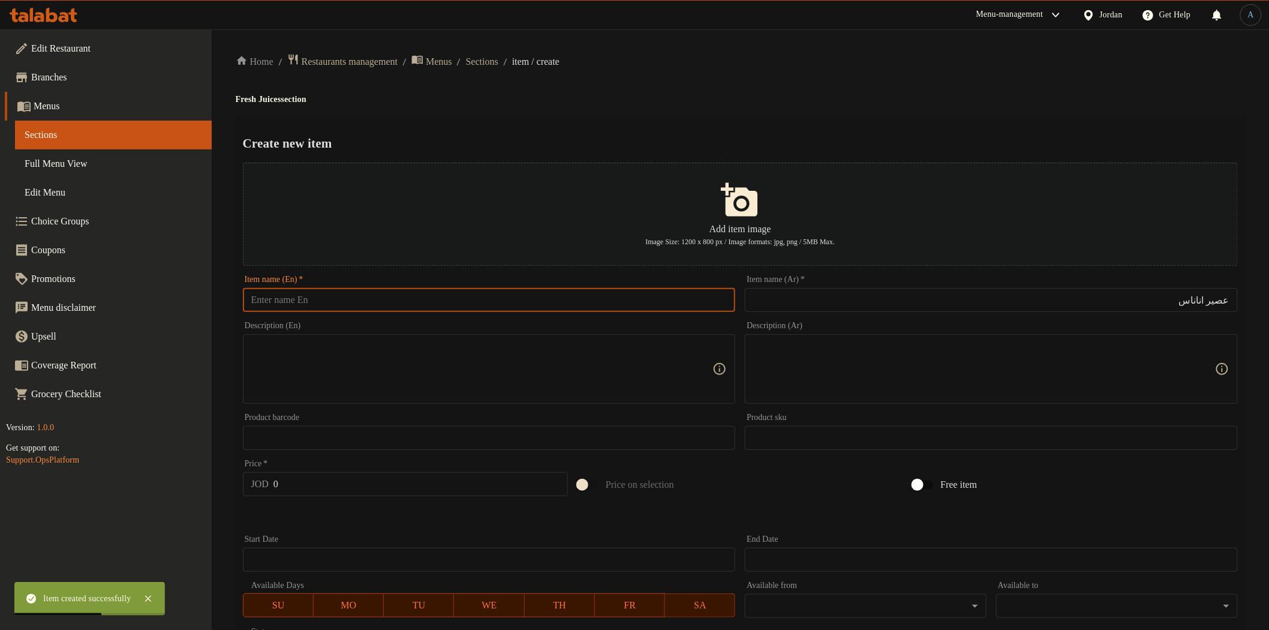
drag, startPoint x: 579, startPoint y: 300, endPoint x: 590, endPoint y: 237, distance: 64.6
click at [579, 300] on input "text" at bounding box center [489, 300] width 493 height 24
paste input "Pineapple"
click at [274, 97] on h4 "Fresh Juices section" at bounding box center [740, 100] width 1009 height 12
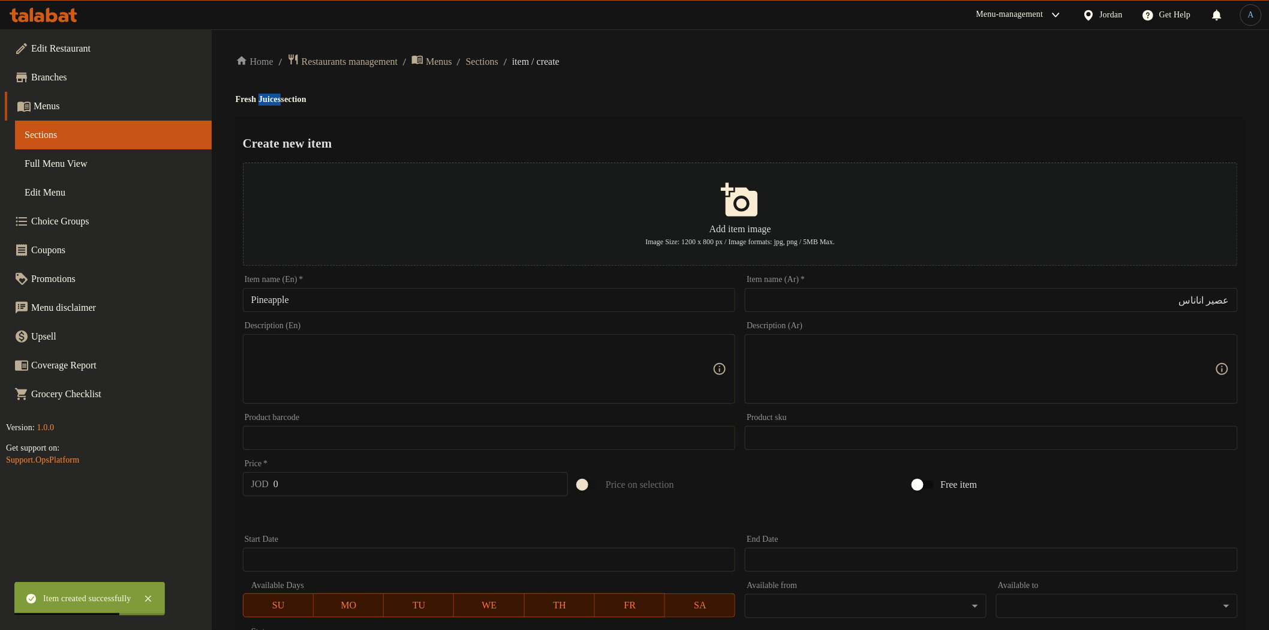
copy h4 "Juices"
click at [379, 312] on div "Item name (En)   * Pineapple Item name (En) *" at bounding box center [489, 293] width 502 height 46
click at [391, 299] on input "Pineapple" at bounding box center [489, 300] width 493 height 24
paste input "Juices"
type input "Pineapple Juice"
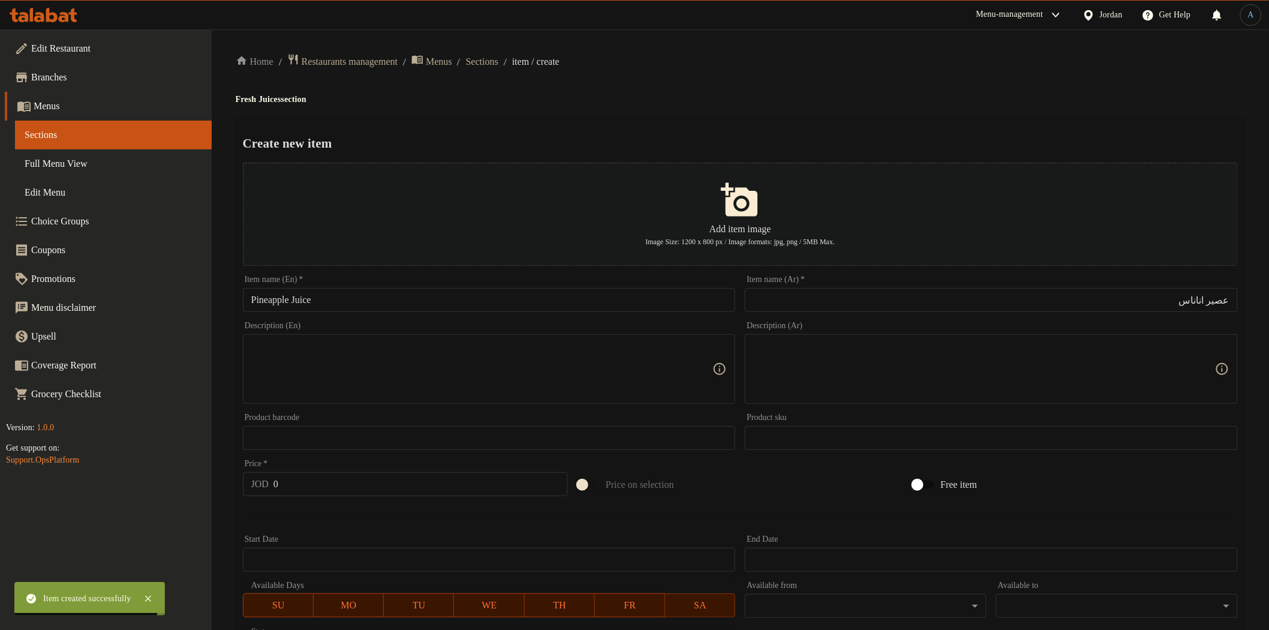
click at [536, 87] on div "Home / Restaurants management / Menus / Sections / item / create Fresh Juices s…" at bounding box center [740, 435] width 1009 height 764
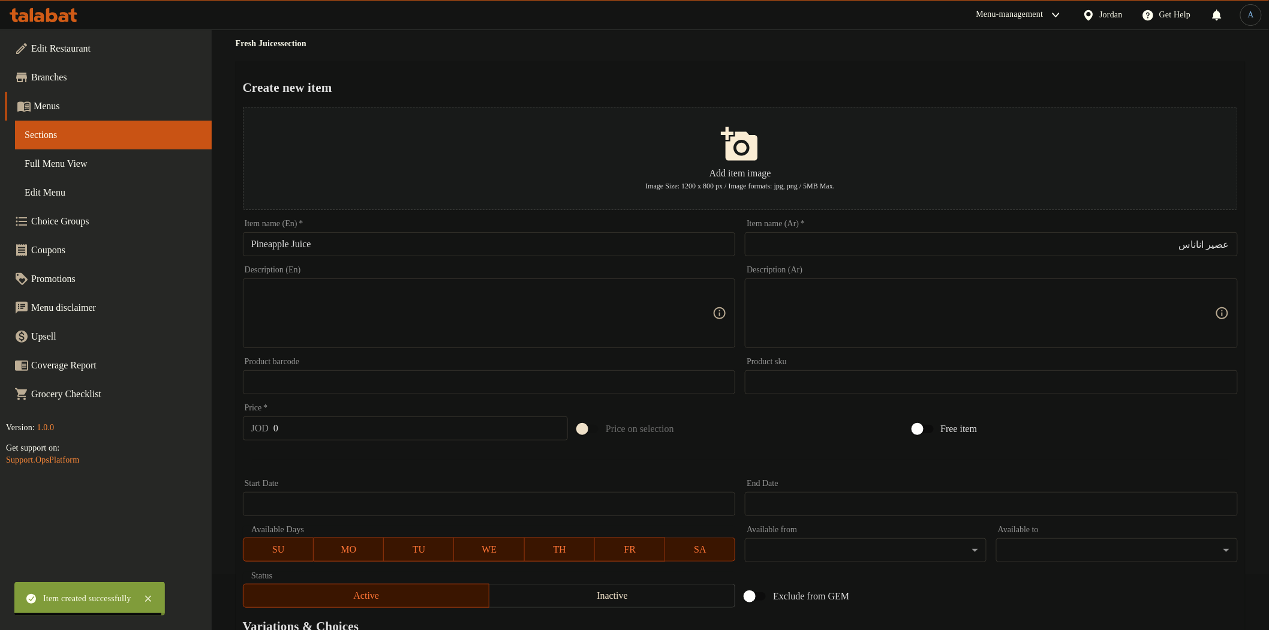
scroll to position [209, 0]
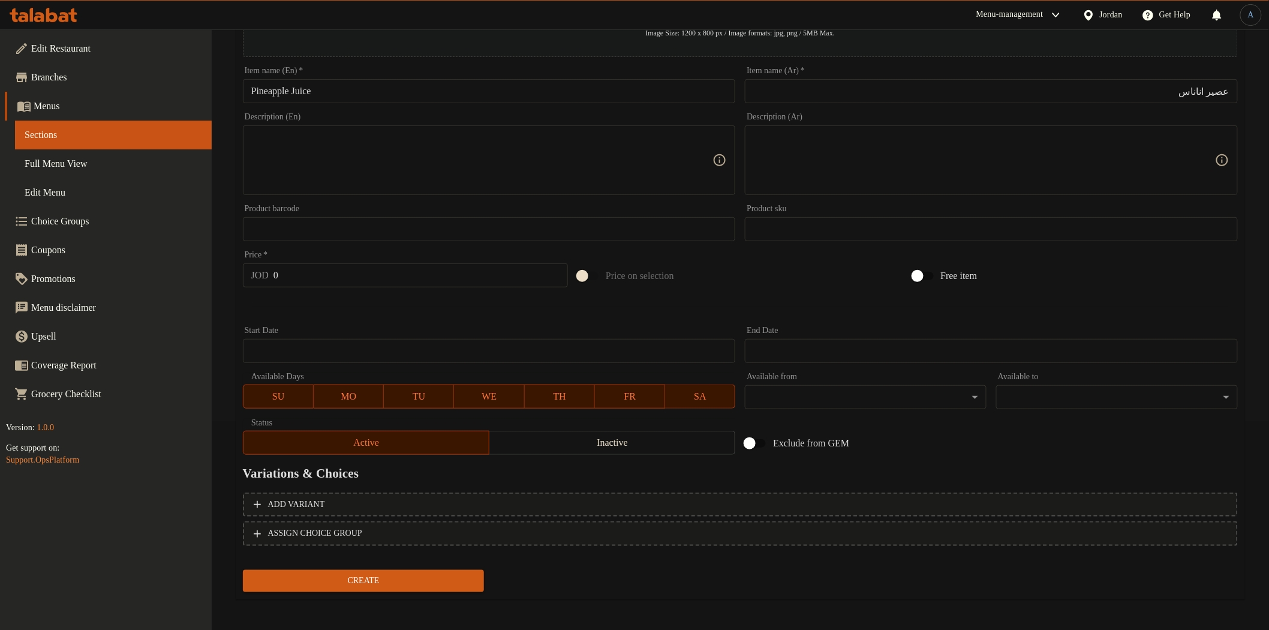
click at [356, 282] on input "0" at bounding box center [420, 275] width 294 height 24
type input "4.250"
click at [243, 570] on button "Create" at bounding box center [364, 581] width 242 height 22
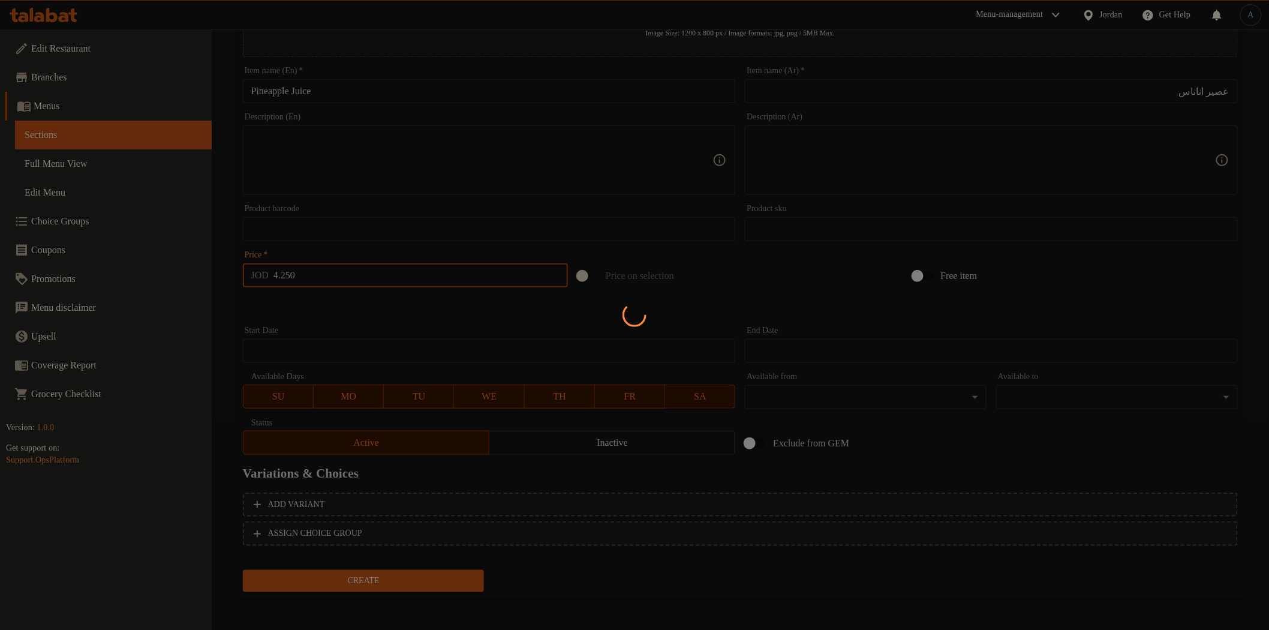
type input "0"
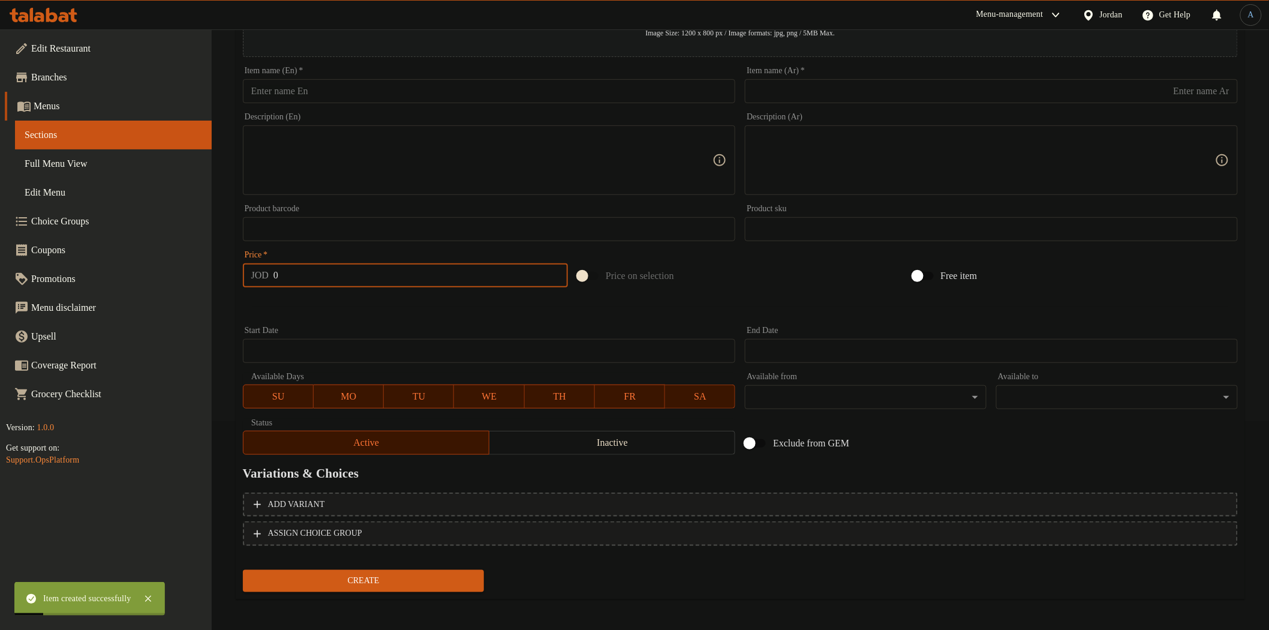
click at [815, 90] on input "text" at bounding box center [991, 91] width 493 height 24
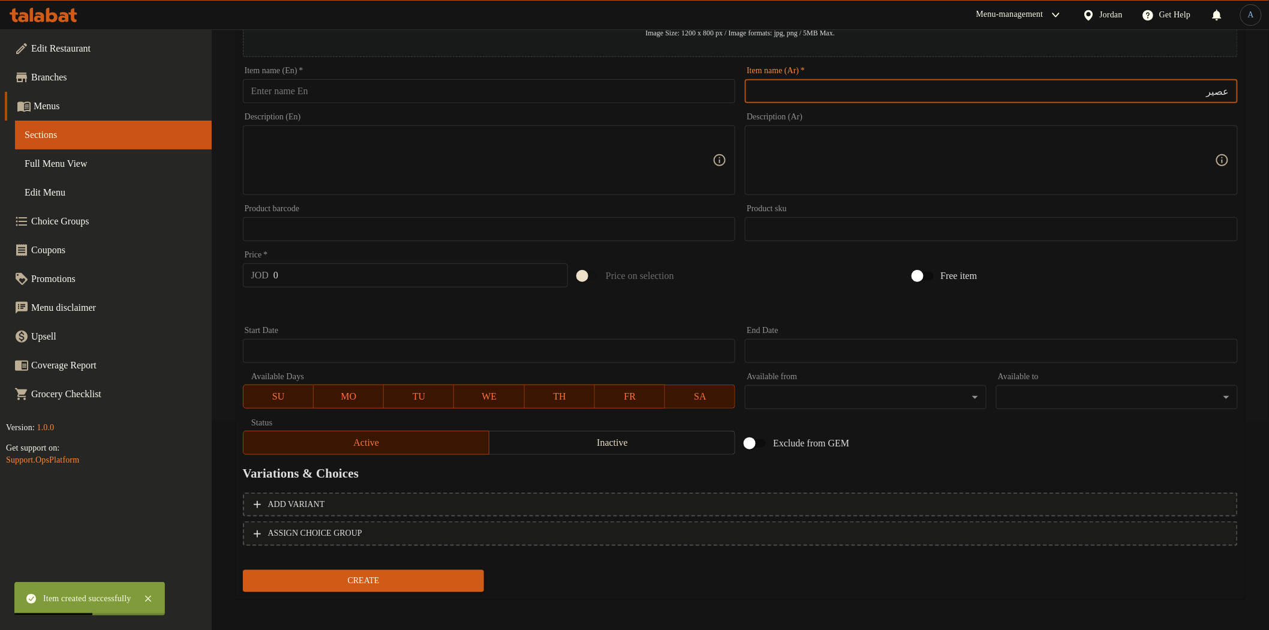
paste input "مانجا"
type input "عصير مانجا"
click at [380, 87] on input "text" at bounding box center [489, 91] width 493 height 24
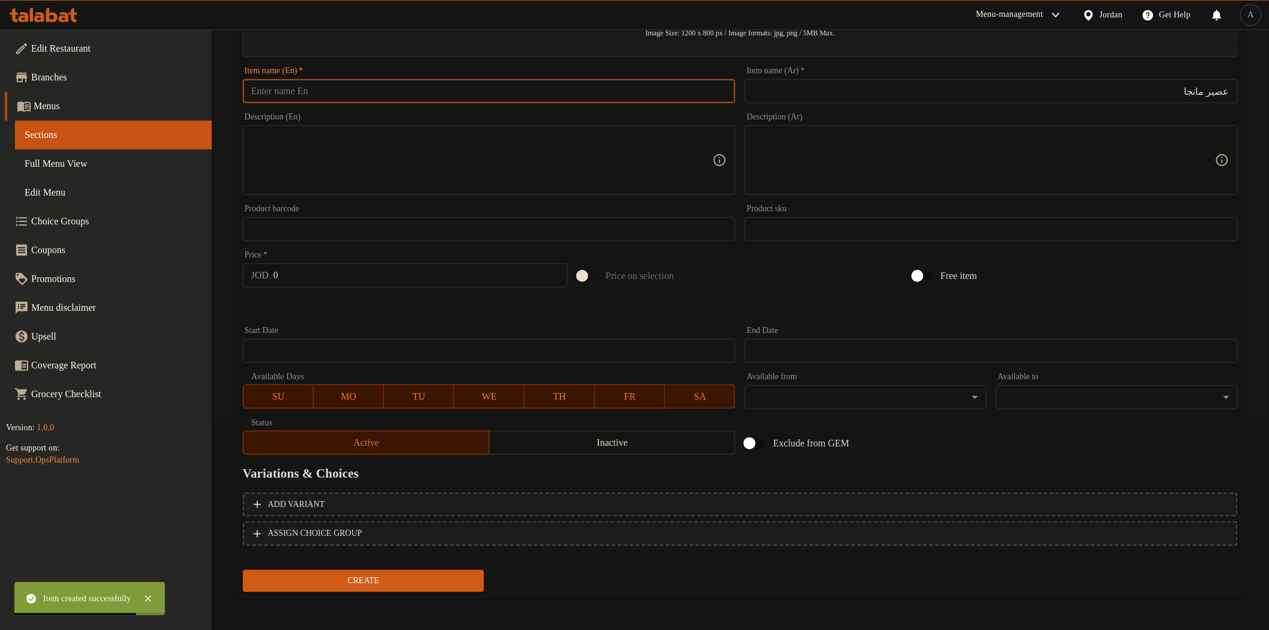
paste input "Mango"
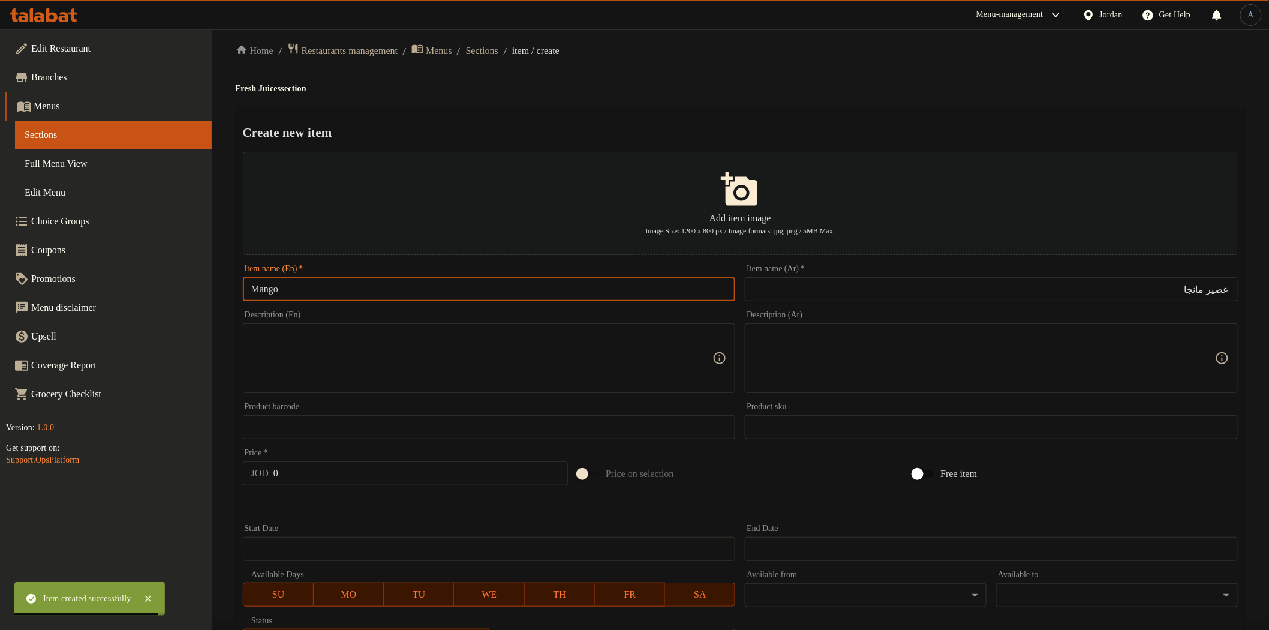
scroll to position [0, 0]
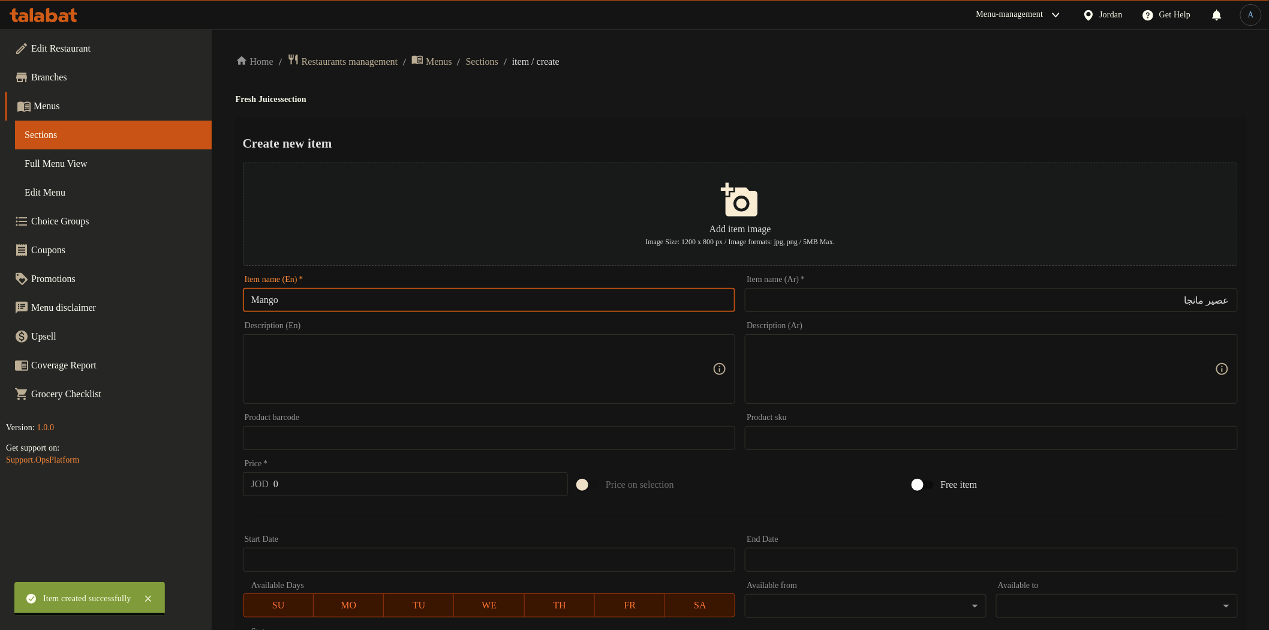
click at [271, 94] on h4 "Fresh Juices section" at bounding box center [740, 100] width 1009 height 12
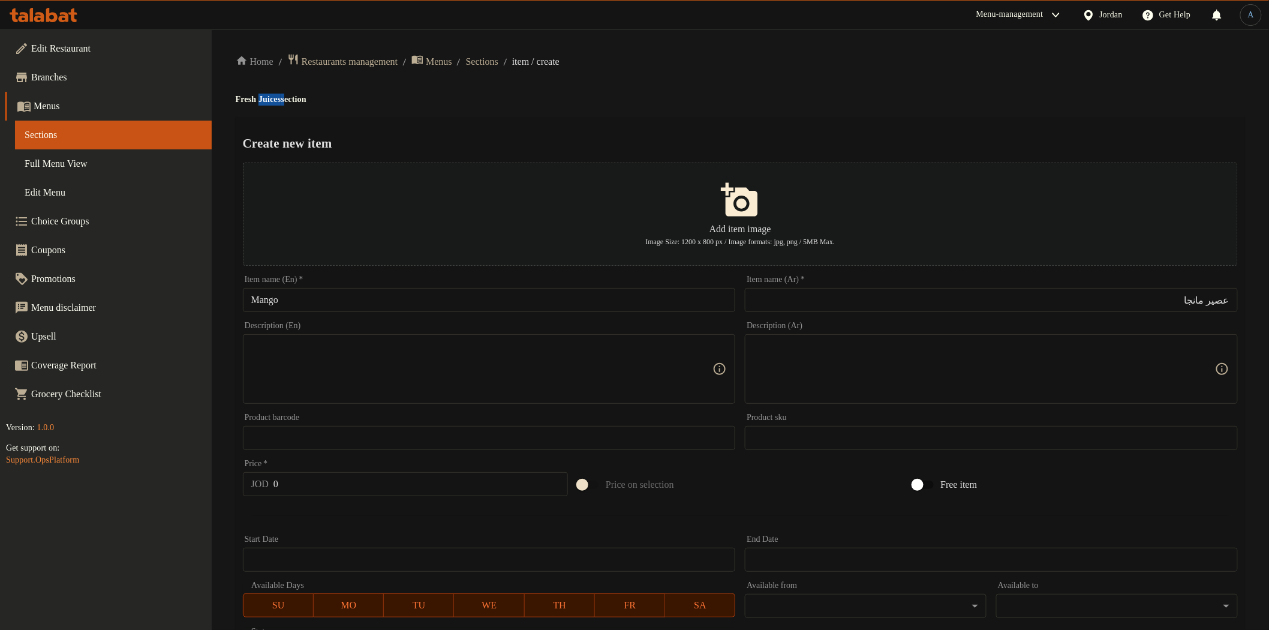
click at [271, 94] on h4 "Fresh Juices section" at bounding box center [740, 100] width 1009 height 12
click at [314, 307] on input "Mango" at bounding box center [489, 300] width 493 height 24
paste input "Juices"
type input "Mango Juice"
click at [550, 119] on div "Create new item Add item image Image Size: 1200 x 800 px / Image formats: jpg, …" at bounding box center [740, 462] width 1009 height 691
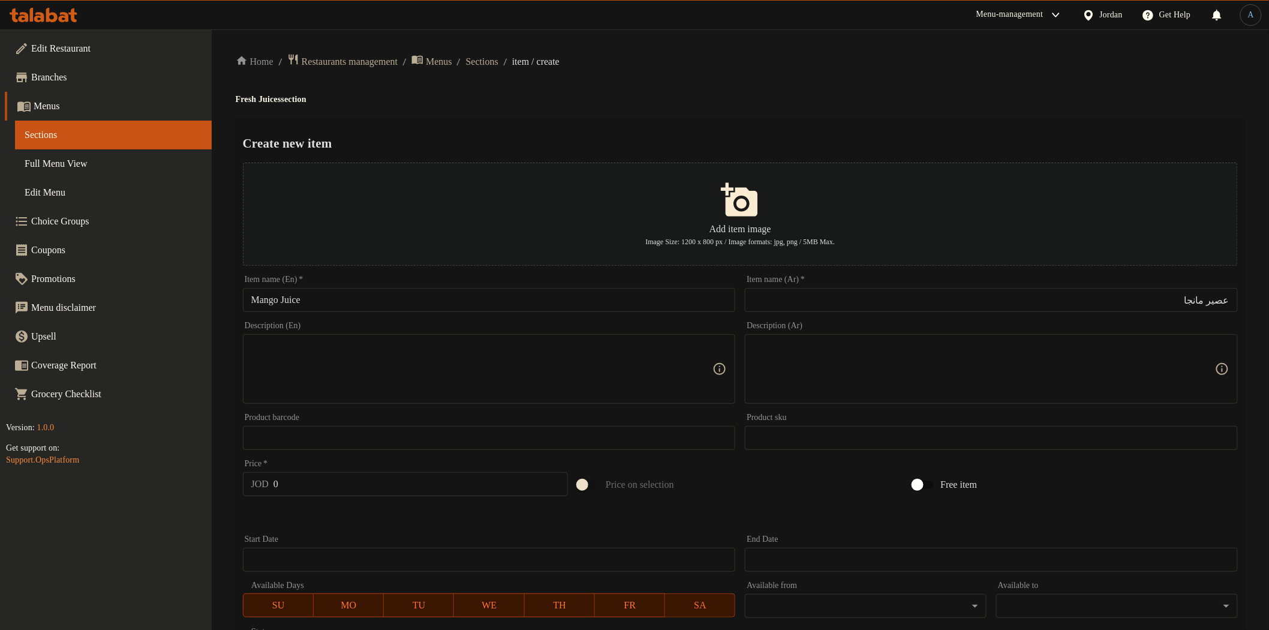
click at [330, 487] on input "0" at bounding box center [420, 484] width 294 height 24
type input "4.250"
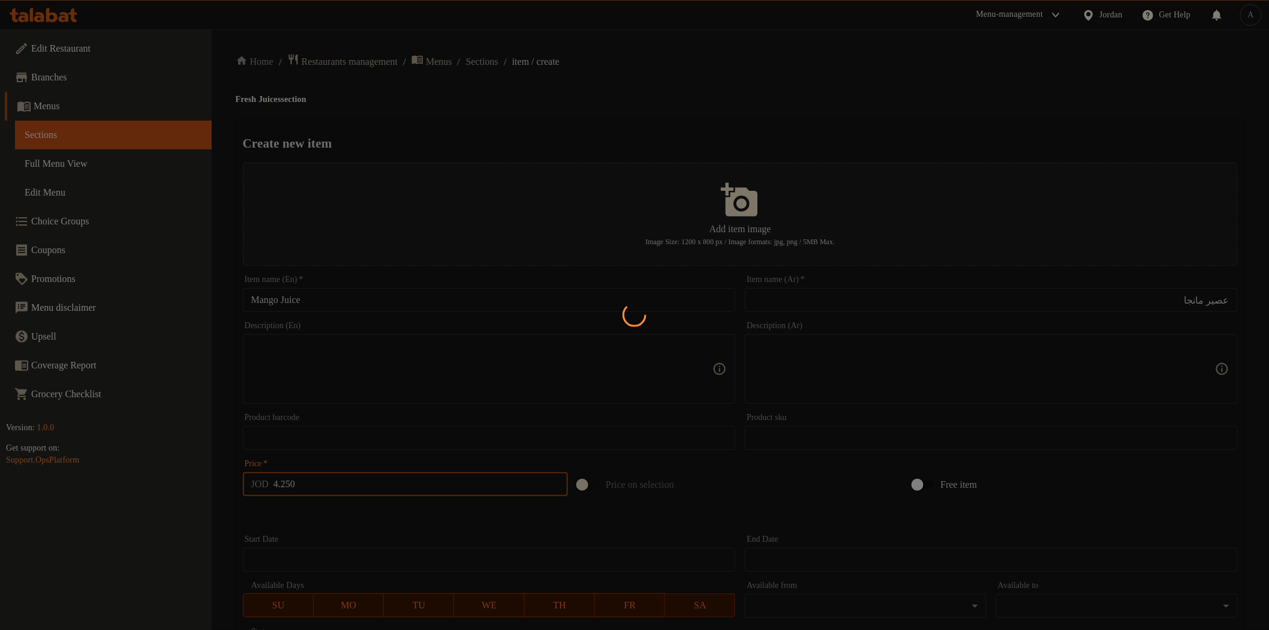
type input "0"
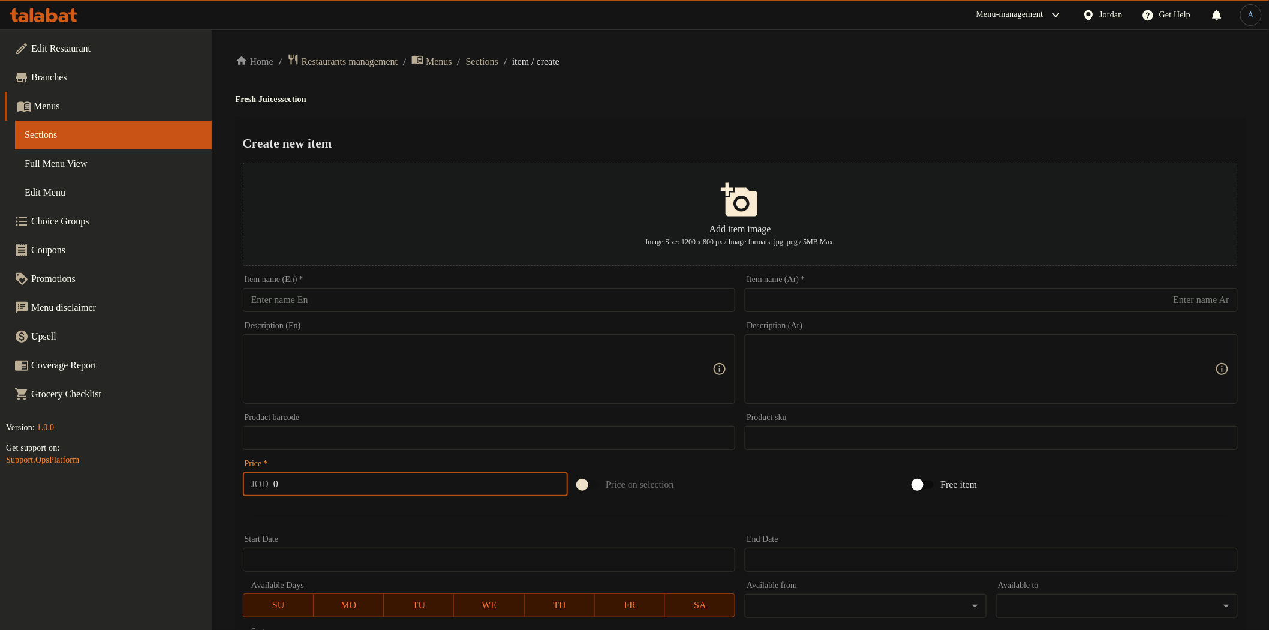
click at [811, 295] on input "text" at bounding box center [991, 300] width 493 height 24
paste input "كيوي"
type input "كيوي"
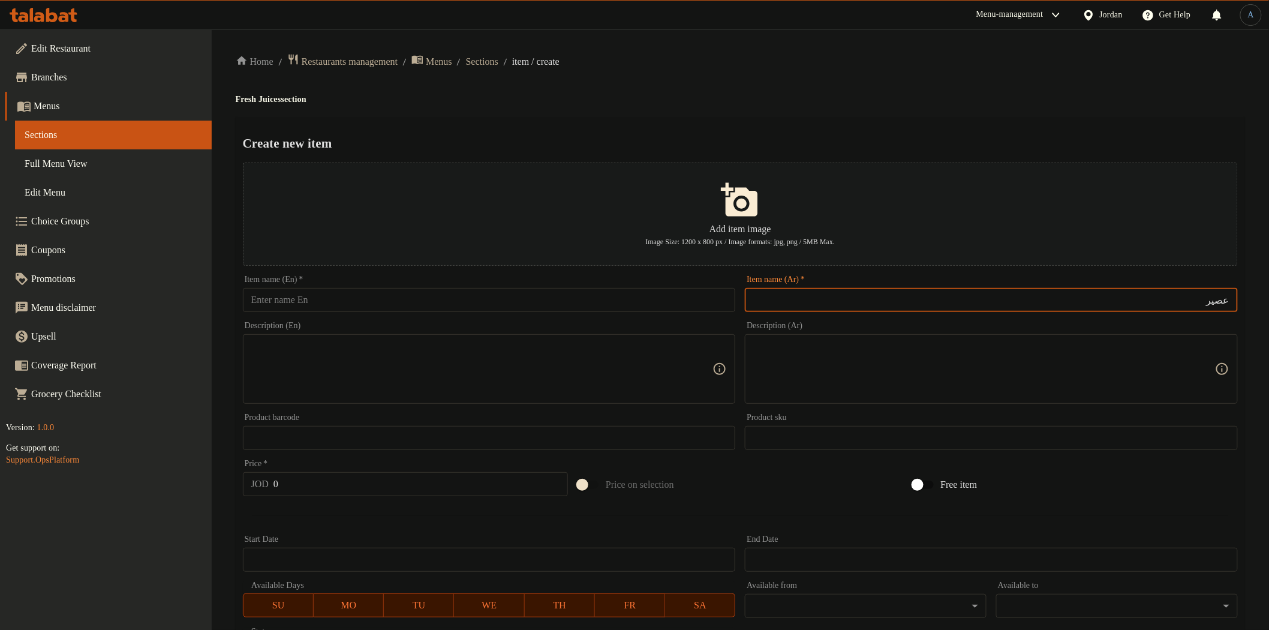
paste input "كيوي"
type input "عصير كيوي"
click at [359, 312] on input "text" at bounding box center [489, 300] width 493 height 24
paste input "Kiwi"
click at [271, 100] on h4 "Fresh Juices section" at bounding box center [740, 100] width 1009 height 12
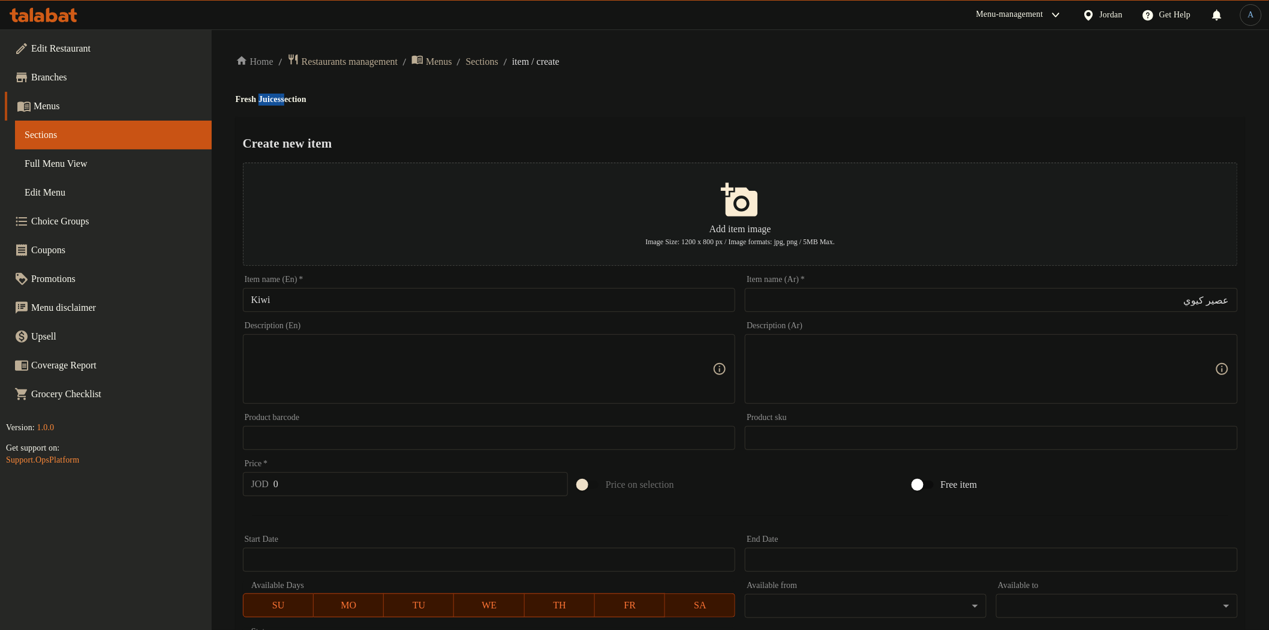
click at [271, 100] on h4 "Fresh Juices section" at bounding box center [740, 100] width 1009 height 12
click at [348, 305] on input "Kiwi" at bounding box center [489, 300] width 493 height 24
paste input "Juices"
type input "Kiwi Juice"
drag, startPoint x: 492, startPoint y: 81, endPoint x: 489, endPoint y: 93, distance: 12.4
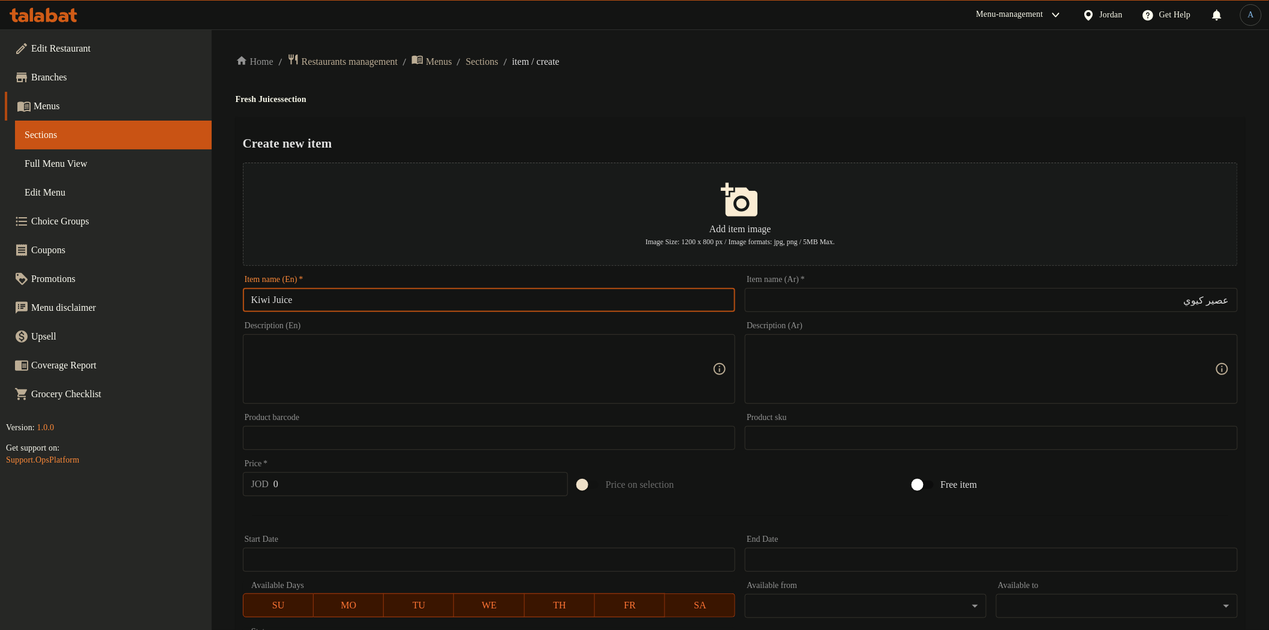
click at [493, 81] on div "Home / Restaurants management / Menus / Sections / item / create Fresh Juices s…" at bounding box center [740, 435] width 1009 height 764
click at [336, 483] on input "0" at bounding box center [420, 484] width 294 height 24
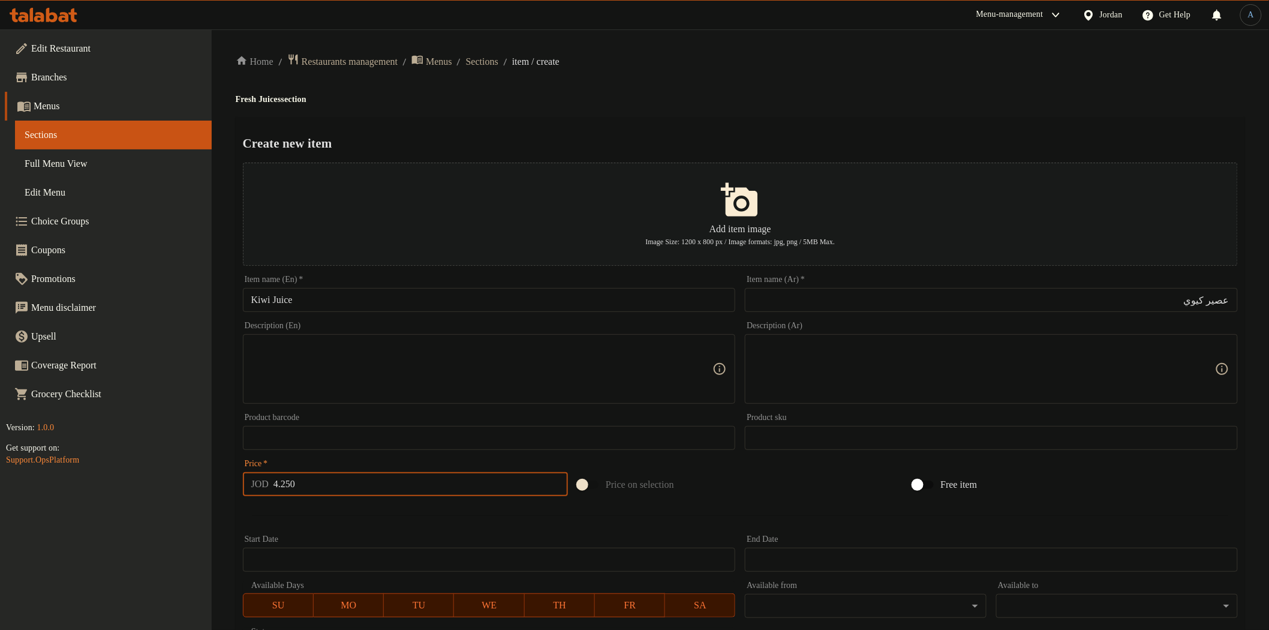
type input "4.250"
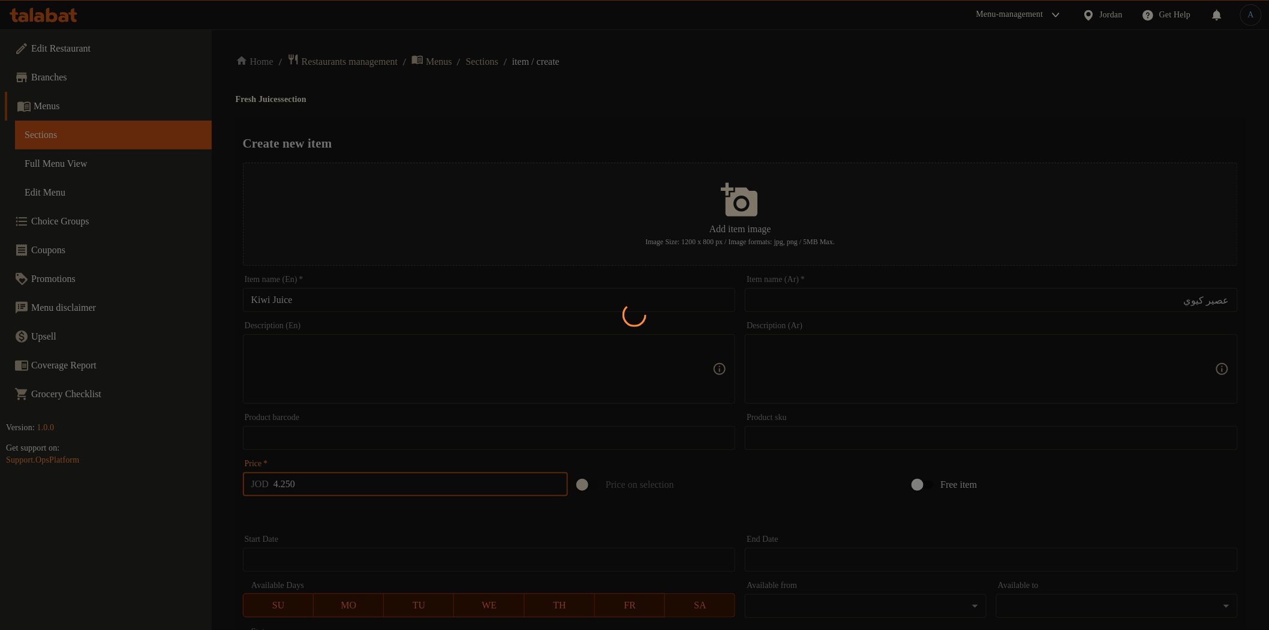
type input "0"
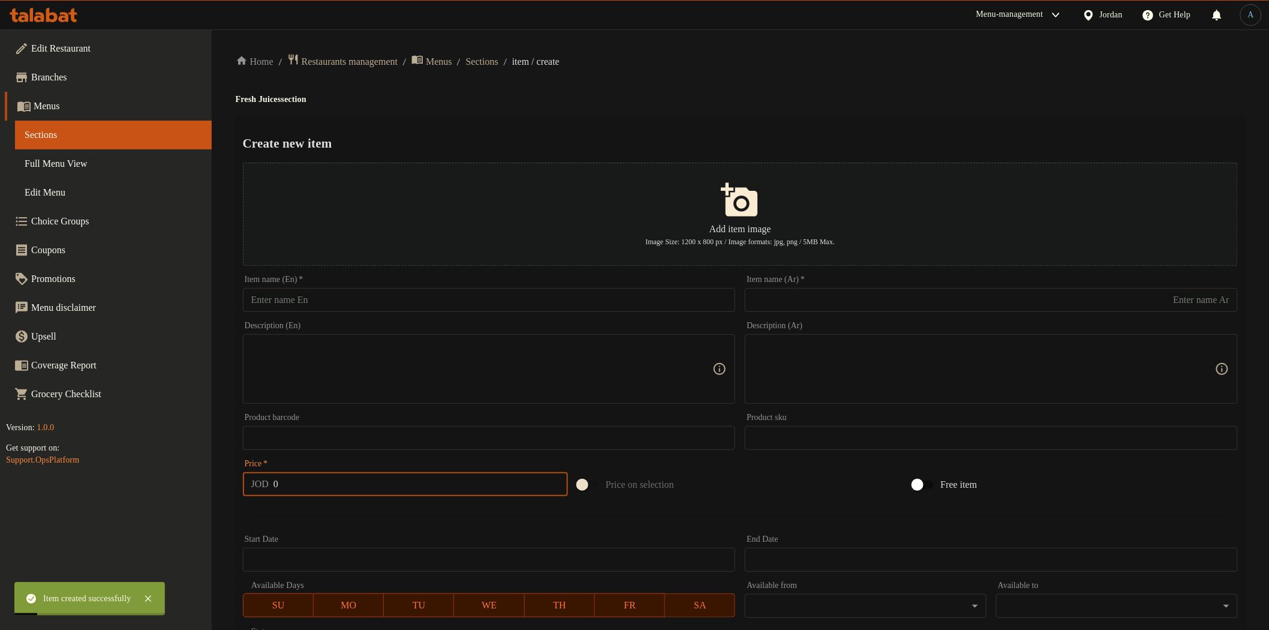
click at [836, 300] on input "text" at bounding box center [991, 300] width 493 height 24
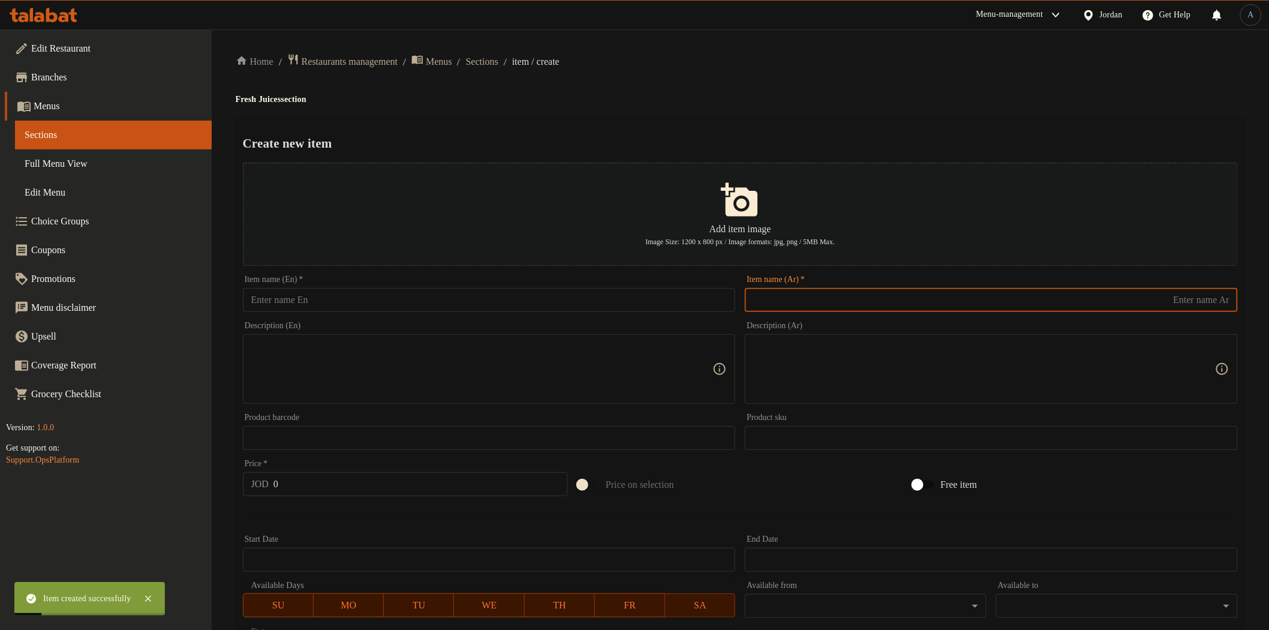
paste input "فراولة"
click at [856, 127] on div "Create new item Add item image Image Size: 1200 x 800 px / Image formats: jpg, …" at bounding box center [740, 462] width 1009 height 691
drag, startPoint x: 1176, startPoint y: 293, endPoint x: 1278, endPoint y: 291, distance: 101.9
click at [1268, 291] on html "Item created successfully ​ Menu-management Jordan Get Help A Edit Restaurant B…" at bounding box center [634, 315] width 1269 height 630
type input "عصير فراولة"
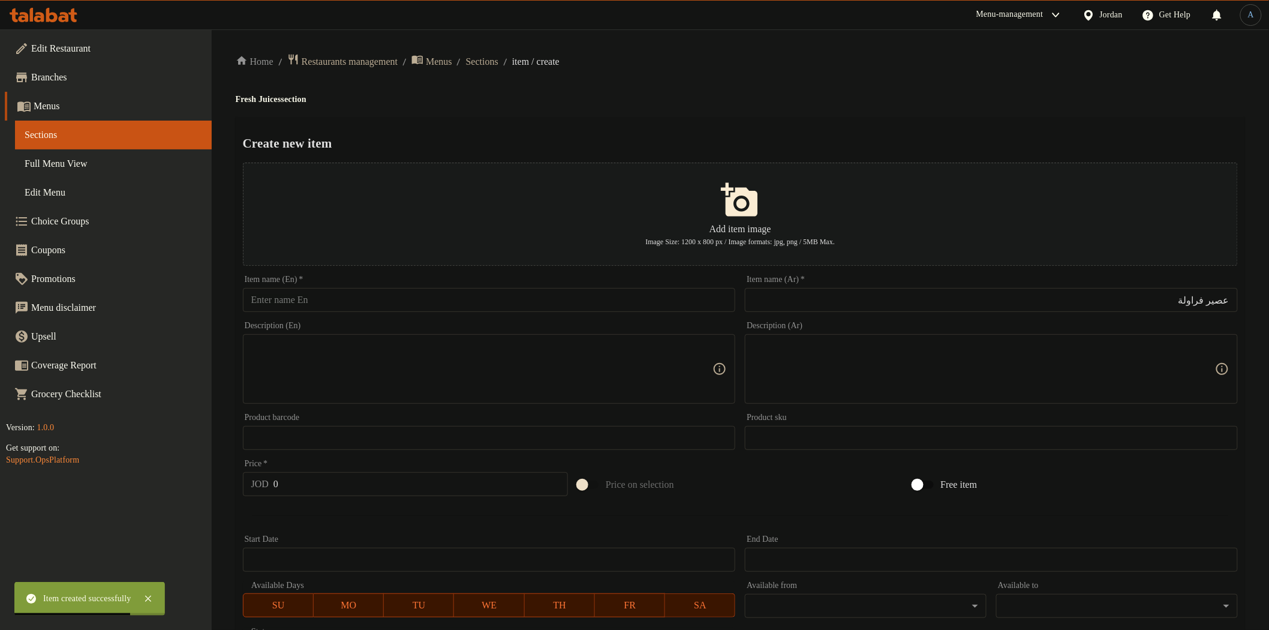
click at [850, 101] on h4 "Fresh Juices section" at bounding box center [740, 100] width 1009 height 12
click at [385, 303] on input "text" at bounding box center [489, 300] width 493 height 24
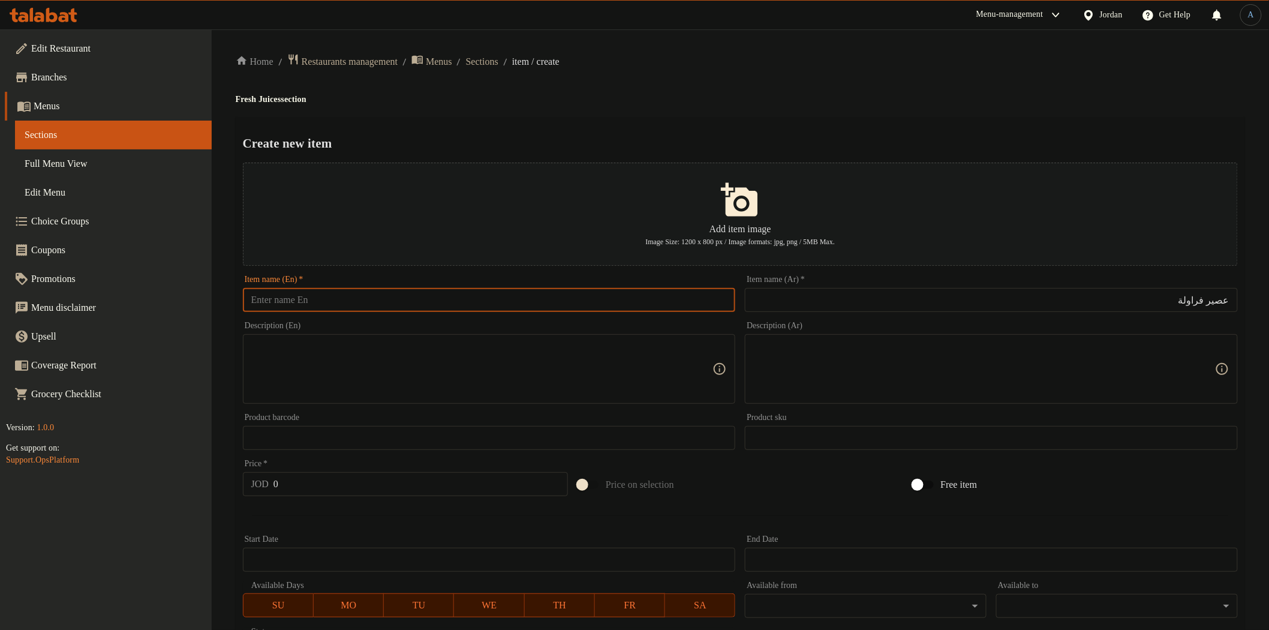
paste input "Strawberry"
click at [284, 103] on h4 "Fresh Juices section" at bounding box center [740, 100] width 1009 height 12
click at [358, 305] on input "Strawberry" at bounding box center [489, 300] width 493 height 24
paste input "Juices"
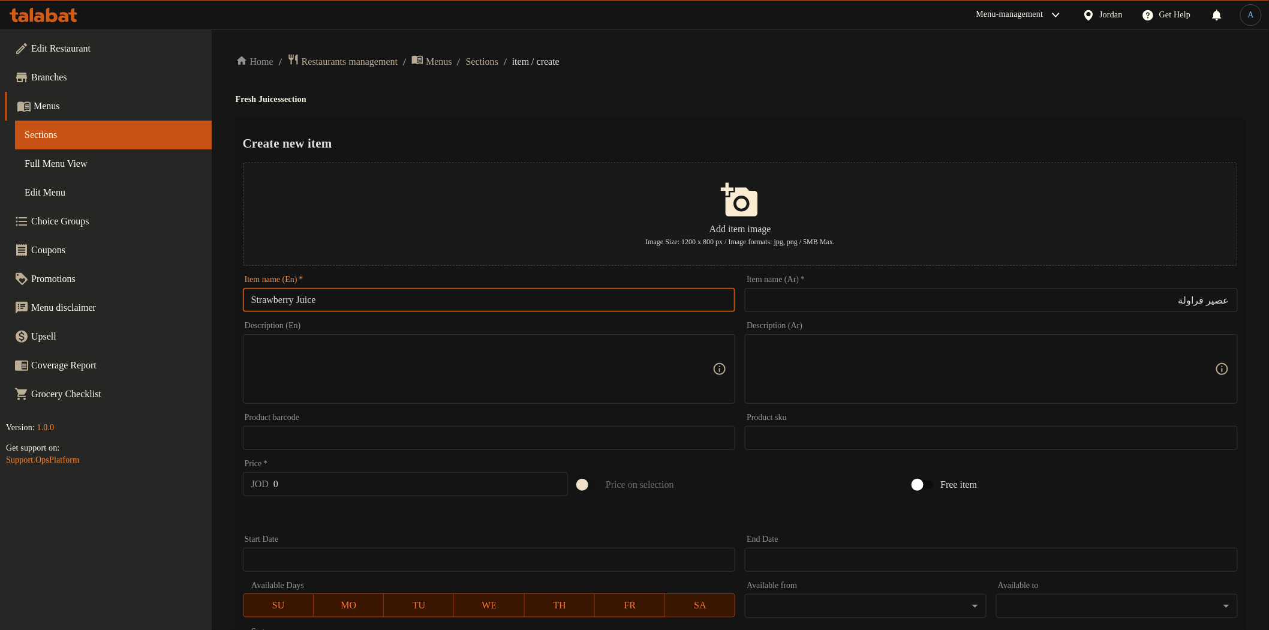
type input "Strawberry Juice"
click at [487, 118] on div "Create new item Add item image Image Size: 1200 x 800 px / Image formats: jpg, …" at bounding box center [740, 462] width 1009 height 691
click at [319, 489] on input "0" at bounding box center [420, 484] width 294 height 24
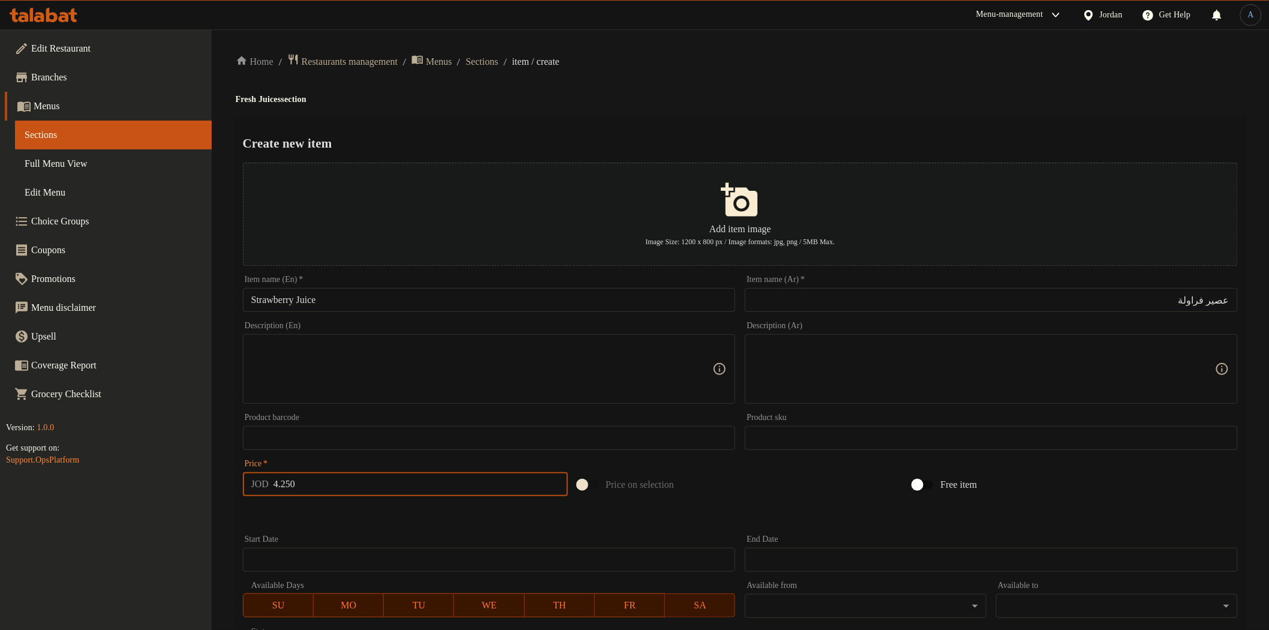
type input "4.250"
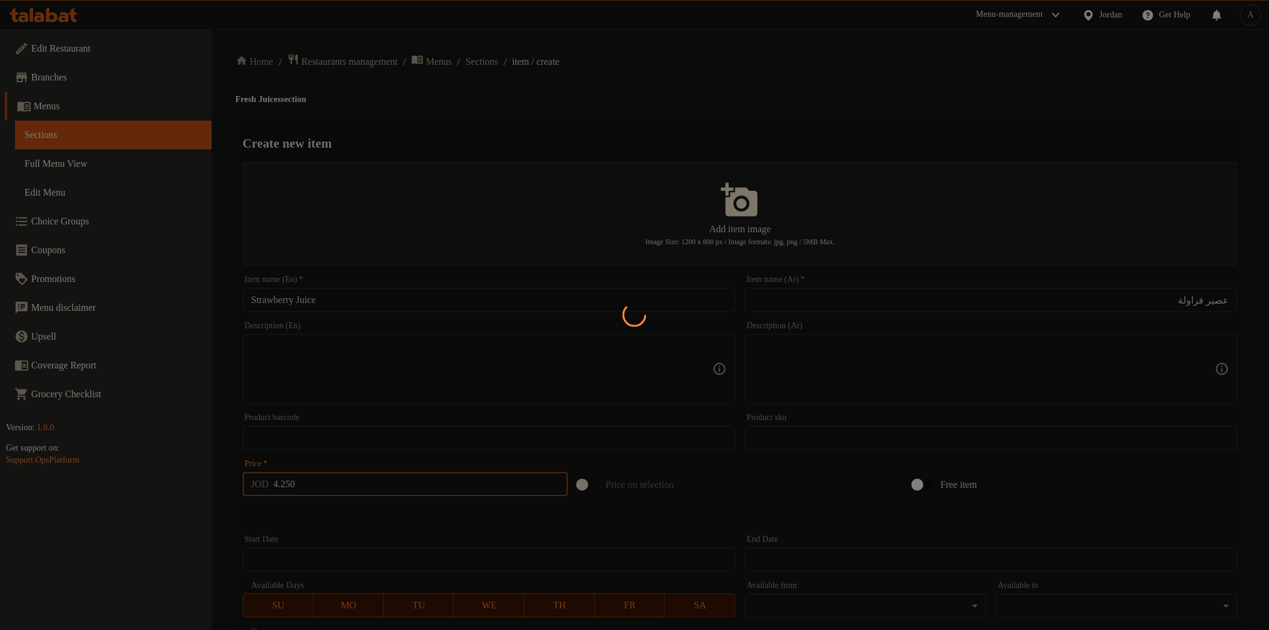
type input "0"
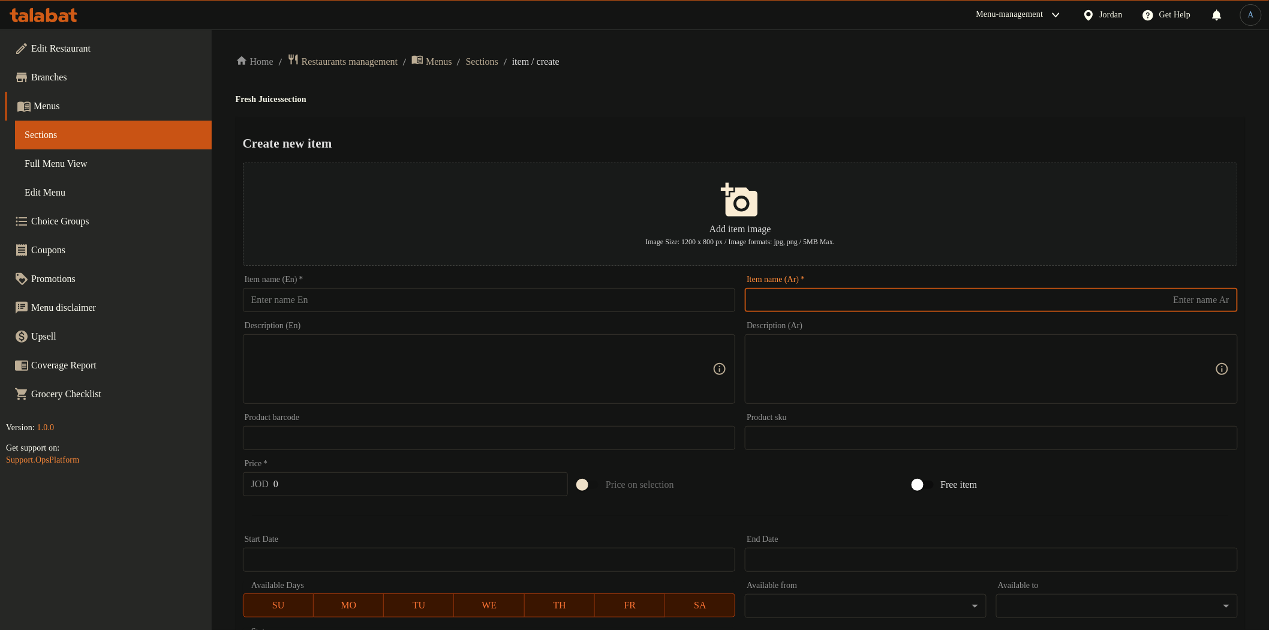
paste input "ليمون ونعنع"
click at [817, 291] on input "text" at bounding box center [991, 300] width 493 height 24
type input "عصير ليمون ونعنع"
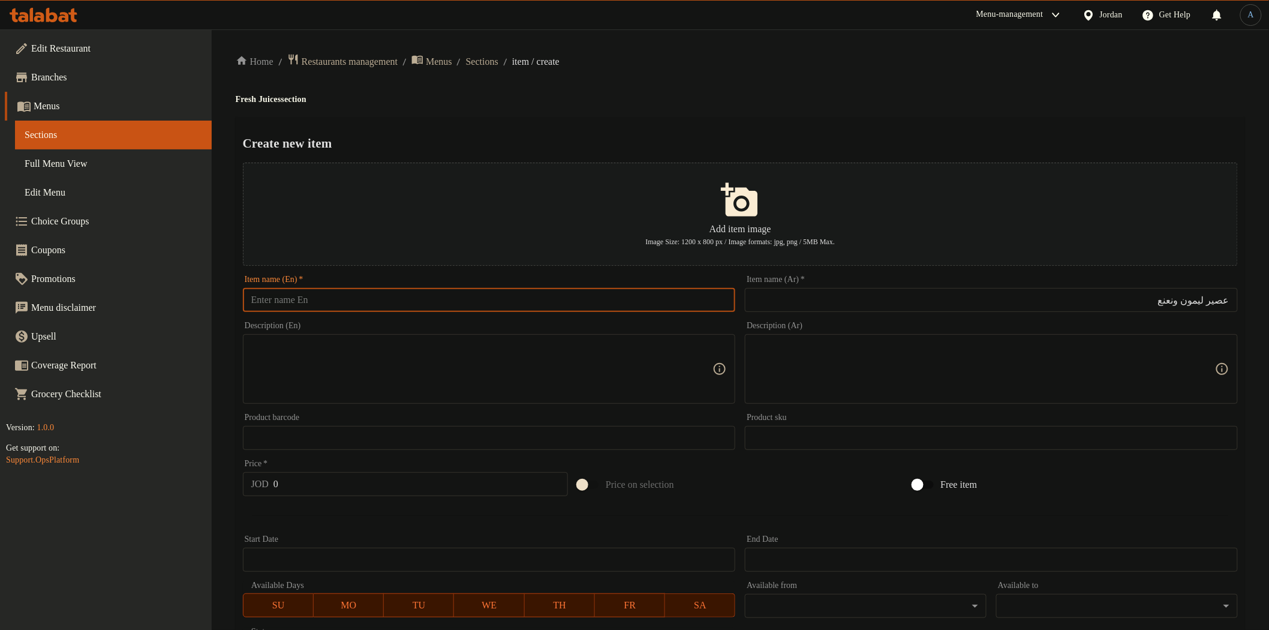
click at [463, 299] on input "text" at bounding box center [489, 300] width 493 height 24
paste input "Lemon & Mint"
click at [276, 101] on h4 "Fresh Juices section" at bounding box center [740, 100] width 1009 height 12
click at [351, 297] on input "Lemon & Mint" at bounding box center [489, 300] width 493 height 24
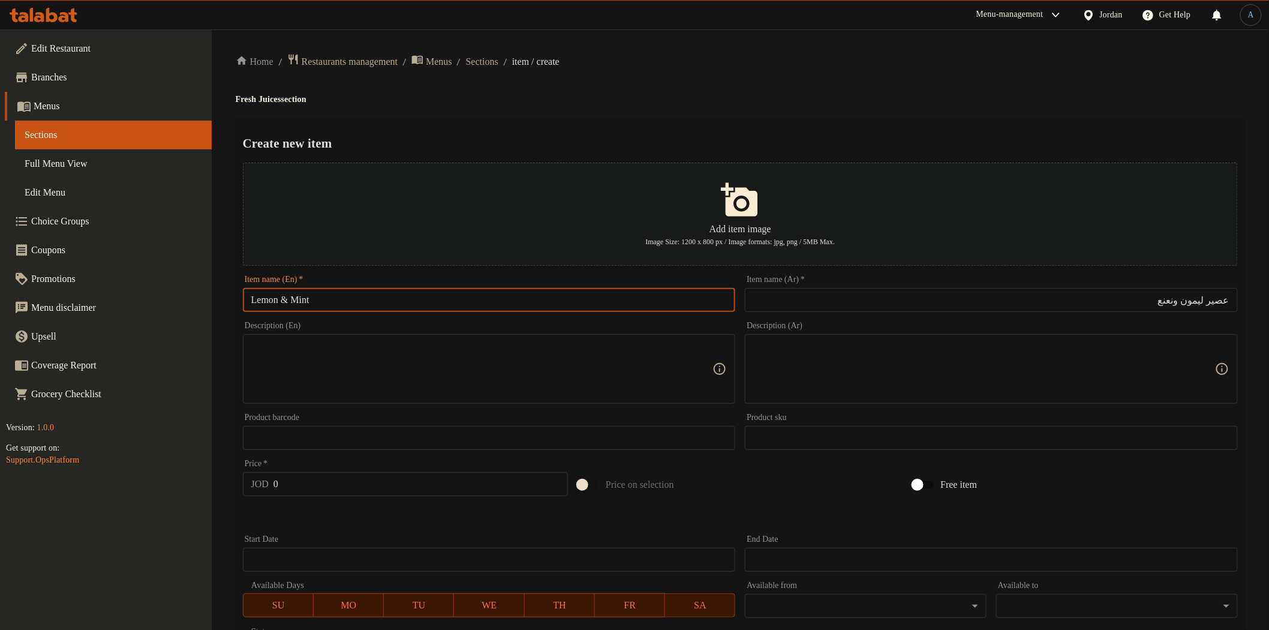
paste input "Juices"
type input "Lemon & Mint Juice"
click at [501, 158] on div "Add item image Image Size: 1200 x 800 px / Image formats: jpg, png / 5MB Max." at bounding box center [740, 214] width 1004 height 113
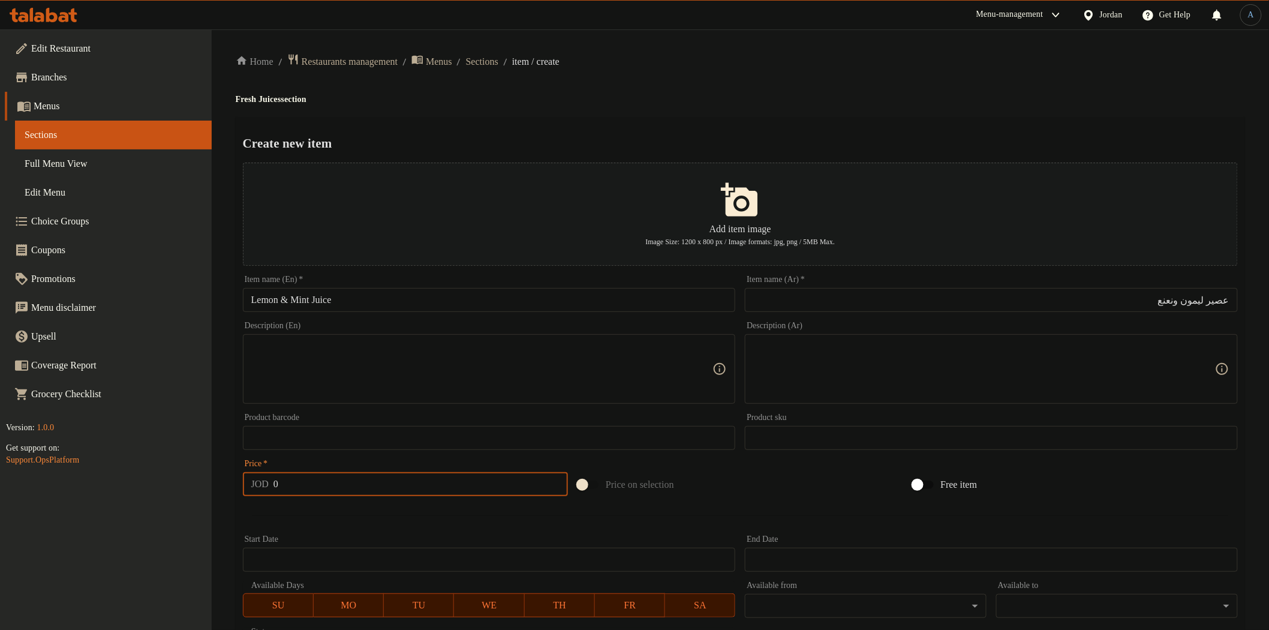
click at [326, 484] on input "0" at bounding box center [420, 484] width 294 height 24
type input "4.250"
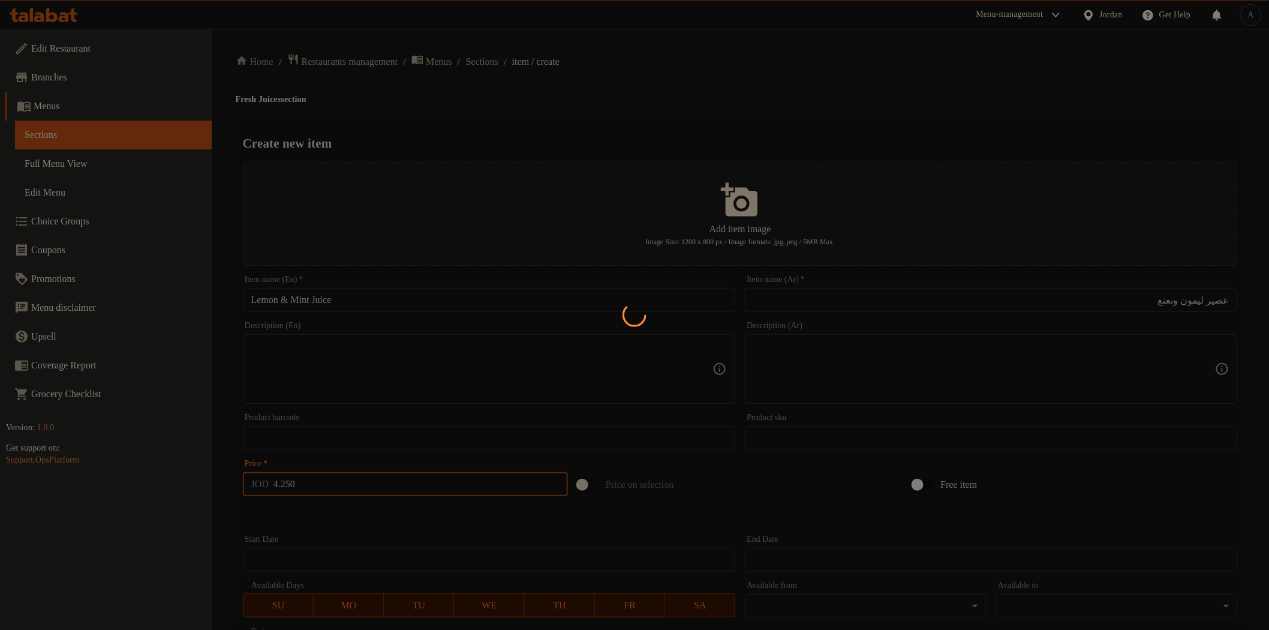
type input "0"
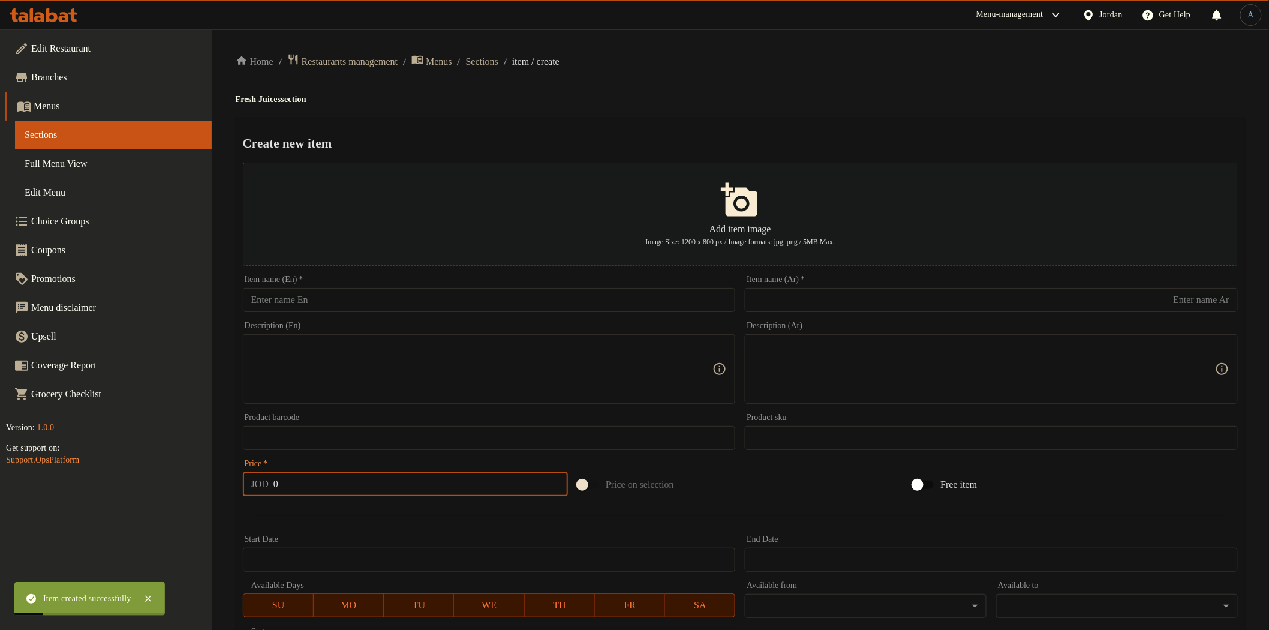
drag, startPoint x: 805, startPoint y: 297, endPoint x: 776, endPoint y: 257, distance: 49.9
click at [805, 297] on input "text" at bounding box center [991, 300] width 493 height 24
paste input "ليمون"
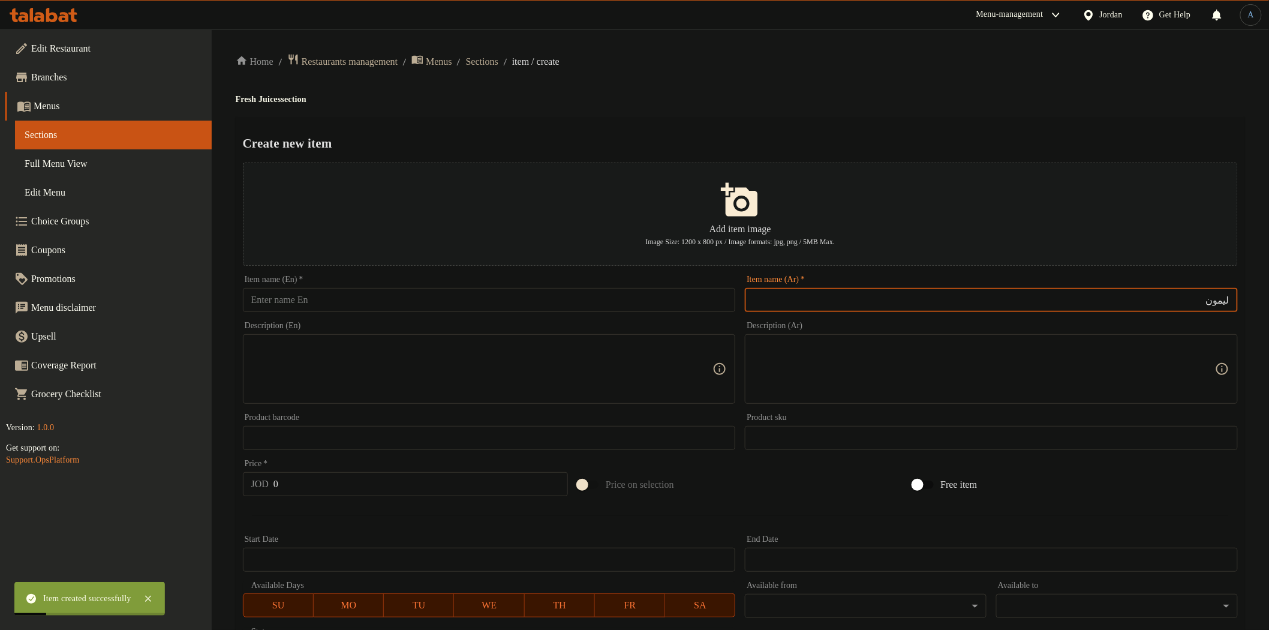
click at [753, 118] on div "Create new item Add item image Image Size: 1200 x 800 px / Image formats: jpg, …" at bounding box center [740, 462] width 1009 height 691
click at [1089, 288] on input "ليمون" at bounding box center [991, 300] width 493 height 24
click at [1091, 284] on div "Item name (Ar)   * ليمون Item name (Ar) *" at bounding box center [991, 293] width 493 height 37
click at [1094, 298] on input "ليمون" at bounding box center [991, 300] width 493 height 24
type input "عصير ليمون"
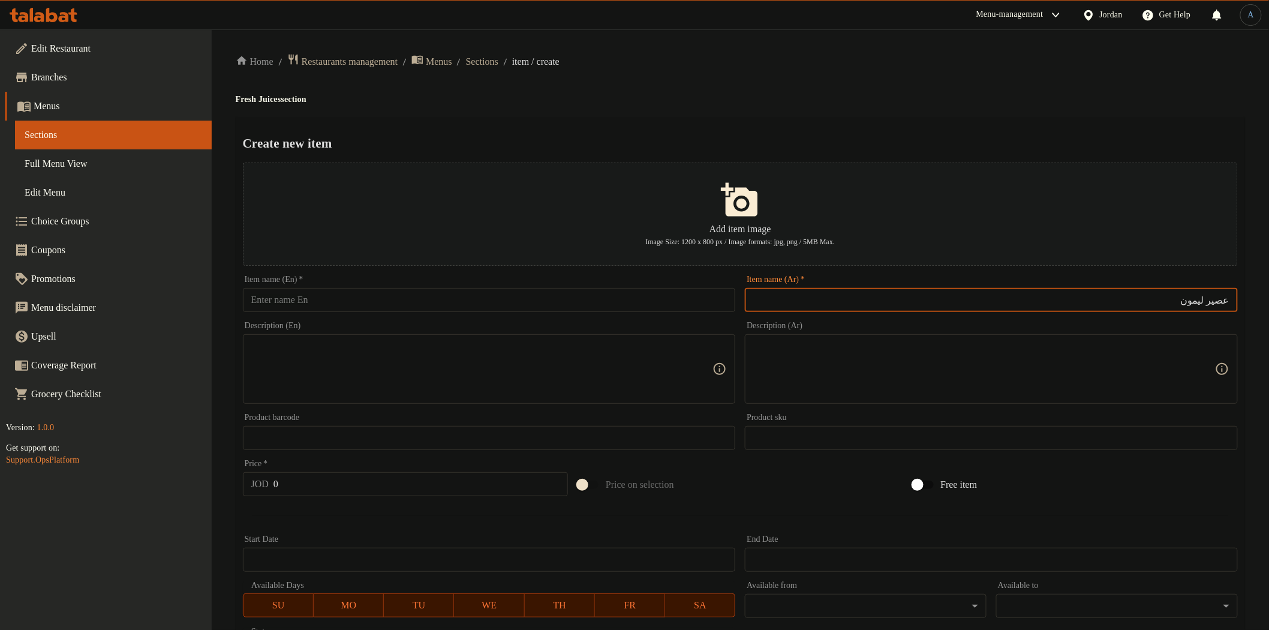
click at [364, 308] on input "text" at bounding box center [489, 300] width 493 height 24
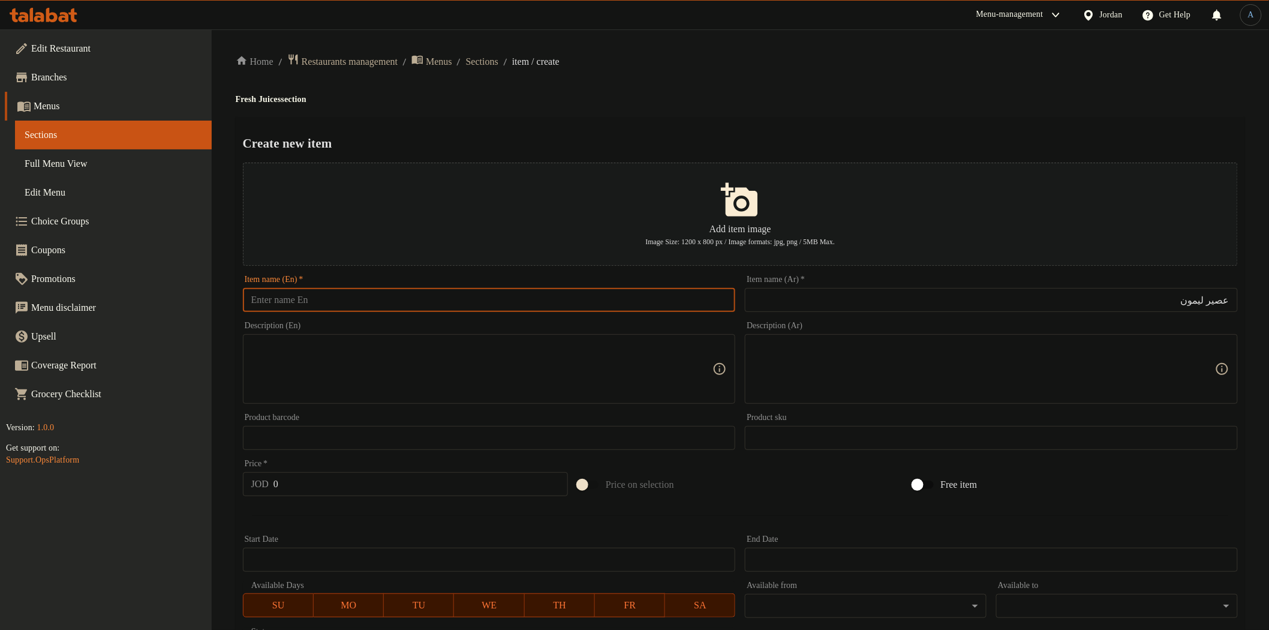
paste input "Lemon"
click at [276, 94] on h4 "Fresh Juices section" at bounding box center [740, 100] width 1009 height 12
drag, startPoint x: 276, startPoint y: 94, endPoint x: 278, endPoint y: 141, distance: 46.8
click at [276, 94] on h4 "Fresh Juices section" at bounding box center [740, 100] width 1009 height 12
click at [341, 296] on input "Lemon" at bounding box center [489, 300] width 493 height 24
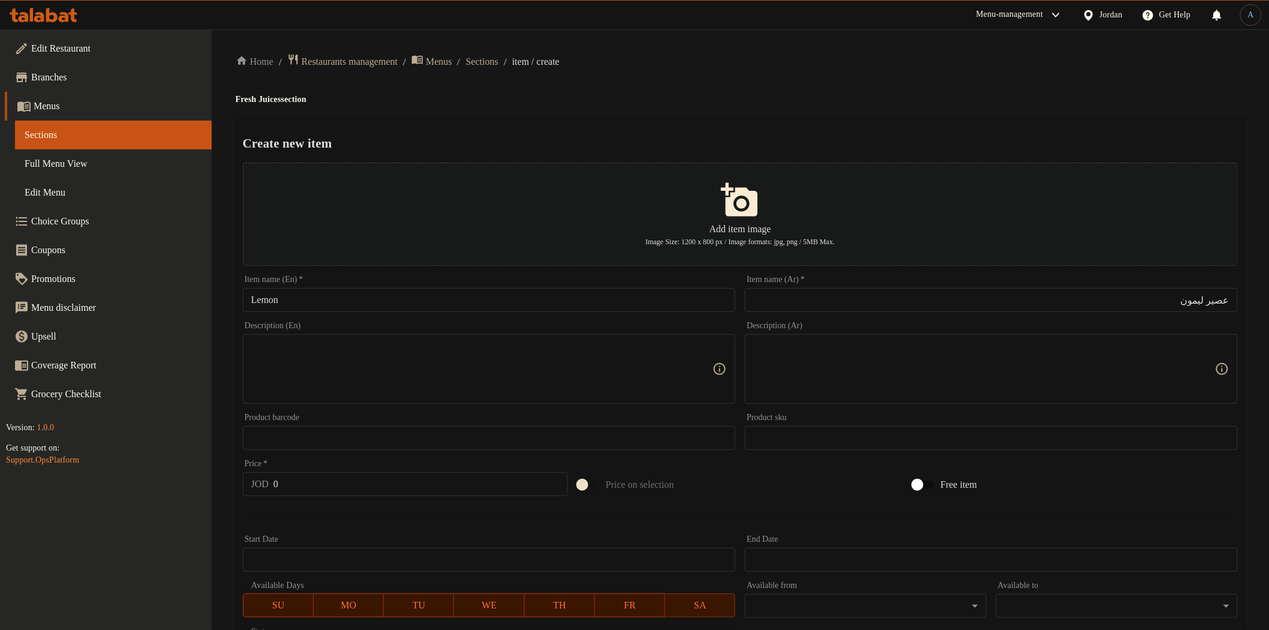
paste input "Juices"
click at [279, 302] on input "LemonJuices" at bounding box center [489, 300] width 493 height 24
click at [331, 300] on input "Lemon Juices" at bounding box center [489, 300] width 493 height 24
type input "Lemon Juice"
click at [472, 104] on h4 "Fresh Juices section" at bounding box center [740, 100] width 1009 height 12
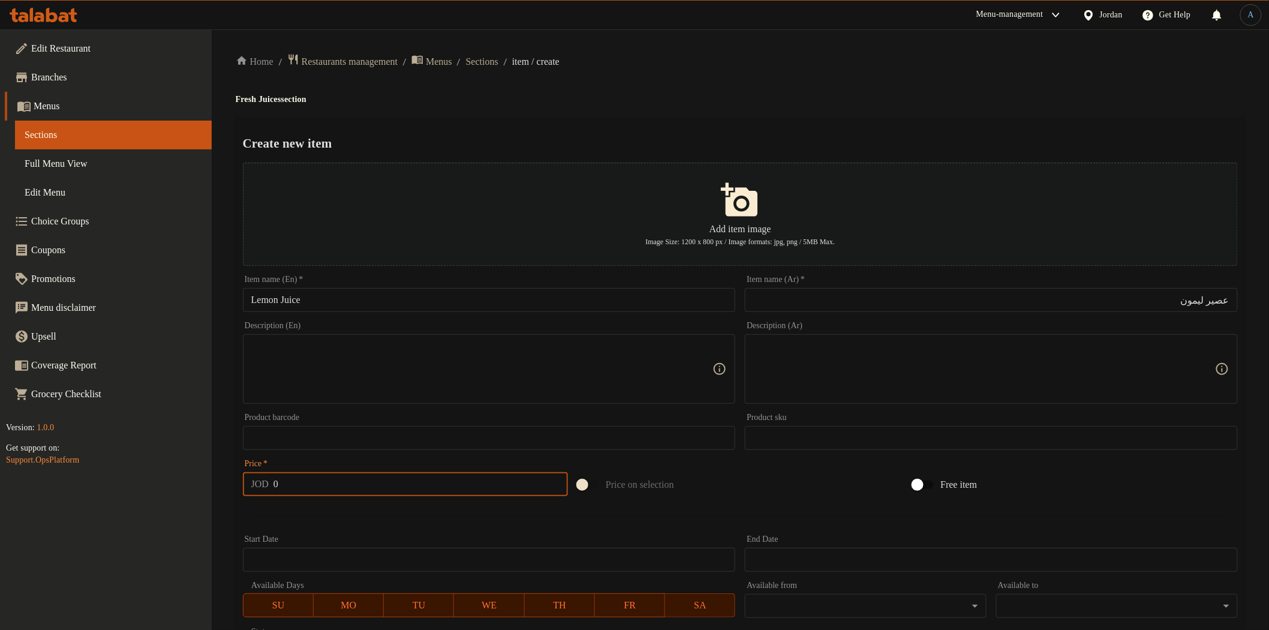
click at [345, 484] on input "0" at bounding box center [420, 484] width 294 height 24
type input "4.250"
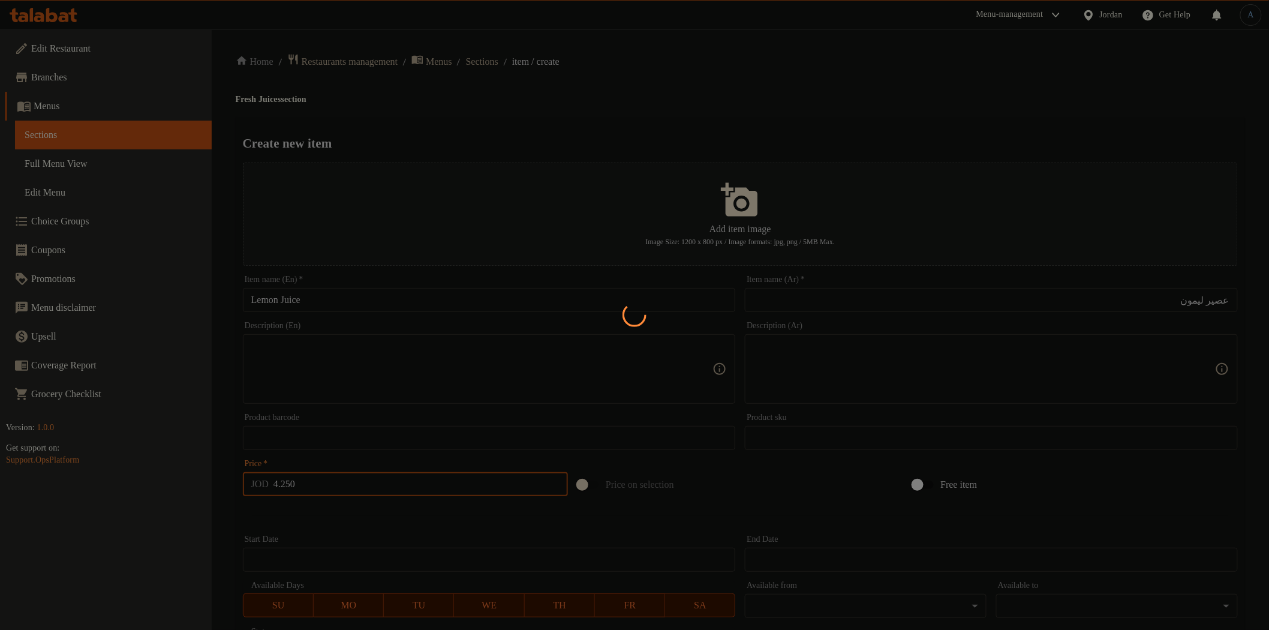
type input "0"
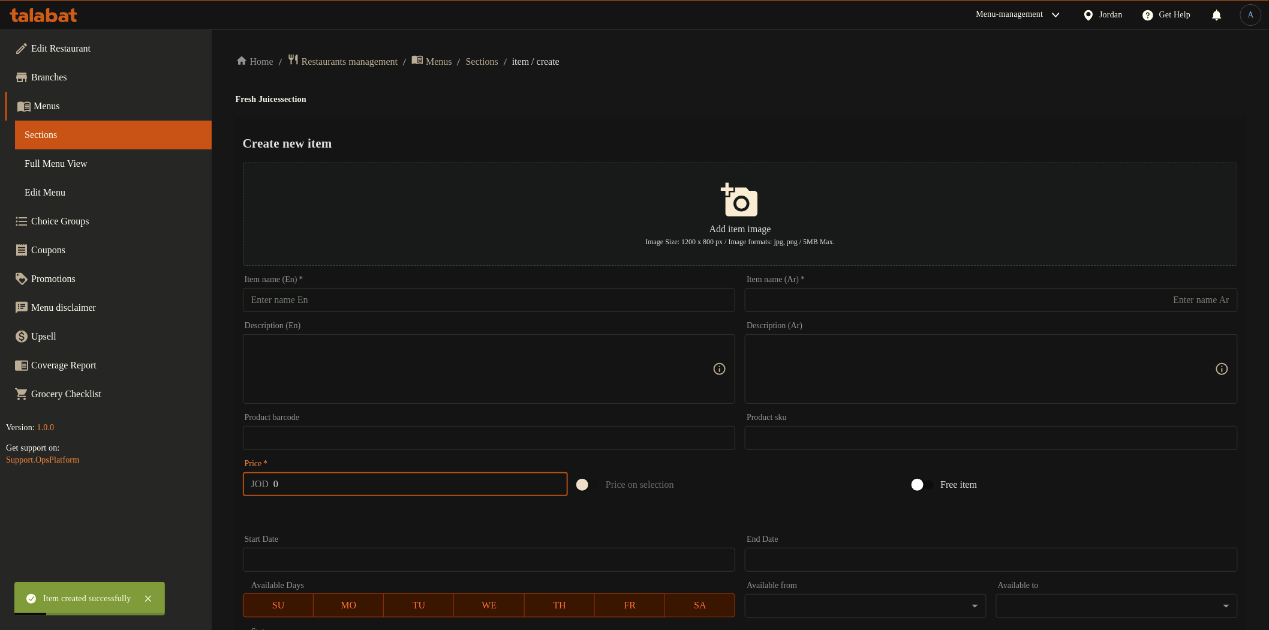
click at [835, 297] on input "text" at bounding box center [991, 300] width 493 height 24
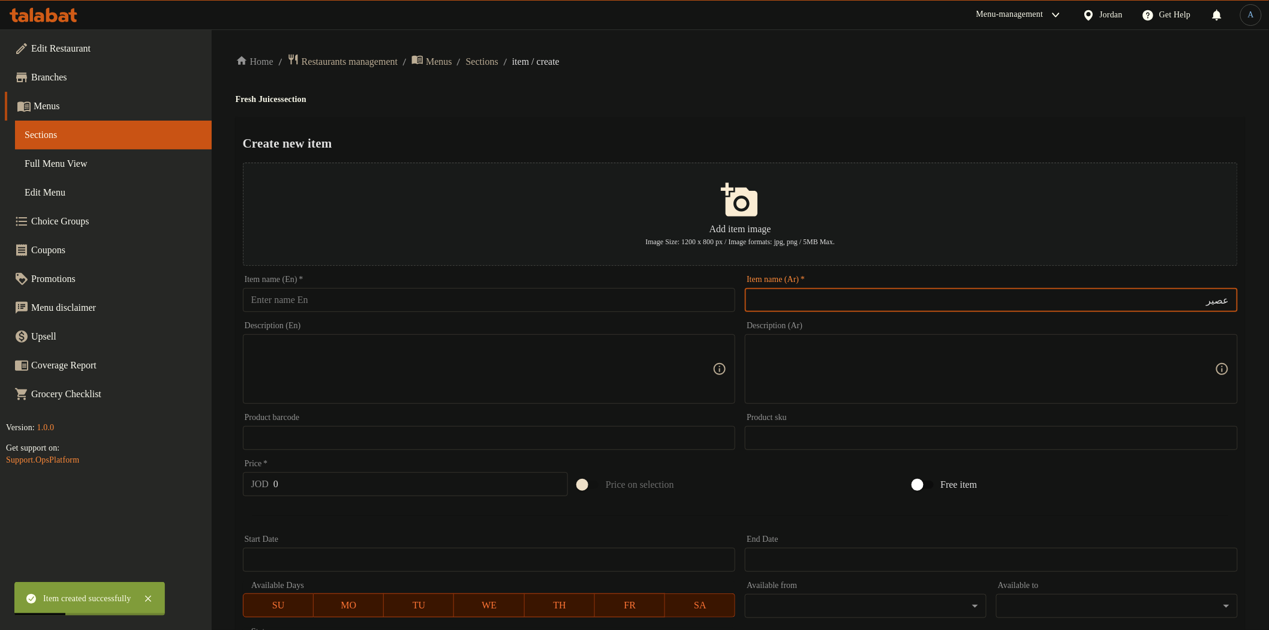
paste input "برتقال"
type input "عصير برتقال"
click at [433, 304] on input "text" at bounding box center [489, 300] width 493 height 24
paste input "Orange"
click at [278, 102] on h4 "Fresh Juices section" at bounding box center [740, 100] width 1009 height 12
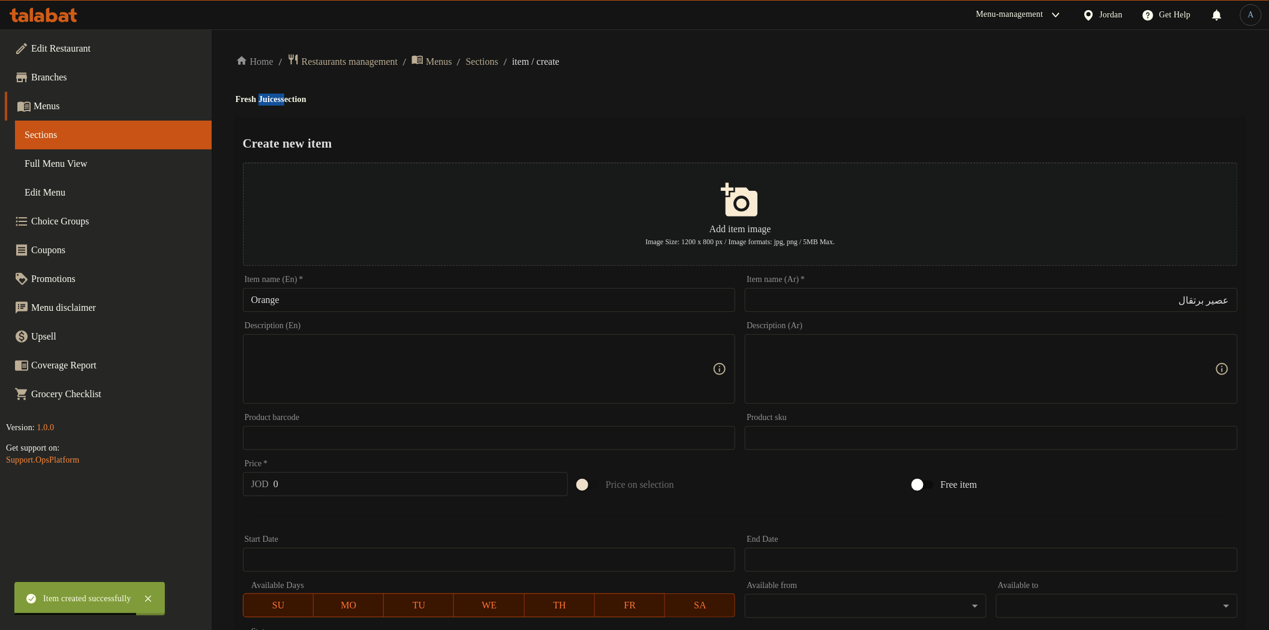
click at [278, 102] on h4 "Fresh Juices section" at bounding box center [740, 100] width 1009 height 12
click at [381, 297] on input "Orange" at bounding box center [489, 300] width 493 height 24
paste input "Juices"
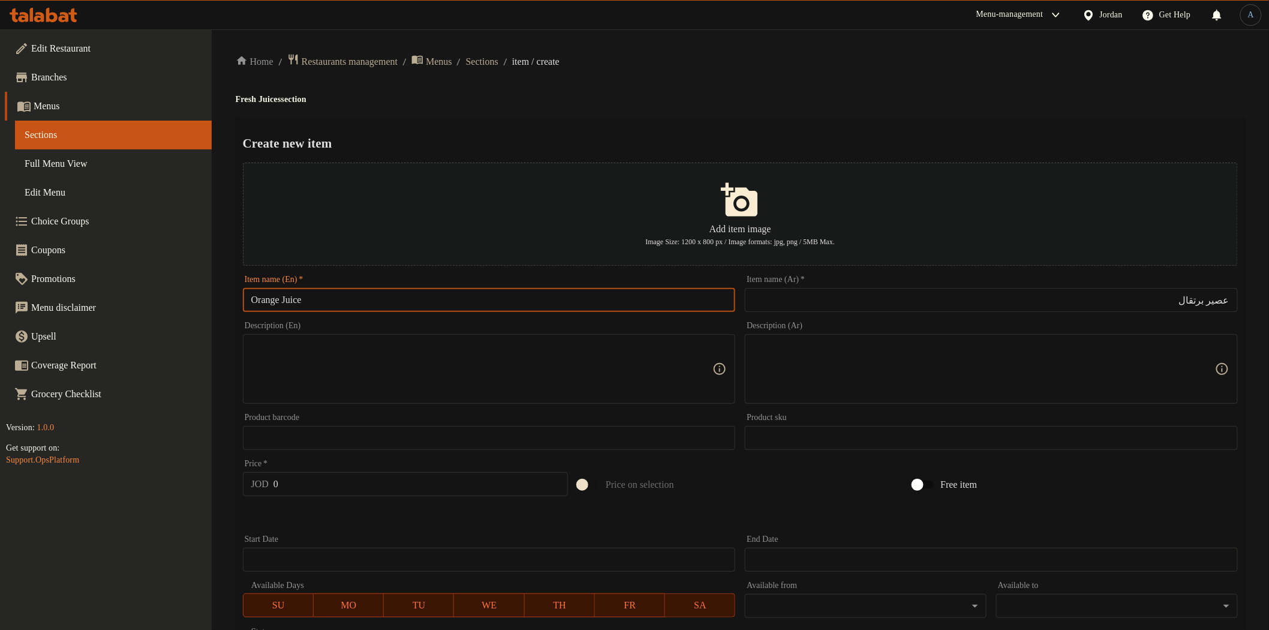
type input "Orange Juice"
click at [586, 110] on div "Home / Restaurants management / Menus / Sections / item / create Fresh Juices s…" at bounding box center [740, 435] width 1009 height 764
click at [387, 478] on input "0" at bounding box center [420, 484] width 294 height 24
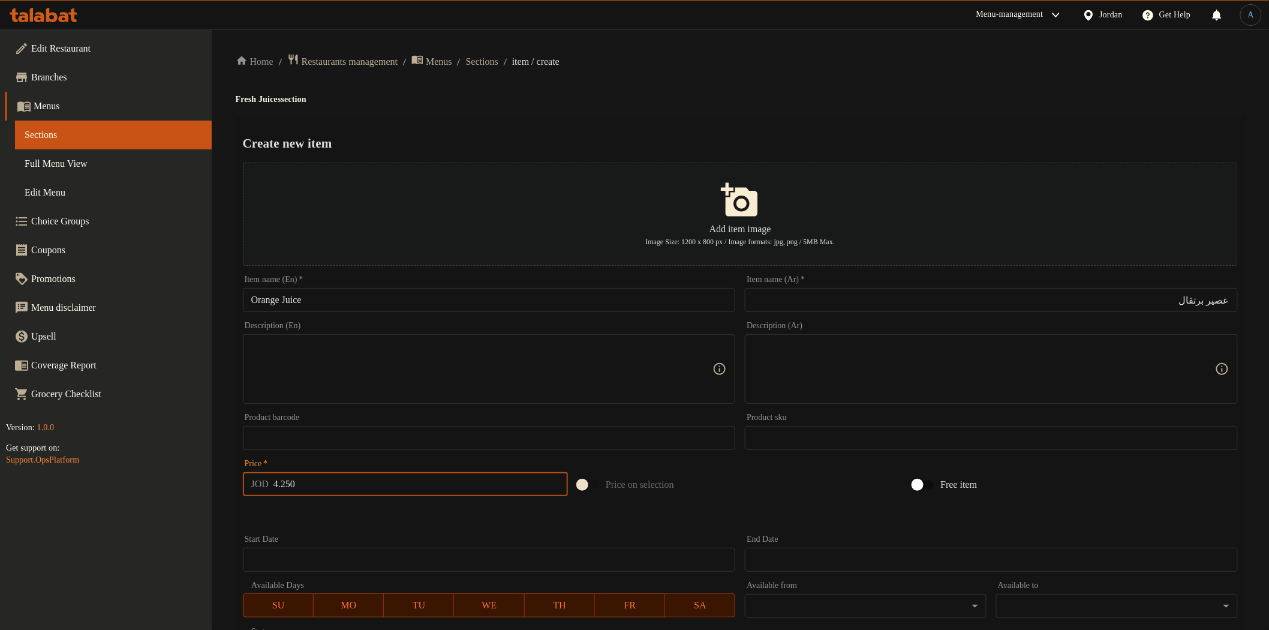
type input "4.250"
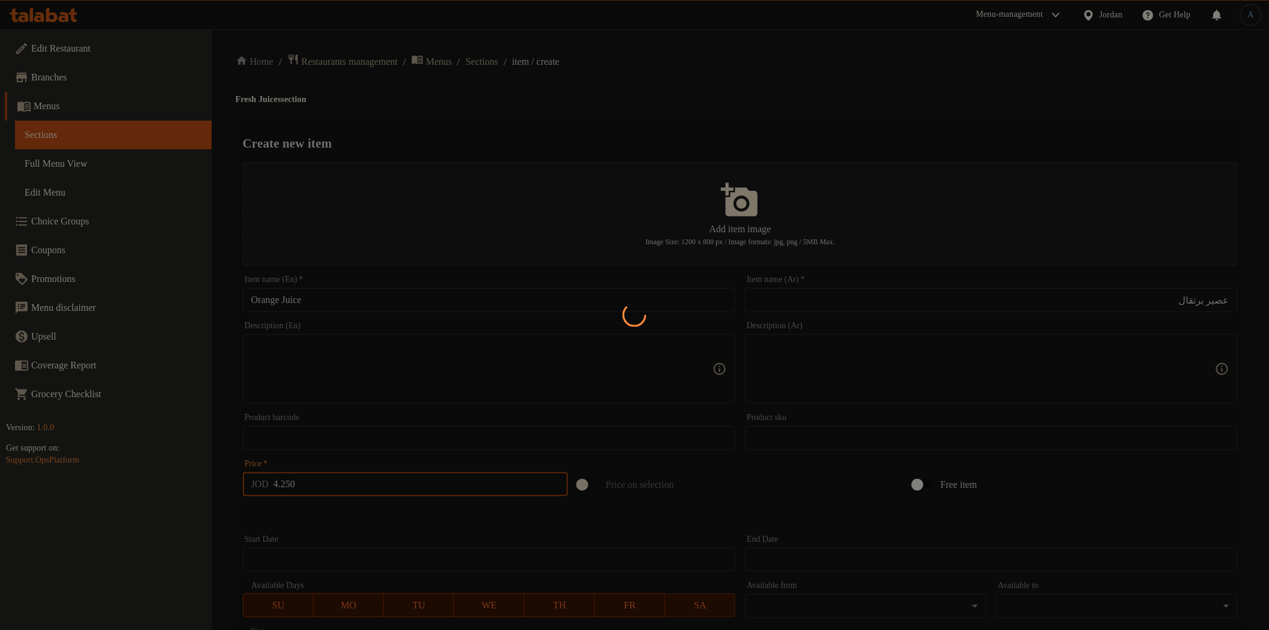
type input "0"
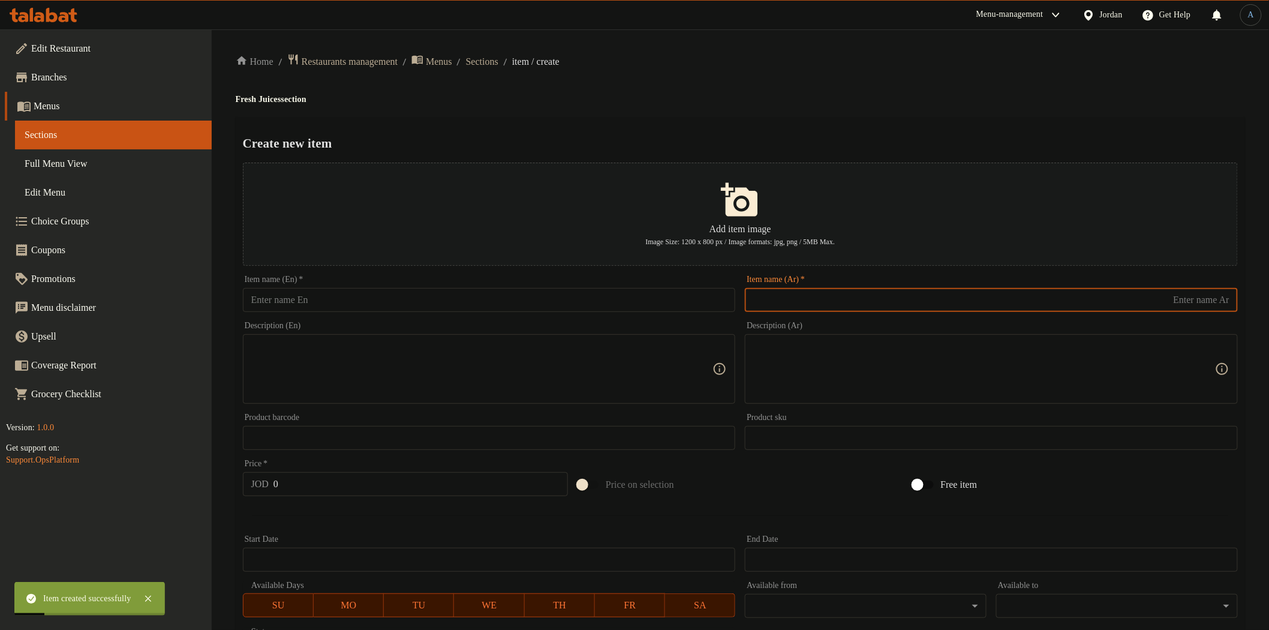
click at [803, 296] on input "text" at bounding box center [991, 300] width 493 height 24
paste input "كركدية"
type input "عصير كركدية"
drag, startPoint x: 396, startPoint y: 318, endPoint x: 401, endPoint y: 309, distance: 9.9
click at [399, 314] on div "Add item image Image Size: 1200 x 800 px / Image formats: jpg, png / 5MB Max. I…" at bounding box center [740, 413] width 1004 height 510
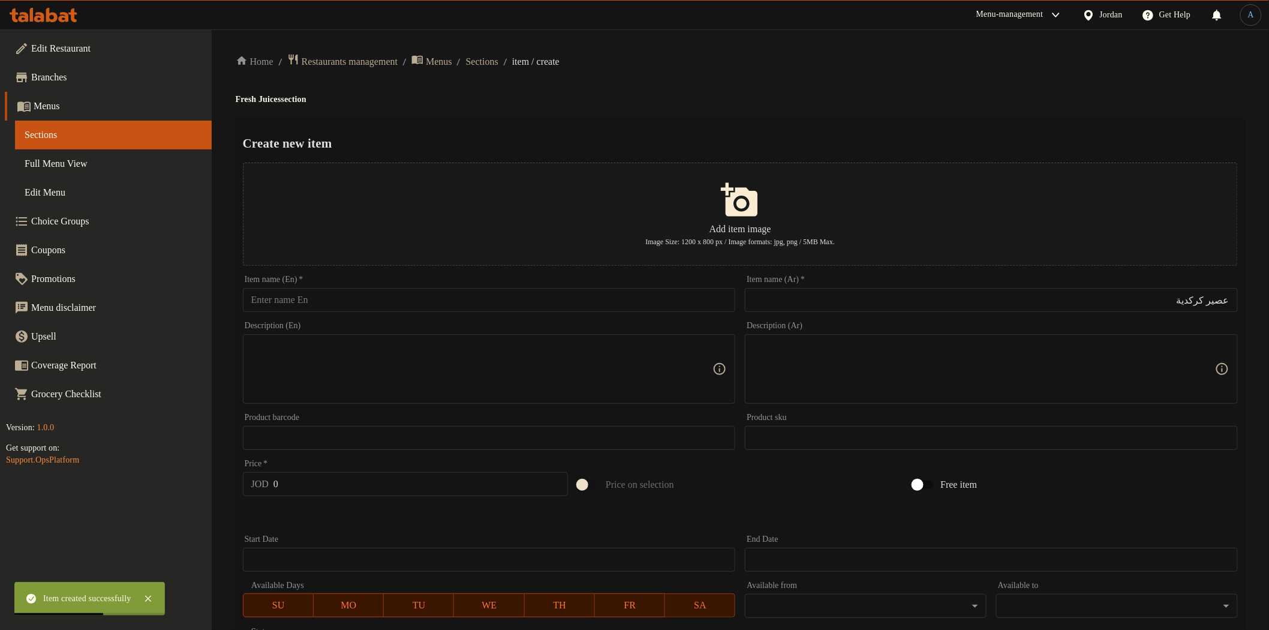
click at [401, 309] on input "text" at bounding box center [489, 300] width 493 height 24
paste input "Hibiscus"
click at [282, 97] on h4 "Fresh Juices section" at bounding box center [740, 100] width 1009 height 12
drag, startPoint x: 282, startPoint y: 97, endPoint x: 279, endPoint y: 164, distance: 67.2
click at [282, 97] on h4 "Fresh Juices section" at bounding box center [740, 100] width 1009 height 12
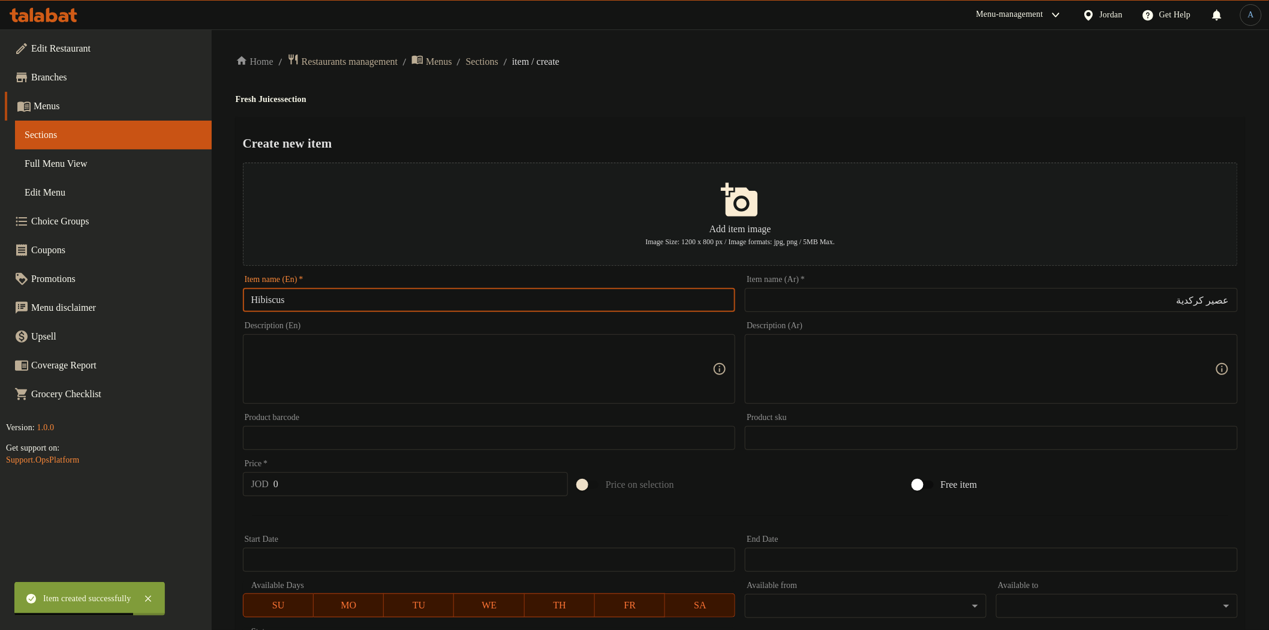
click at [352, 292] on input "Hibiscus" at bounding box center [489, 300] width 493 height 24
paste input "Juices"
type input "Hibiscus Juice"
click at [484, 127] on div "Create new item Add item image Image Size: 1200 x 800 px / Image formats: jpg, …" at bounding box center [740, 462] width 1009 height 691
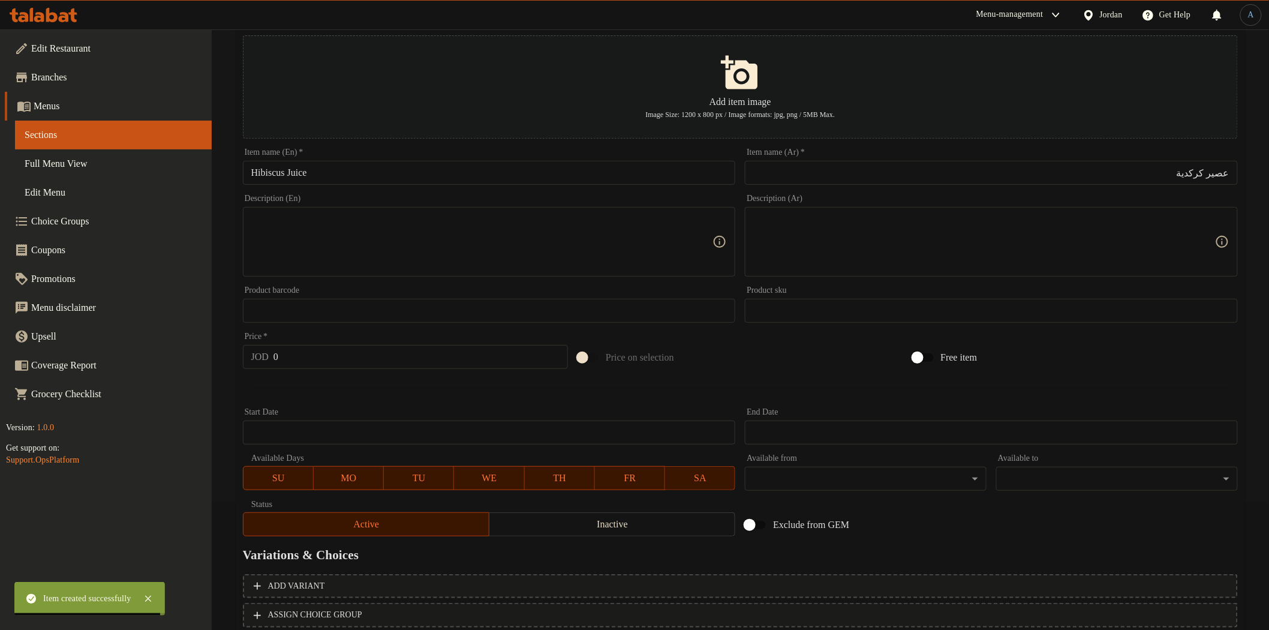
scroll to position [209, 0]
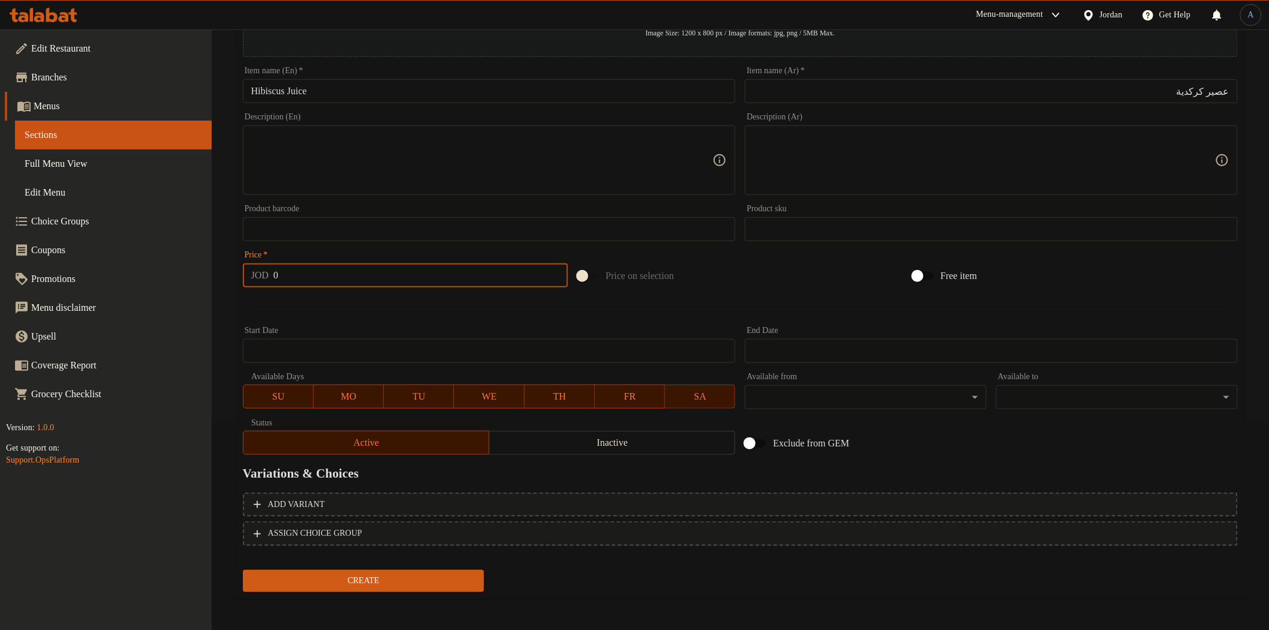
click at [361, 273] on input "0" at bounding box center [420, 275] width 294 height 24
type input "4"
click at [243, 570] on button "Create" at bounding box center [364, 581] width 242 height 22
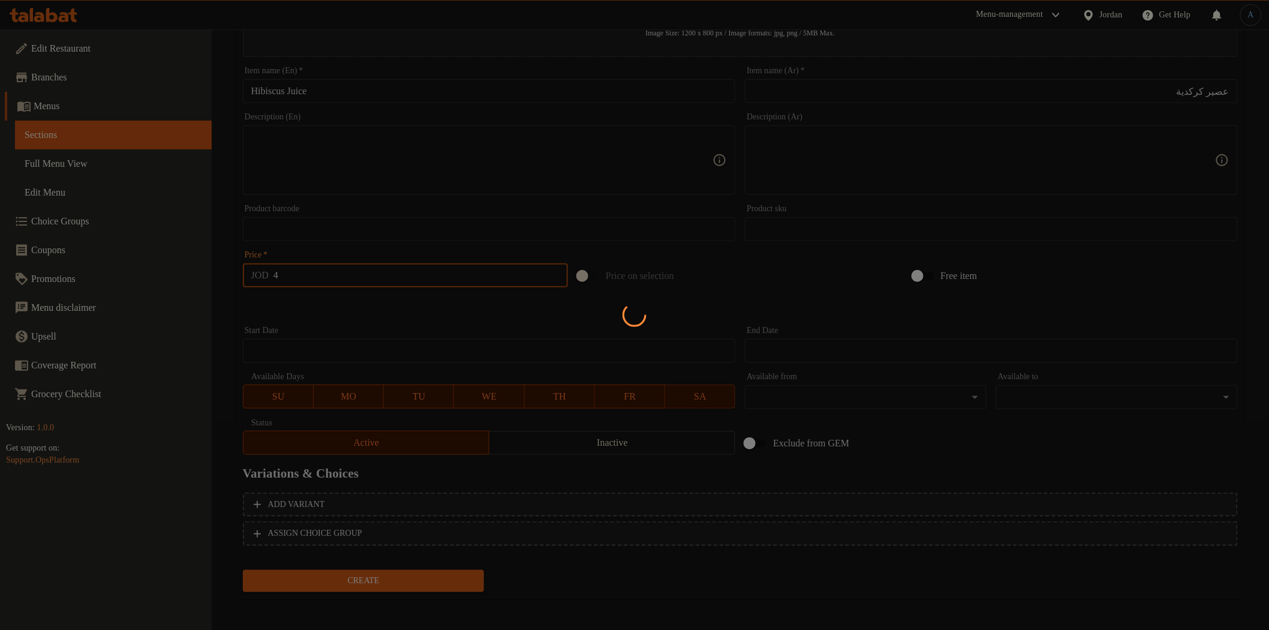
type input "0"
click at [282, 300] on div at bounding box center [634, 315] width 1269 height 630
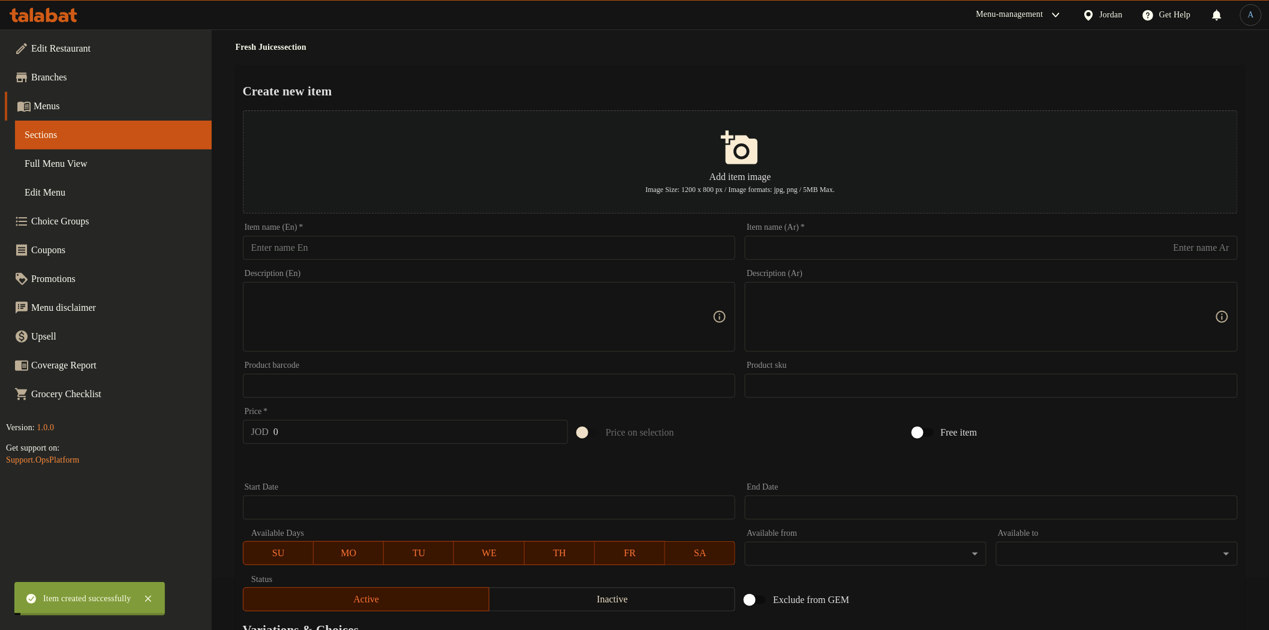
scroll to position [0, 0]
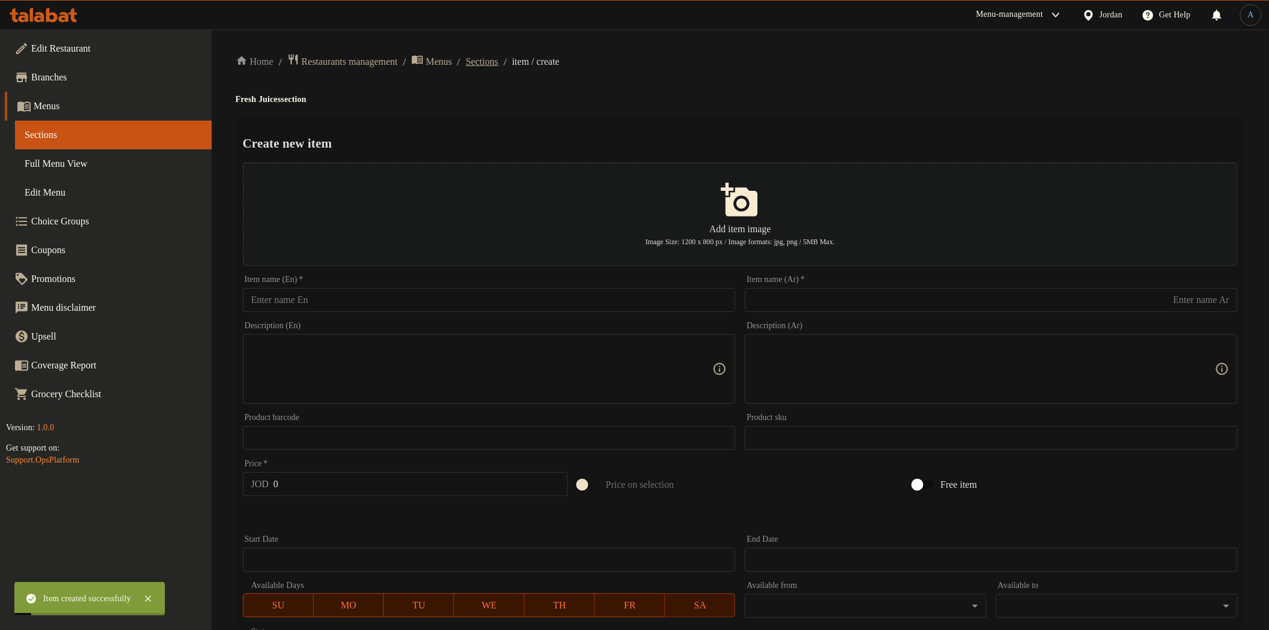
click at [498, 62] on span "Sections" at bounding box center [482, 62] width 32 height 14
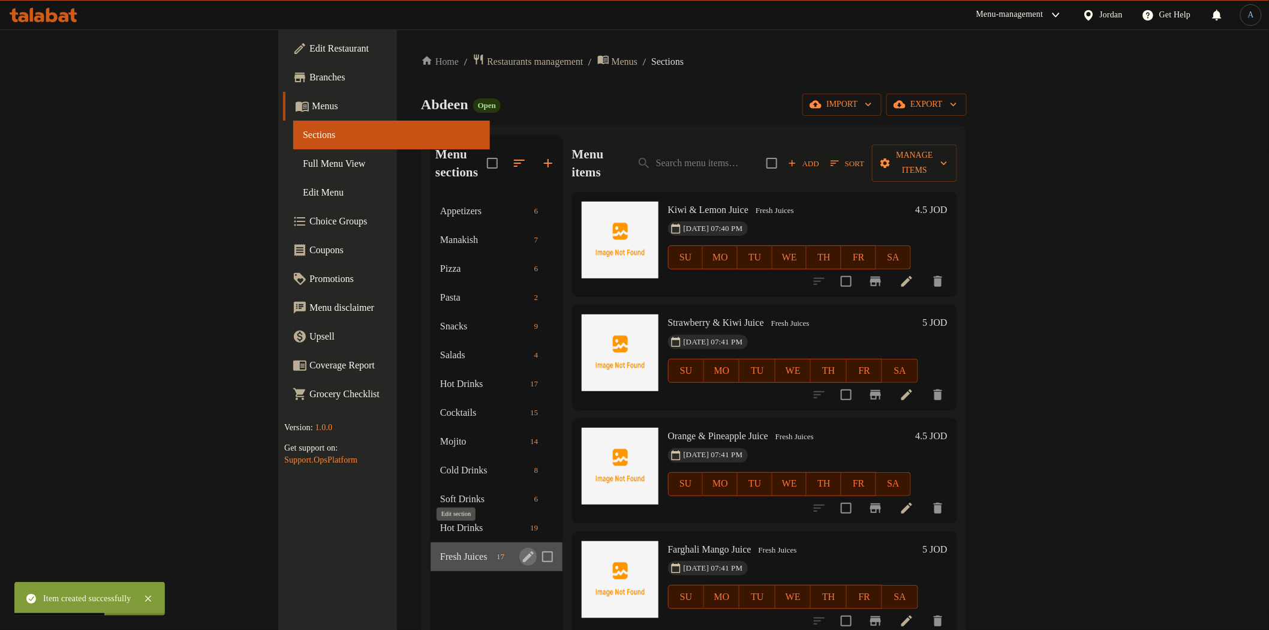
click at [523, 551] on icon "edit" at bounding box center [528, 556] width 11 height 11
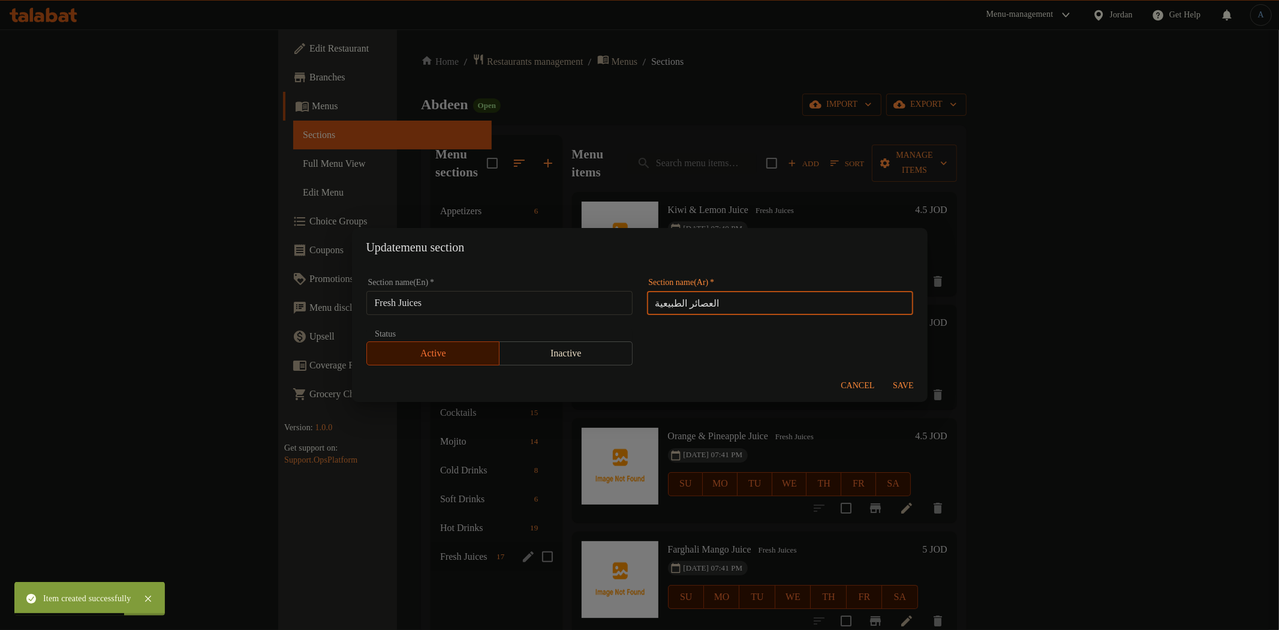
click at [729, 306] on input "العصائر الطبيعية" at bounding box center [780, 303] width 266 height 24
click at [466, 298] on input "Fresh Juices" at bounding box center [499, 303] width 266 height 24
click at [403, 303] on input "Fresh Juices" at bounding box center [499, 303] width 266 height 24
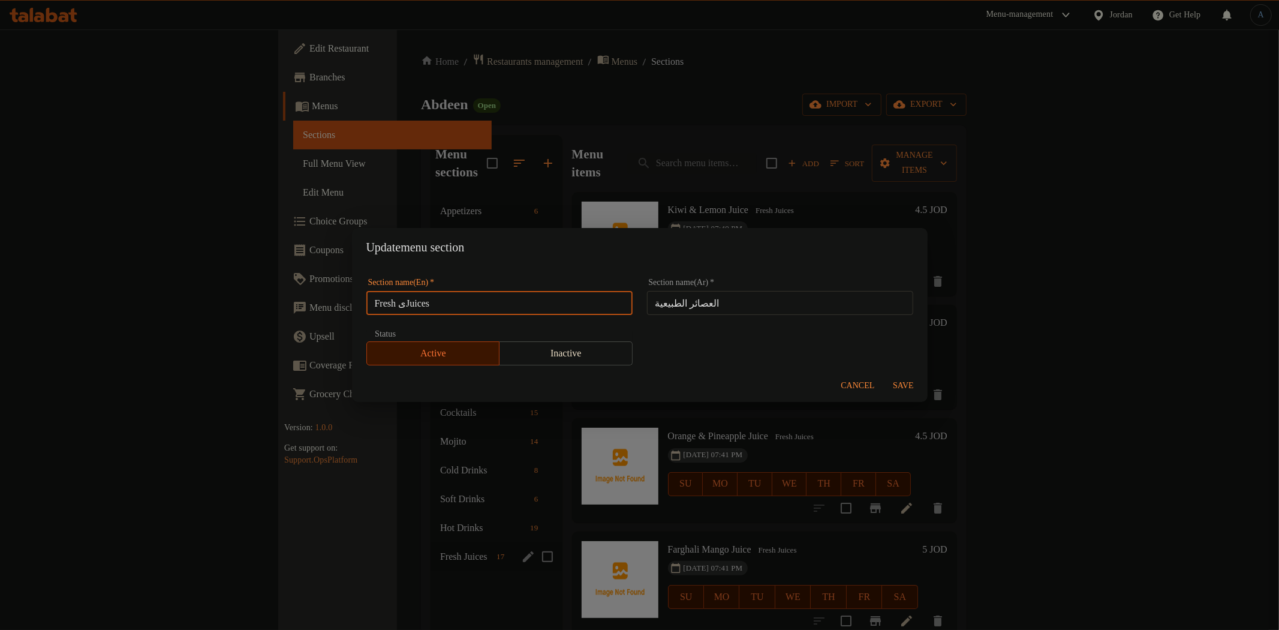
type input "Fresh Juices"
click at [723, 308] on input "العصائر الطبيعية" at bounding box center [780, 303] width 266 height 24
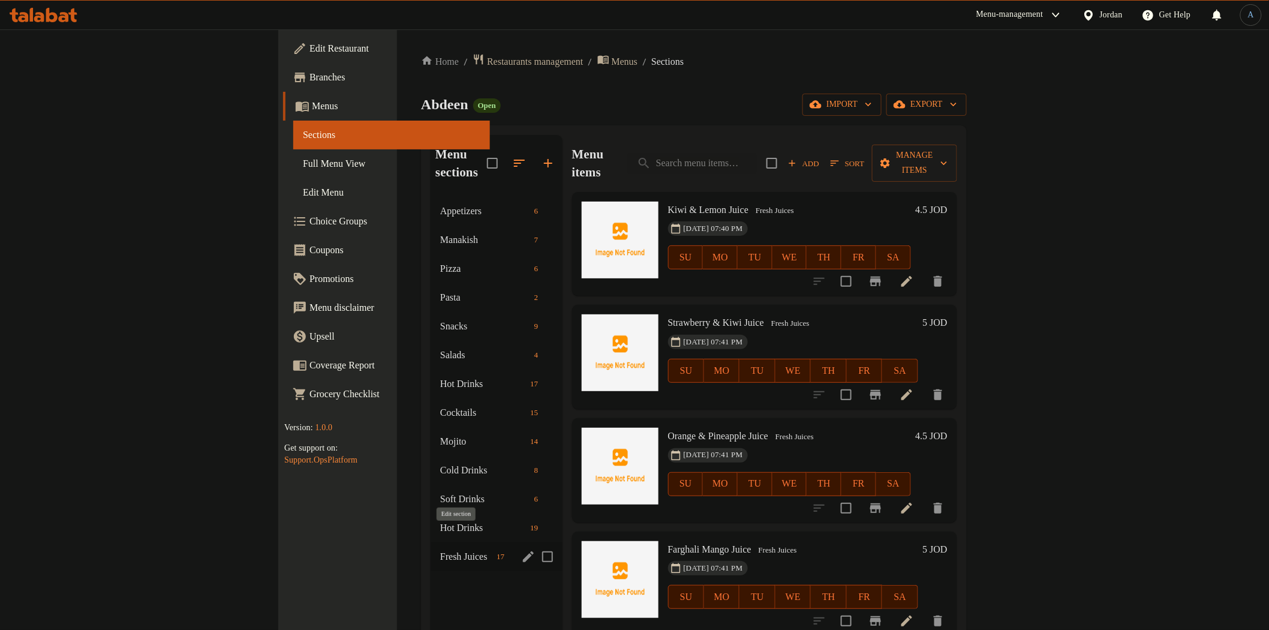
click at [521, 549] on icon "edit" at bounding box center [528, 556] width 14 height 14
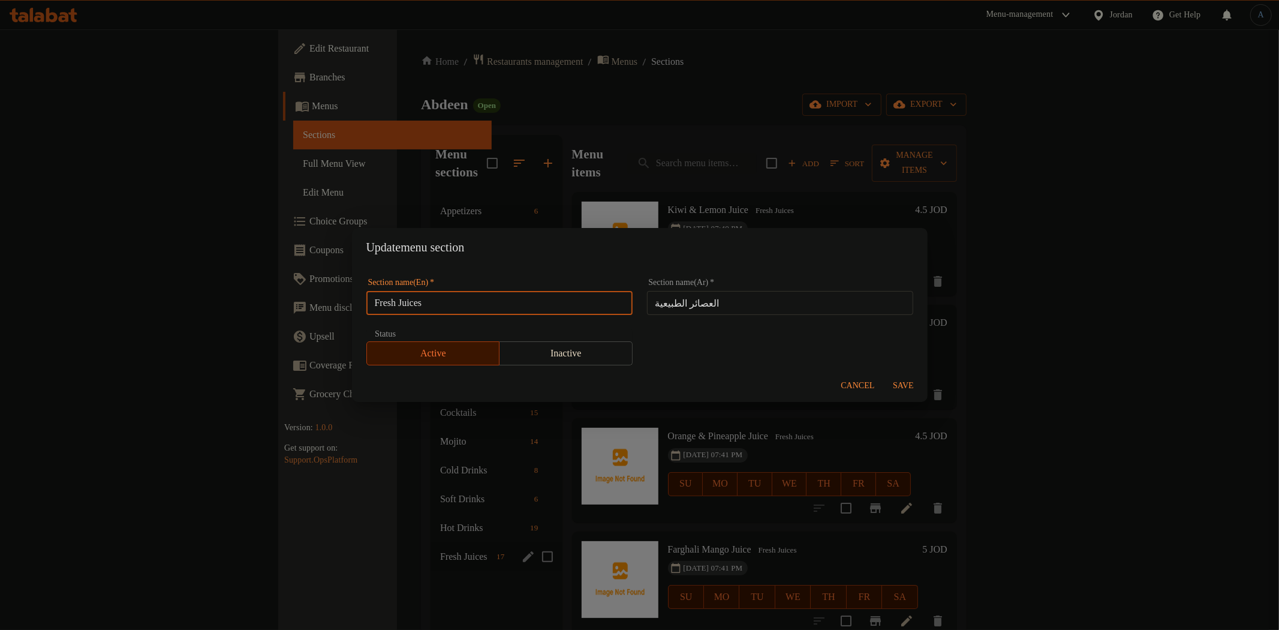
click at [531, 304] on input "Fresh Juices" at bounding box center [499, 303] width 266 height 24
paste input "natural juices"
drag, startPoint x: 470, startPoint y: 302, endPoint x: 565, endPoint y: 309, distance: 95.0
click at [565, 309] on input "Fresh Juices natural juices" at bounding box center [499, 303] width 266 height 24
click at [444, 307] on input "Fresh Juices natural" at bounding box center [499, 303] width 266 height 24
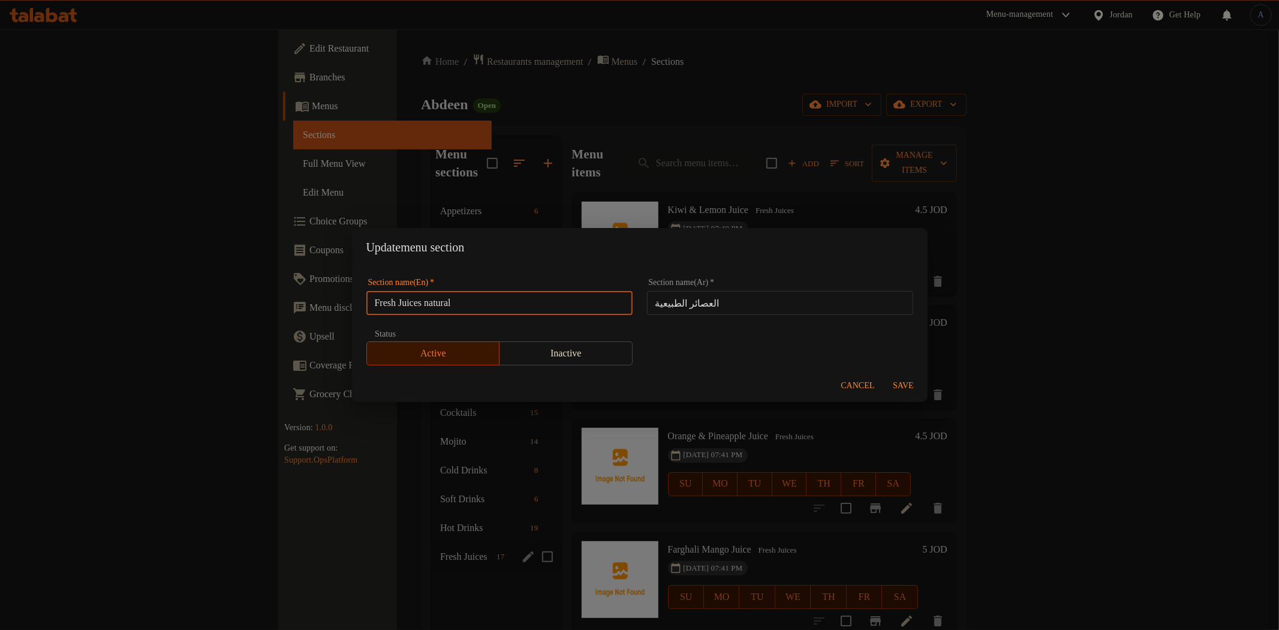
click at [444, 307] on input "Fresh Juices natural" at bounding box center [499, 303] width 266 height 24
click at [403, 304] on input "Fresh Juices" at bounding box center [499, 303] width 266 height 24
paste input "natural"
click at [441, 306] on input "Fresh natural Juices" at bounding box center [499, 303] width 266 height 24
type input "Fresh natural Juices"
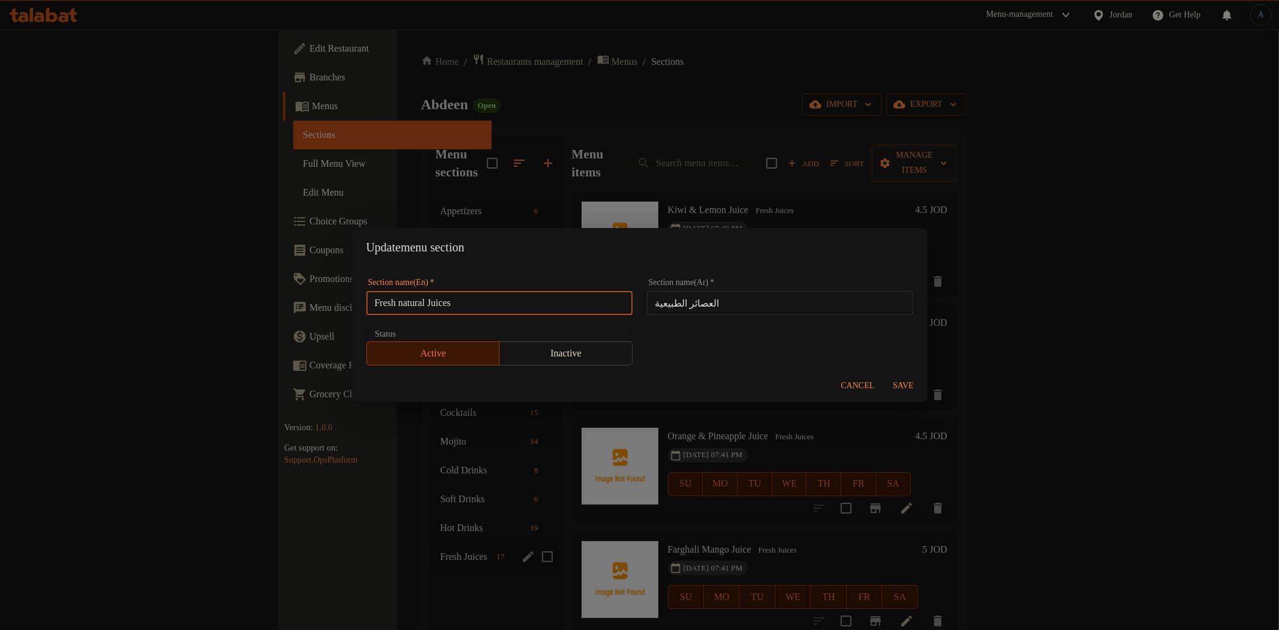
click at [484, 302] on input "Fresh natural Juices" at bounding box center [499, 303] width 266 height 24
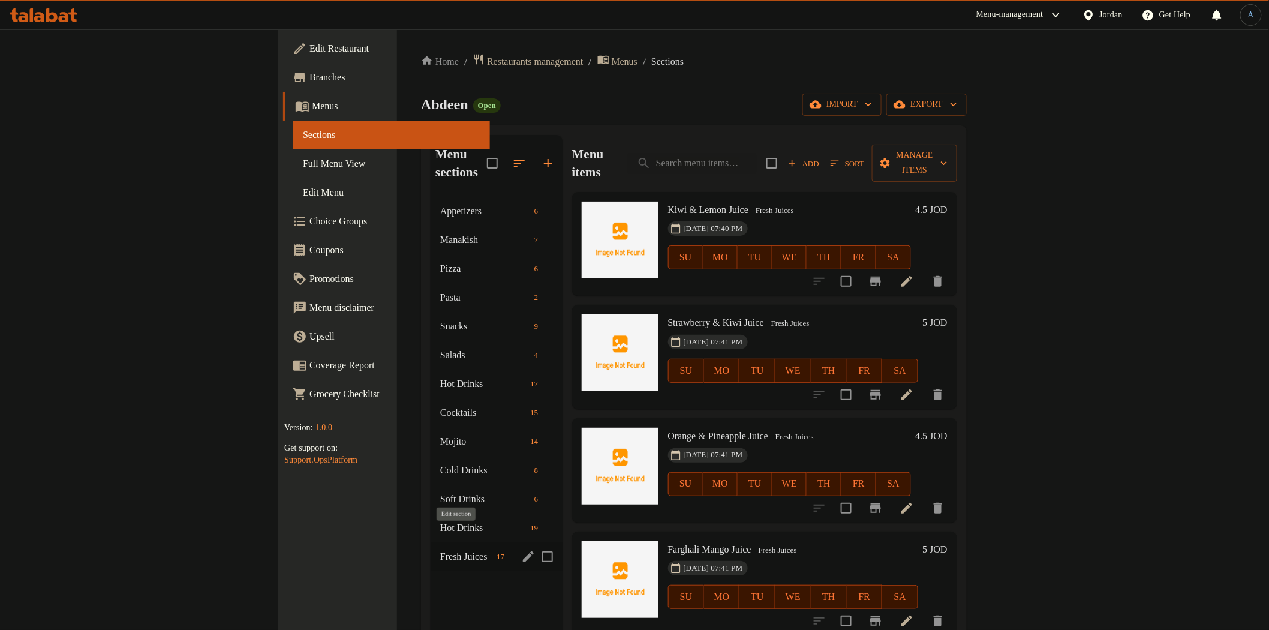
click at [523, 551] on icon "edit" at bounding box center [528, 556] width 11 height 11
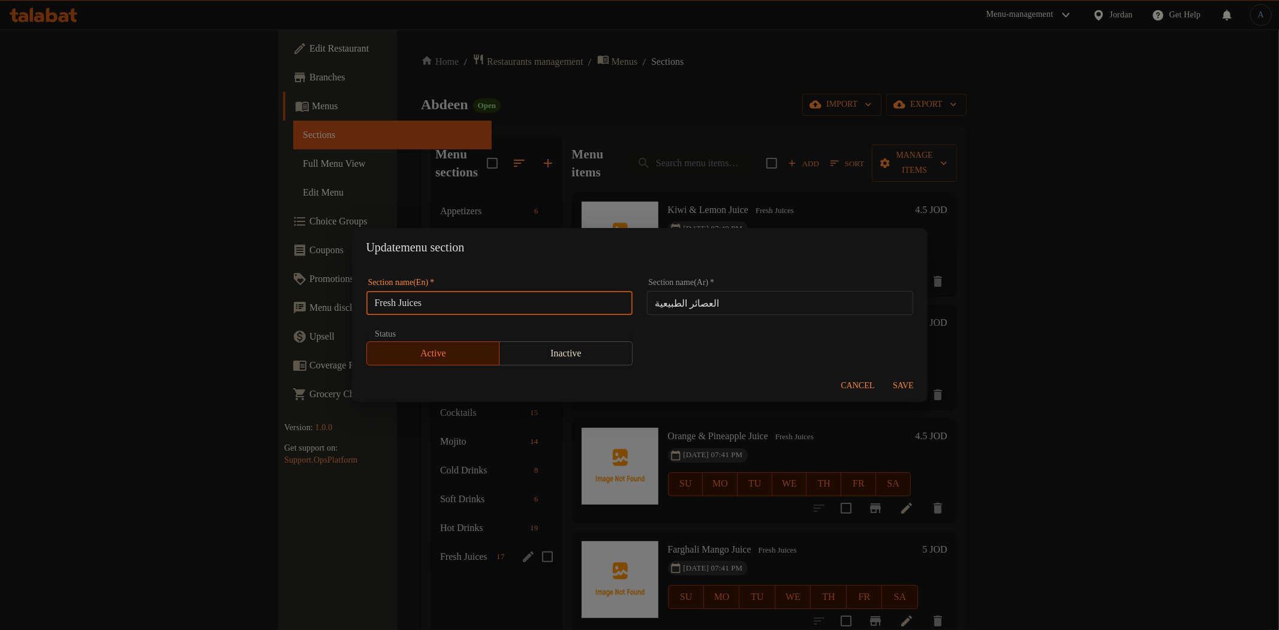
click at [480, 296] on input "Fresh Juices" at bounding box center [499, 303] width 266 height 24
paste input "Natural Juices"
type input "Fresh Natural Juices"
click at [765, 294] on input "العصائر الطبيعية" at bounding box center [780, 303] width 266 height 24
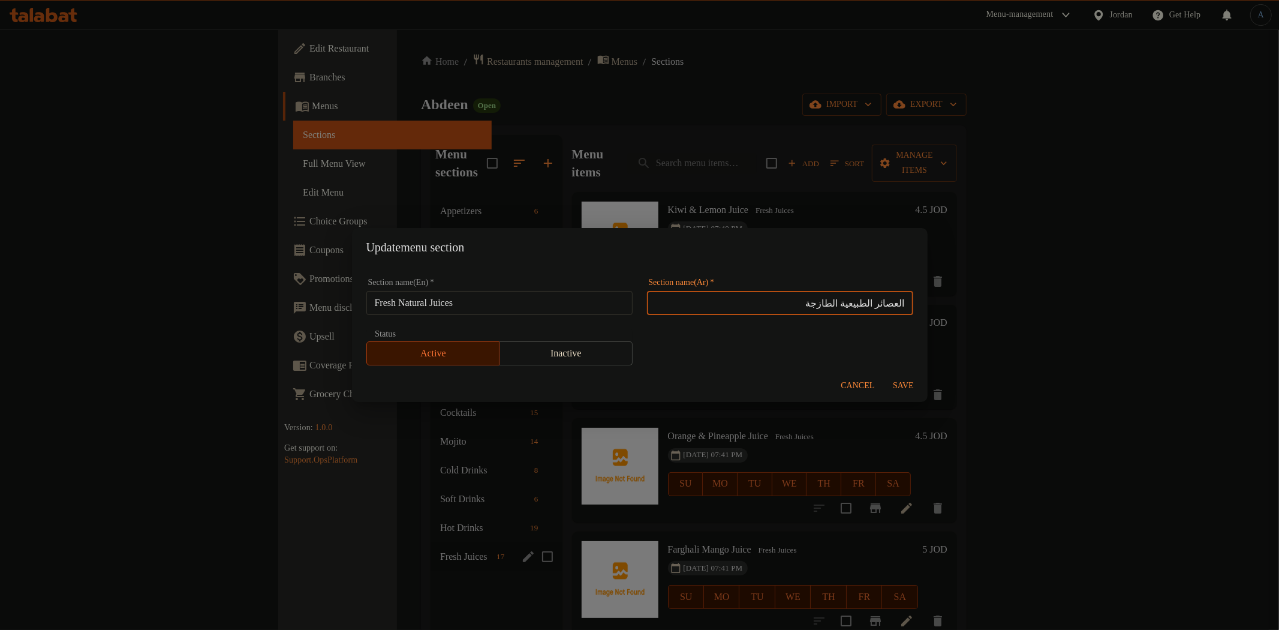
type input "العصائر الطبيعية الطازجة"
click at [901, 377] on button "Save" at bounding box center [903, 386] width 38 height 22
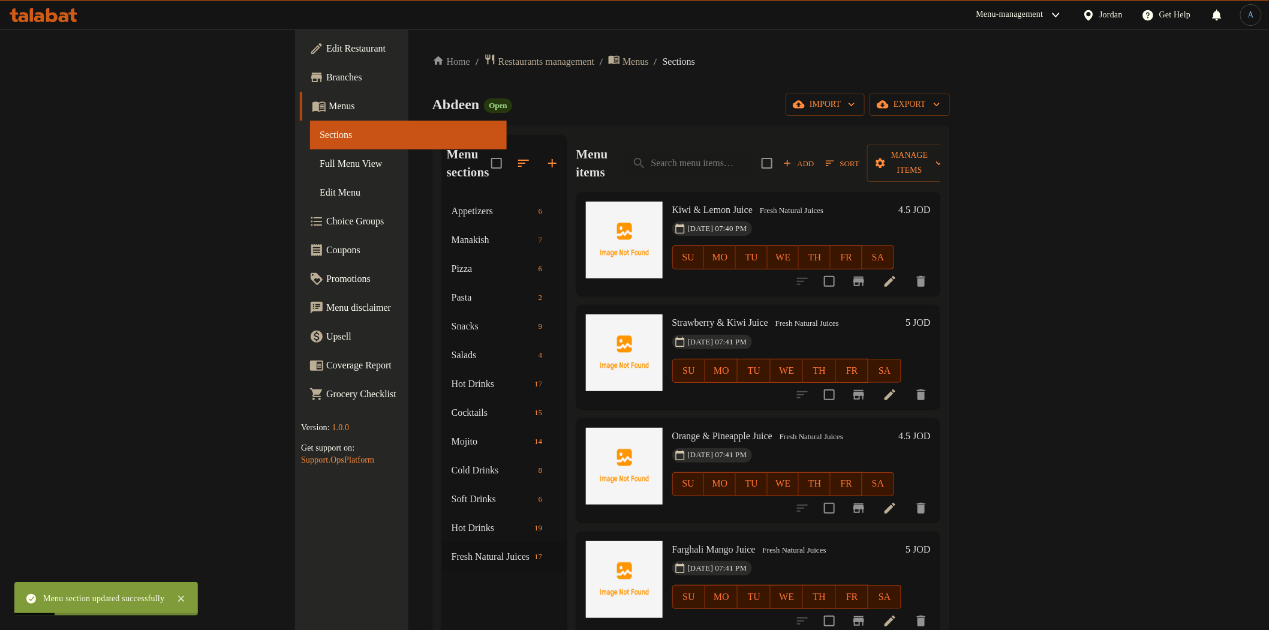
click at [681, 317] on span "Strawberry & Kiwi Juice" at bounding box center [720, 322] width 96 height 10
drag, startPoint x: 88, startPoint y: 162, endPoint x: 434, endPoint y: 10, distance: 378.2
click at [320, 162] on span "Full Menu View" at bounding box center [408, 163] width 177 height 14
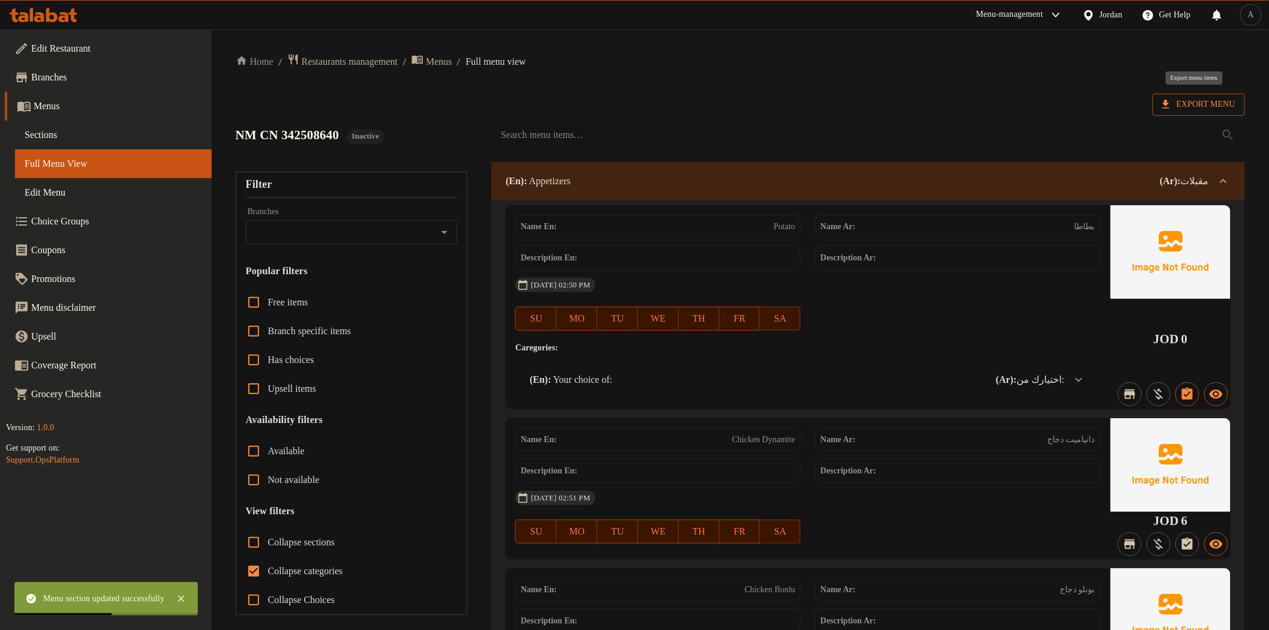
click at [1200, 98] on span "Export Menu" at bounding box center [1198, 104] width 73 height 15
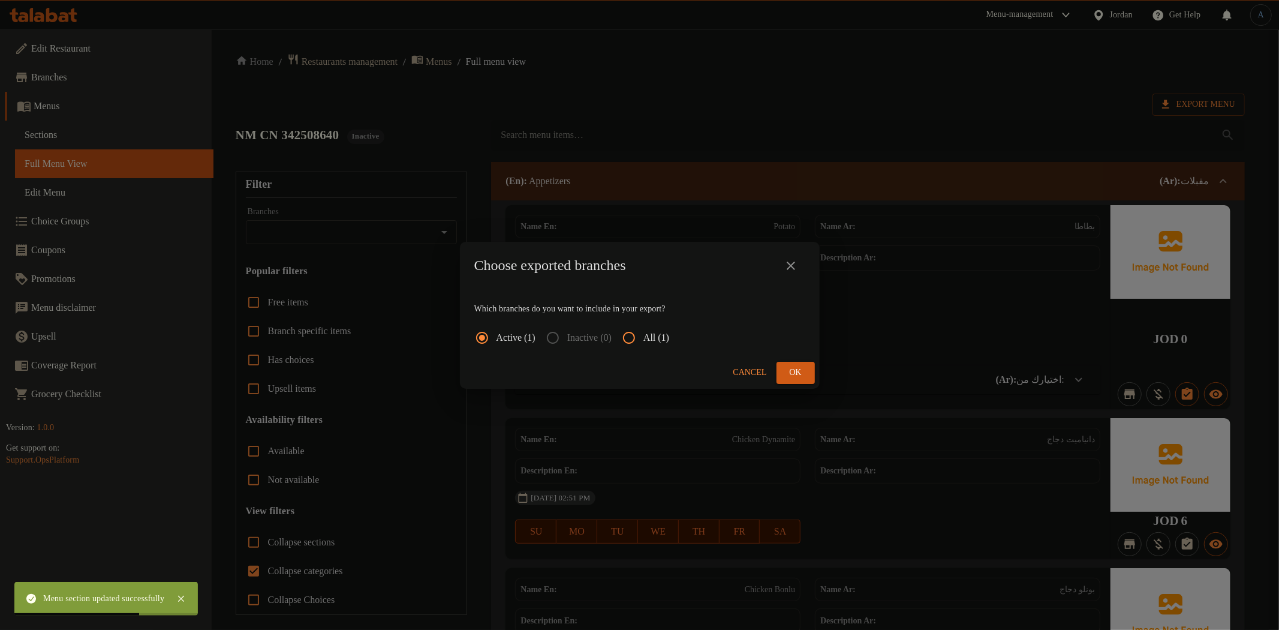
click at [657, 339] on span "All (1)" at bounding box center [656, 337] width 26 height 14
click at [643, 339] on input "All (1)" at bounding box center [629, 337] width 29 height 29
radio input "true"
click at [795, 369] on span "Ok" at bounding box center [795, 372] width 19 height 15
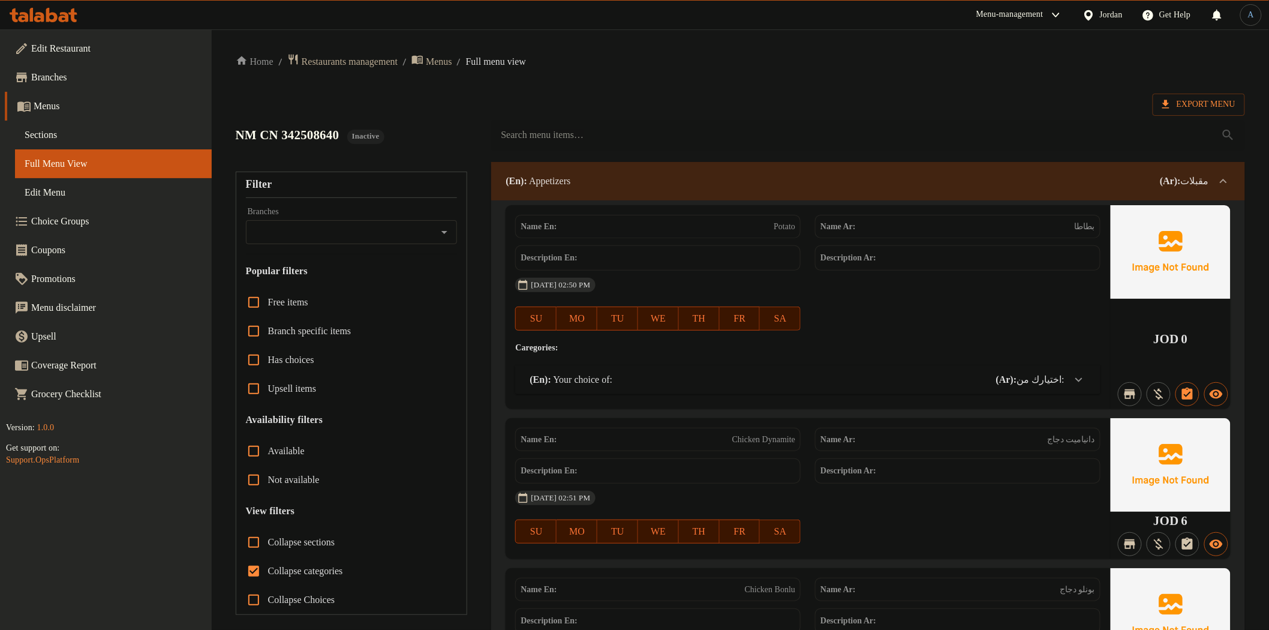
click at [91, 79] on span "Branches" at bounding box center [116, 77] width 171 height 14
